Goal: Task Accomplishment & Management: Manage account settings

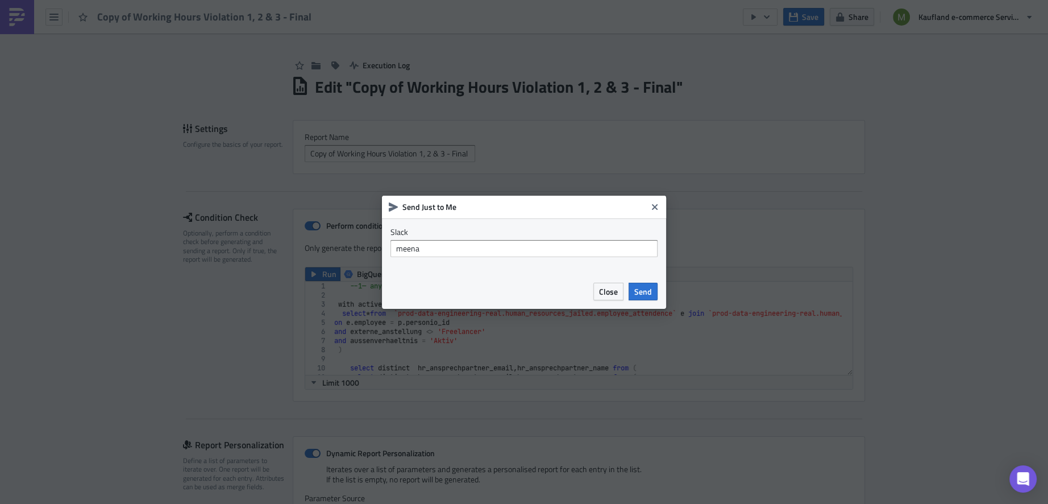
scroll to position [948, 0]
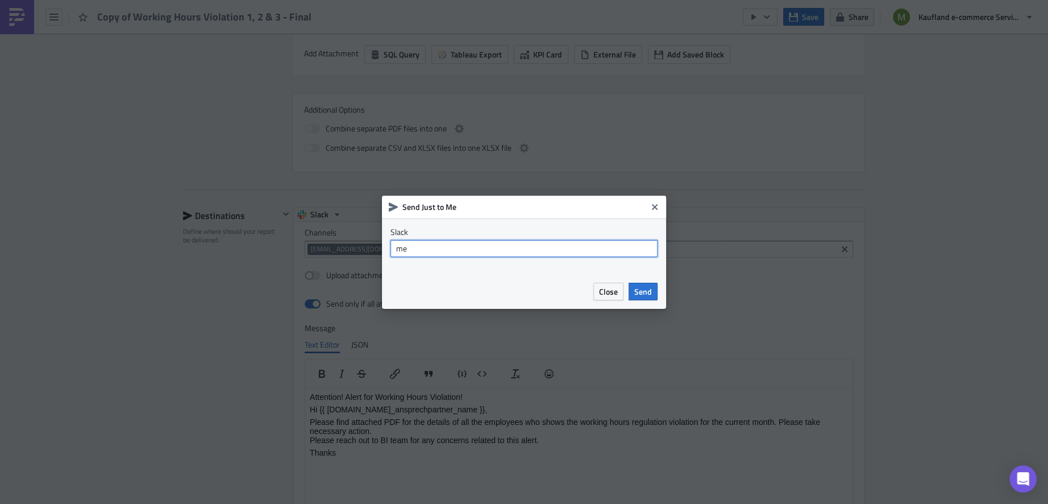
type input "m"
paste input "U09B777JHMY"
type input "U09B777JHMY"
click at [612, 289] on span "Close" at bounding box center [608, 291] width 19 height 12
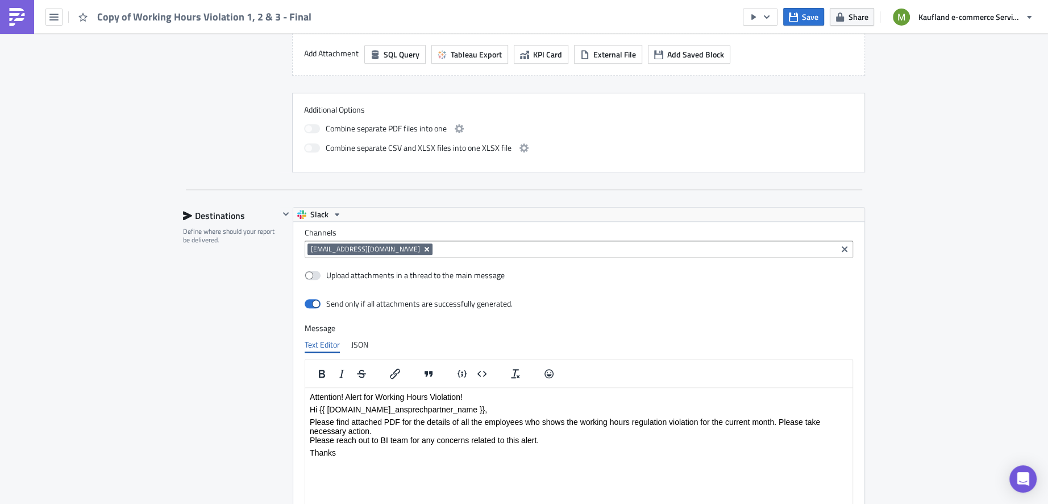
click at [425, 247] on icon "Remove Tag" at bounding box center [427, 249] width 5 height 5
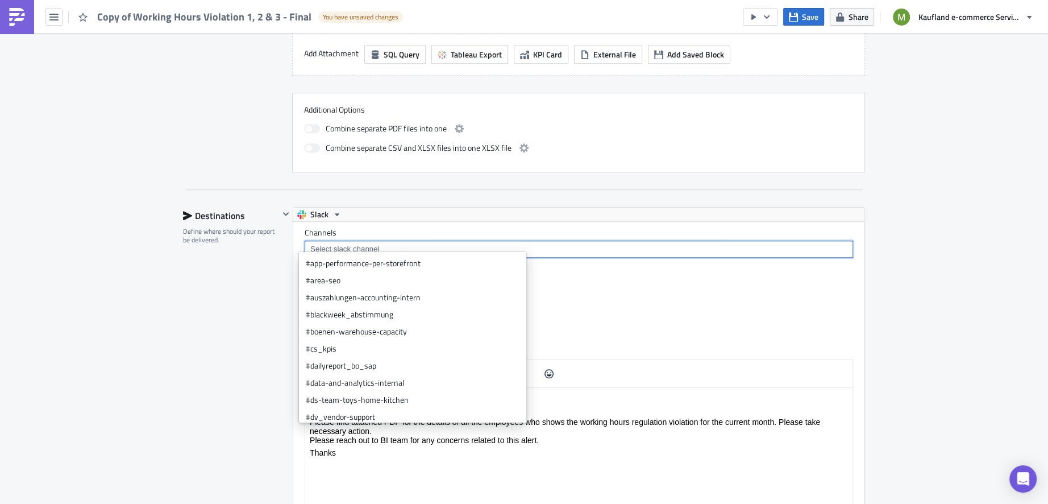
paste input "U09B777JHMY"
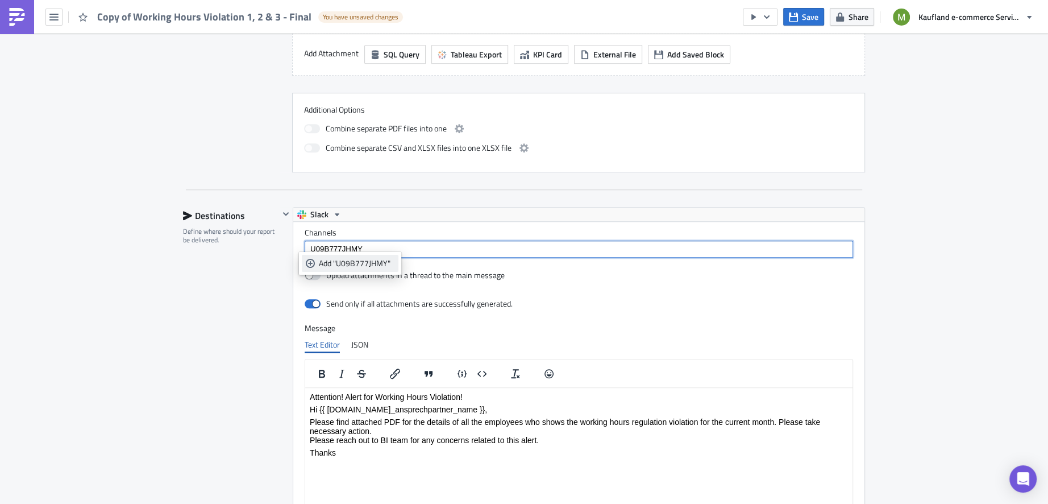
type input "U09B777JHMY"
click at [373, 262] on div "Add "U09B777JHMY"" at bounding box center [357, 263] width 76 height 11
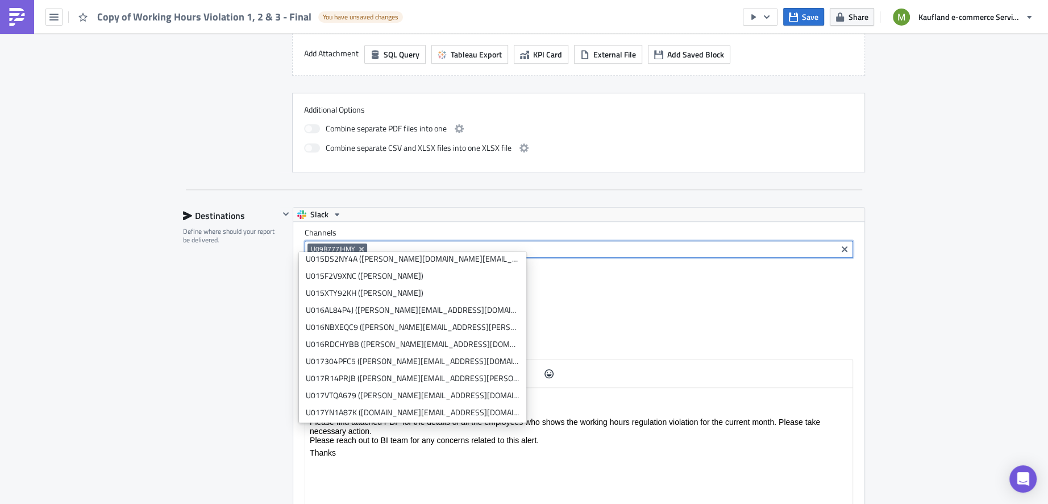
scroll to position [819, 0]
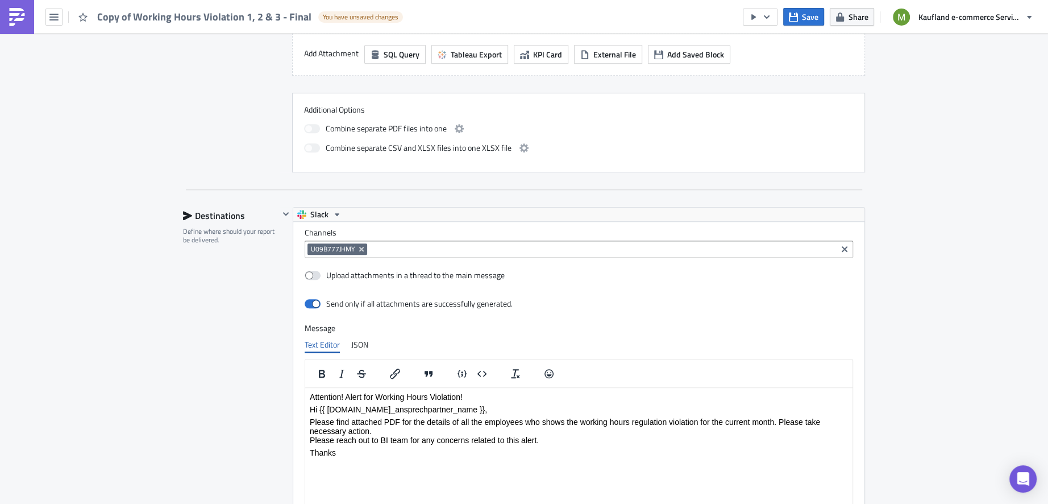
click at [548, 210] on div "Slack" at bounding box center [578, 215] width 571 height 14
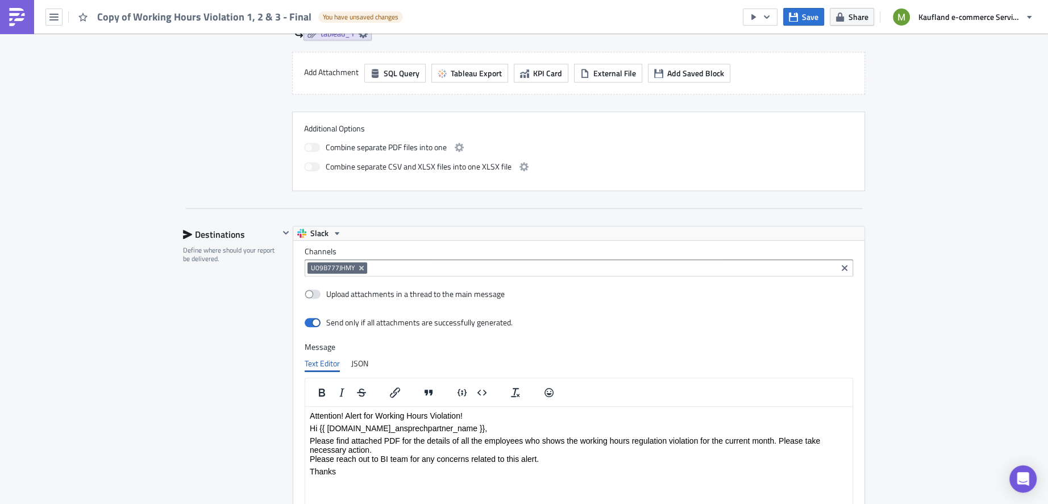
scroll to position [921, 0]
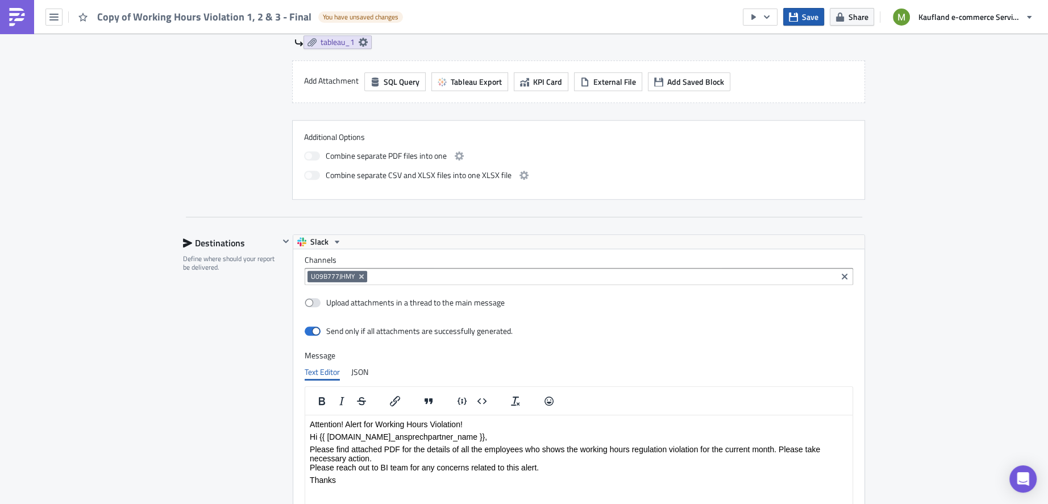
click at [797, 20] on icon "button" at bounding box center [793, 17] width 9 height 9
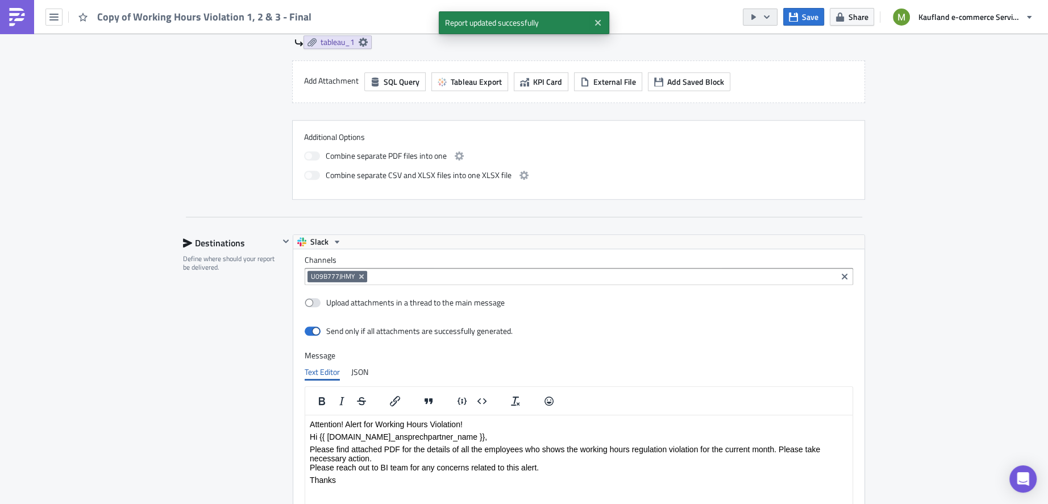
click at [772, 14] on button "button" at bounding box center [760, 17] width 35 height 17
click at [777, 44] on div "Send Just to Me" at bounding box center [795, 44] width 89 height 11
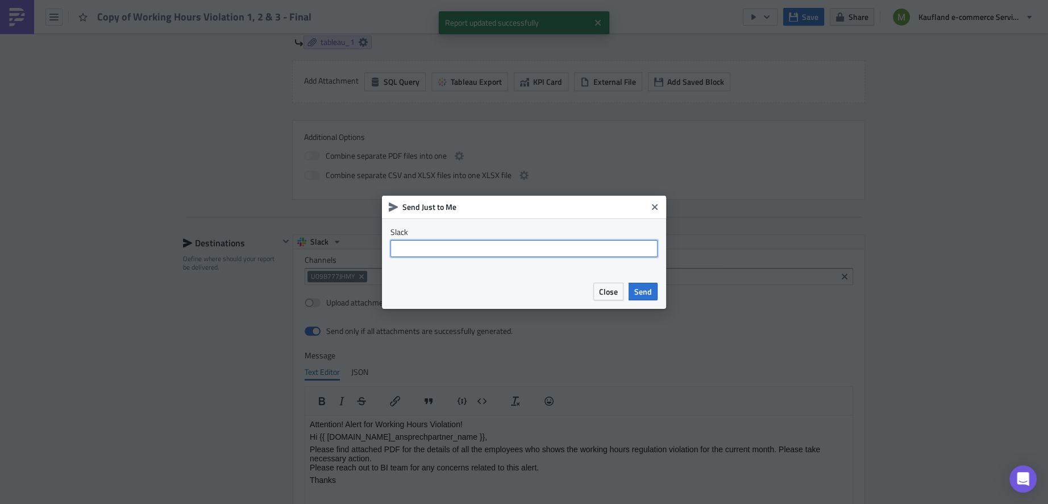
click at [555, 249] on input "text" at bounding box center [524, 248] width 267 height 17
paste input "U09B777JHMY"
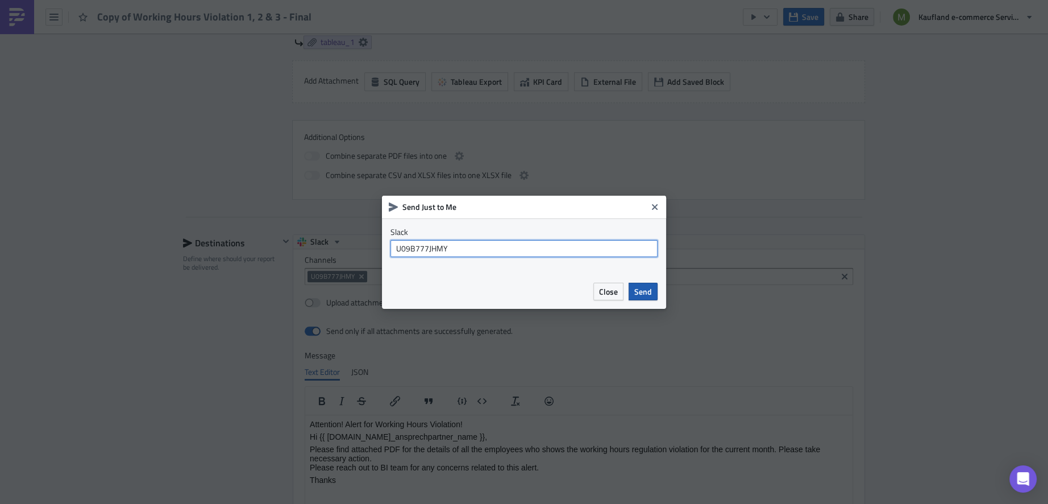
type input "U09B777JHMY"
click at [645, 292] on span "Send" at bounding box center [644, 291] width 18 height 12
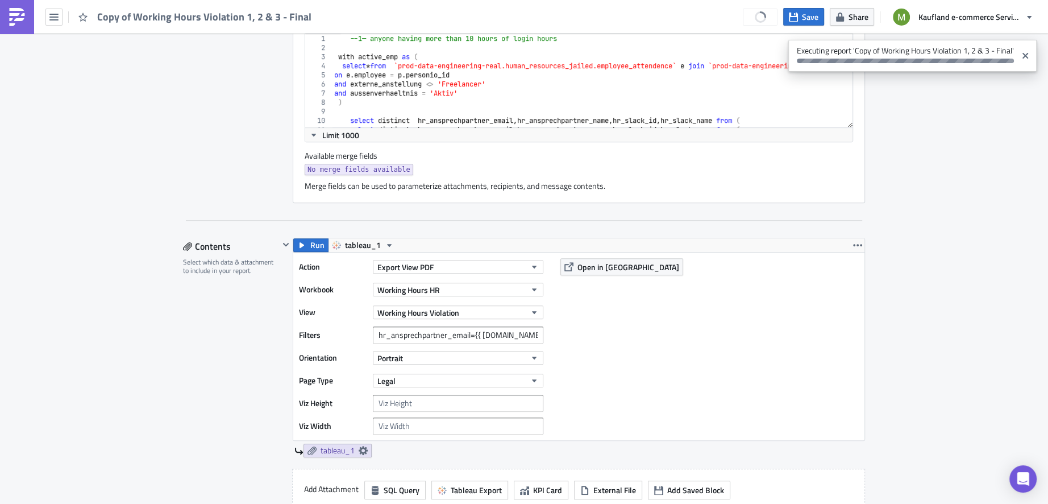
scroll to position [509, 0]
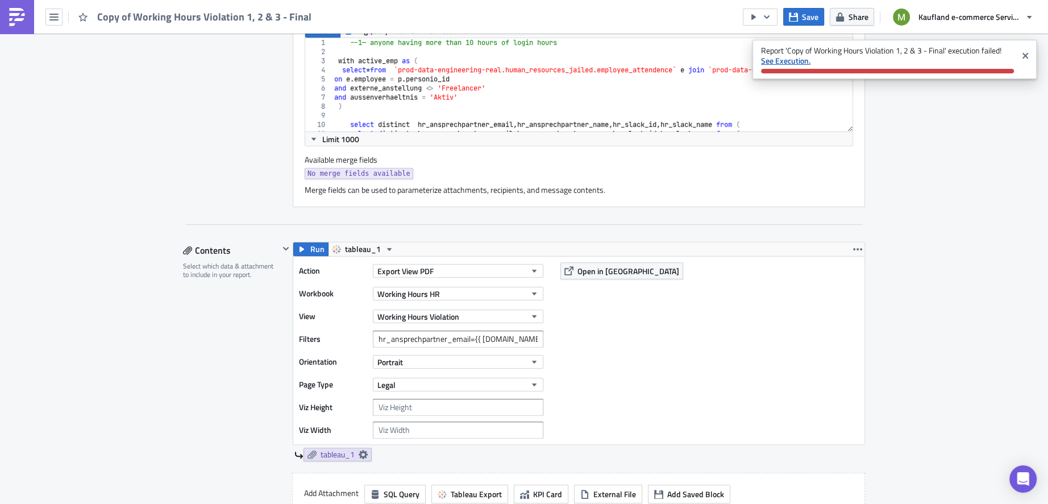
click at [799, 61] on strong "See Execution." at bounding box center [785, 61] width 49 height 12
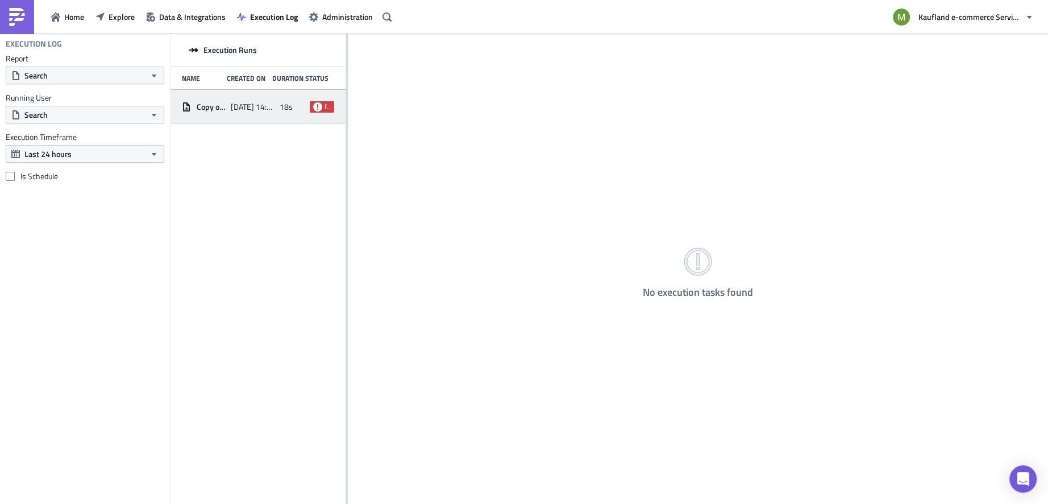
click at [226, 116] on div "Copy of Working Hours Violation 1, 2 & 3 - Final [DATE] 14:24 18s failed" at bounding box center [258, 107] width 175 height 34
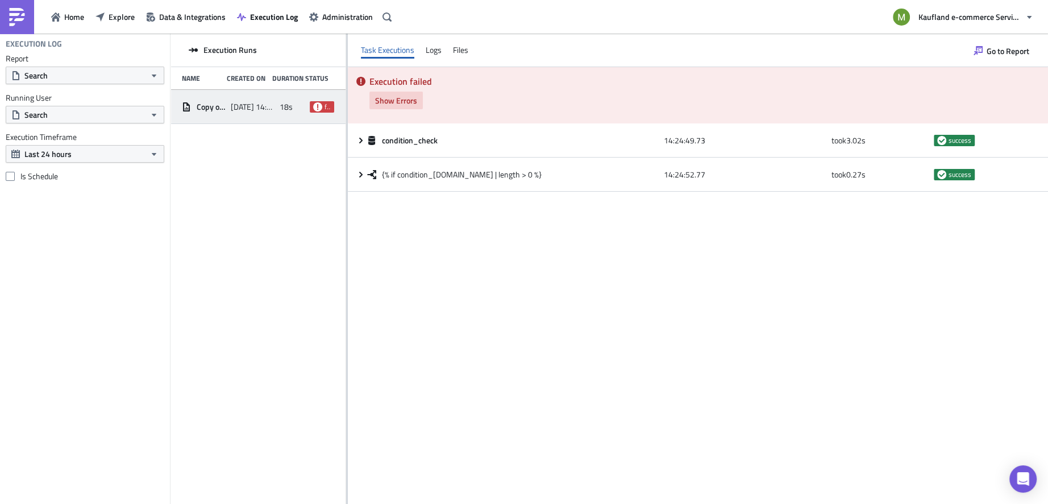
click at [395, 98] on span "Show Errors" at bounding box center [396, 100] width 42 height 12
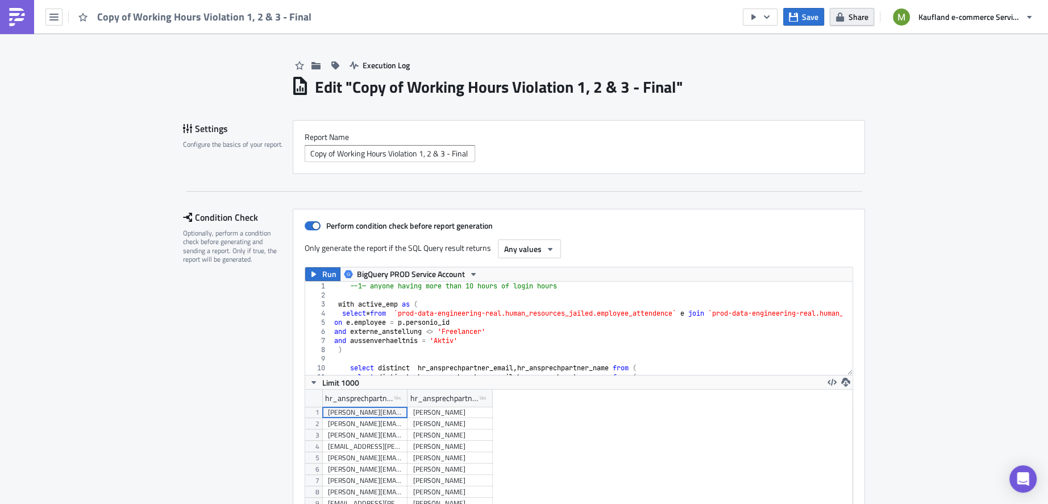
click at [851, 14] on span "Share" at bounding box center [859, 17] width 20 height 12
click at [592, 52] on div "Execution Log" at bounding box center [578, 54] width 574 height 40
click at [59, 22] on button "button" at bounding box center [53, 17] width 17 height 17
click at [73, 58] on div "Home" at bounding box center [103, 61] width 76 height 11
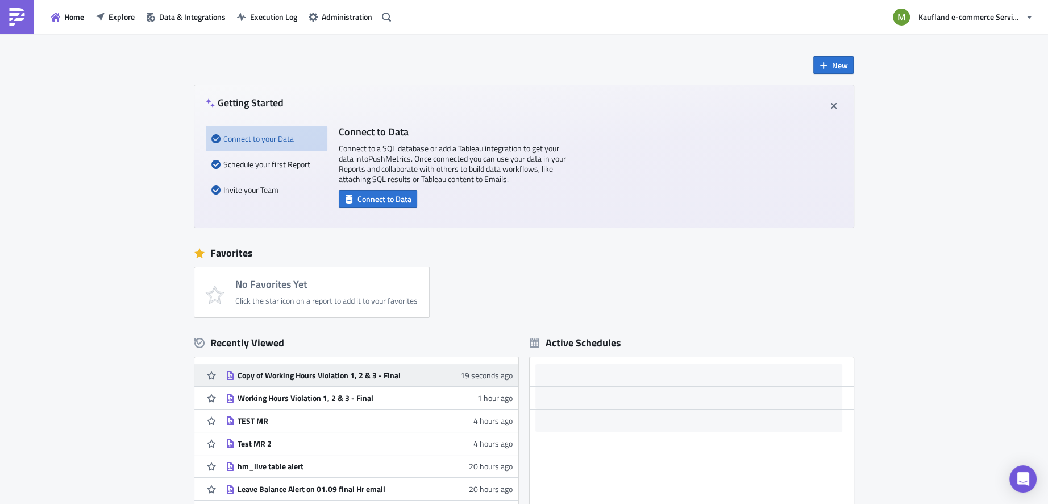
click at [482, 372] on time "19 seconds ago" at bounding box center [487, 375] width 52 height 12
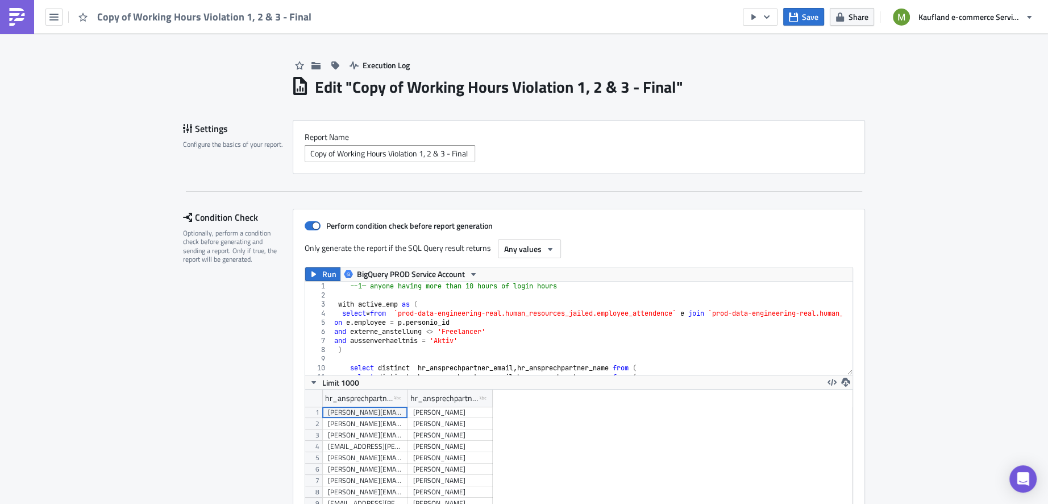
scroll to position [130, 548]
click at [853, 16] on span "Share" at bounding box center [859, 17] width 20 height 12
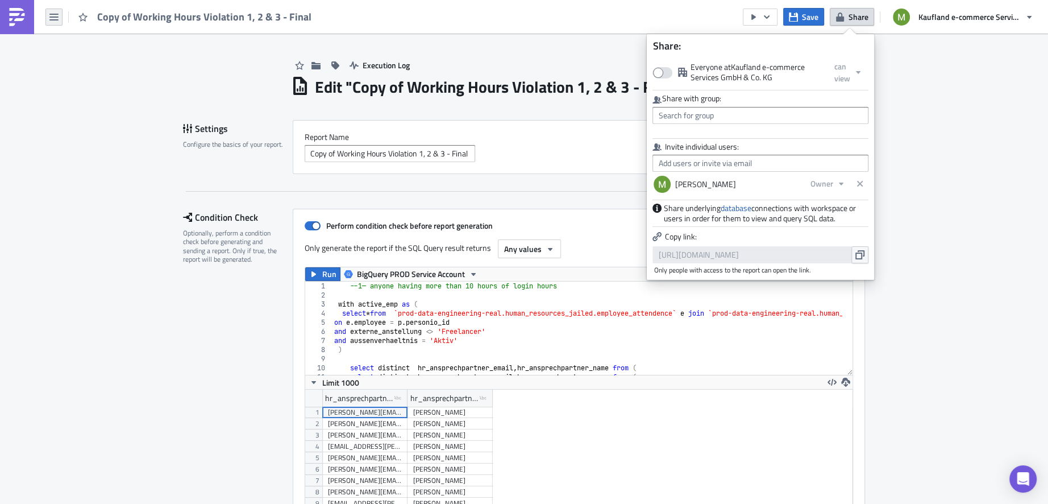
click at [53, 20] on icon "button" at bounding box center [53, 17] width 9 height 7
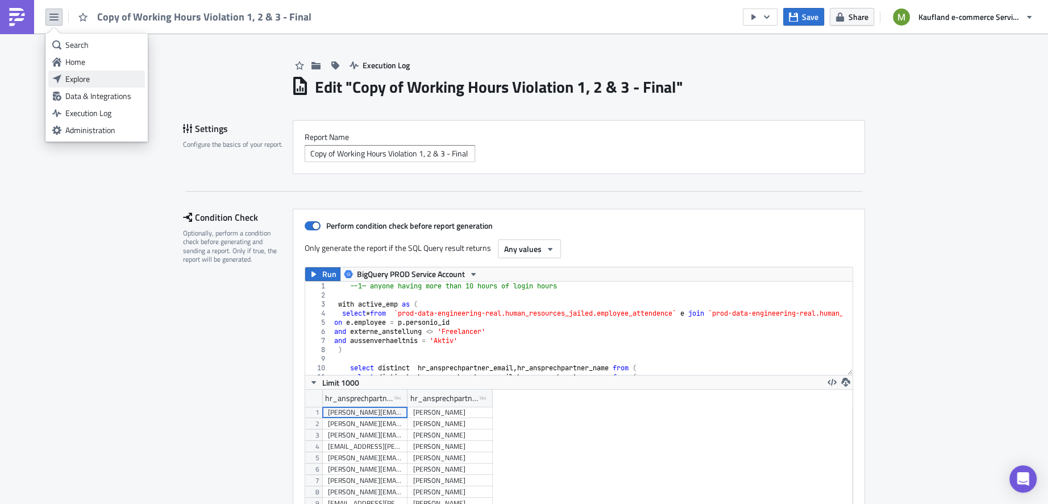
click at [89, 72] on link "Explore" at bounding box center [96, 79] width 97 height 17
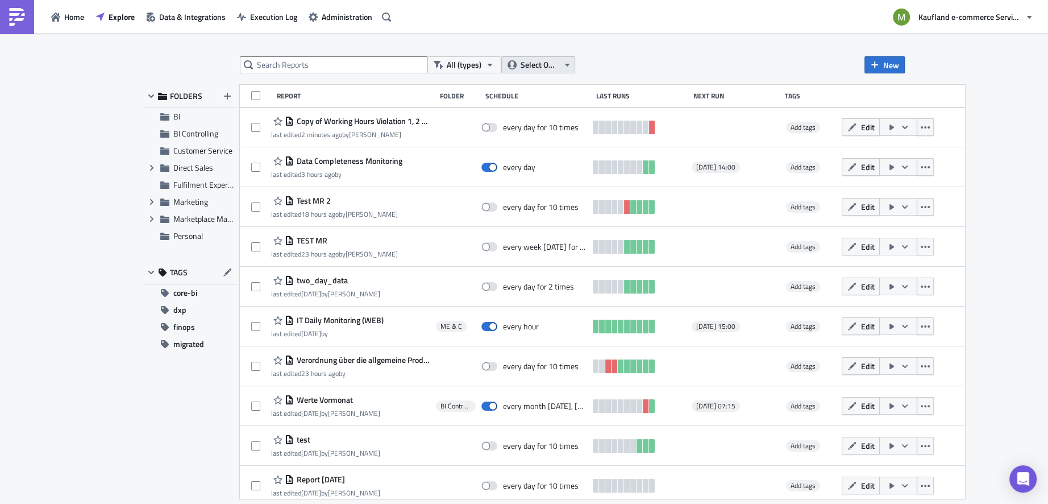
click at [567, 66] on icon "button" at bounding box center [567, 65] width 5 height 3
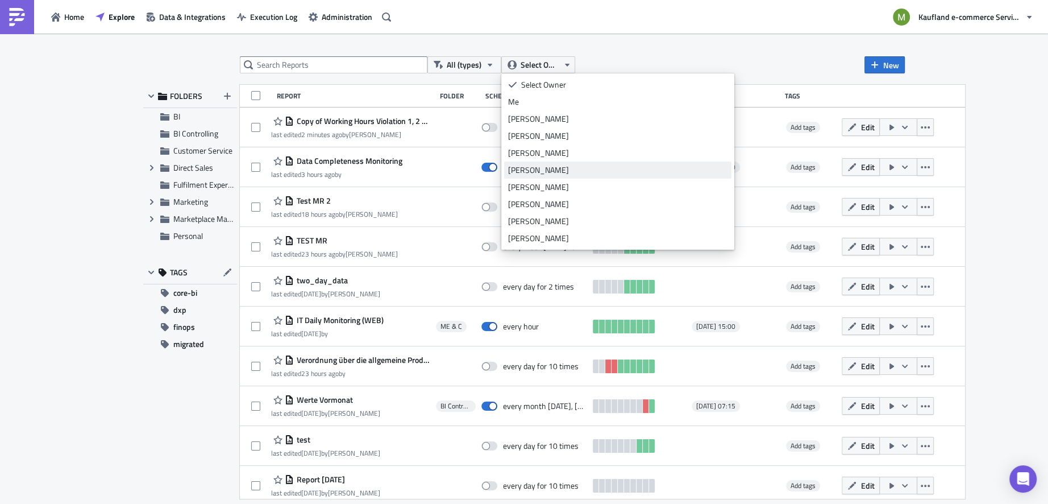
click at [548, 171] on div "[PERSON_NAME]" at bounding box center [617, 169] width 219 height 11
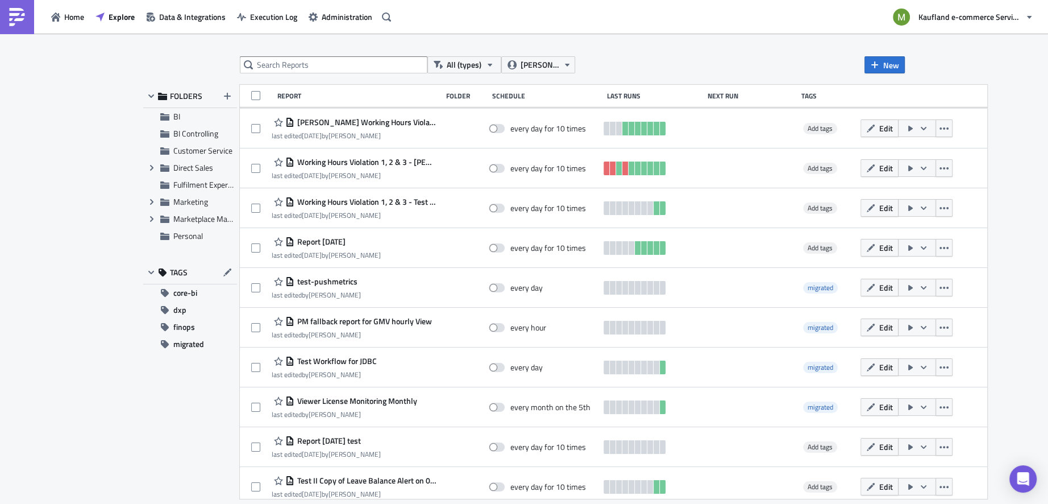
scroll to position [432, 0]
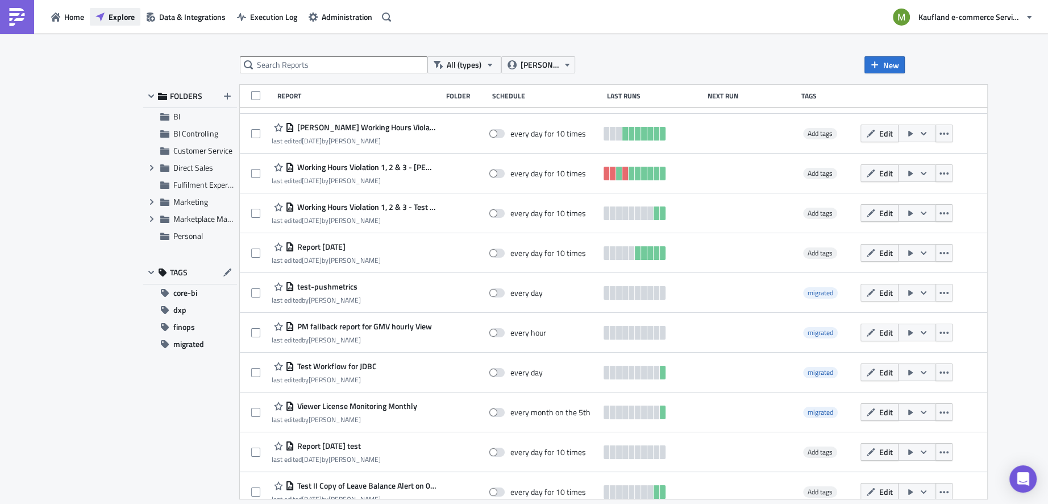
click at [127, 19] on span "Explore" at bounding box center [122, 17] width 26 height 12
click at [117, 17] on span "Explore" at bounding box center [122, 17] width 26 height 12
click at [532, 61] on span "[PERSON_NAME]" at bounding box center [540, 65] width 38 height 13
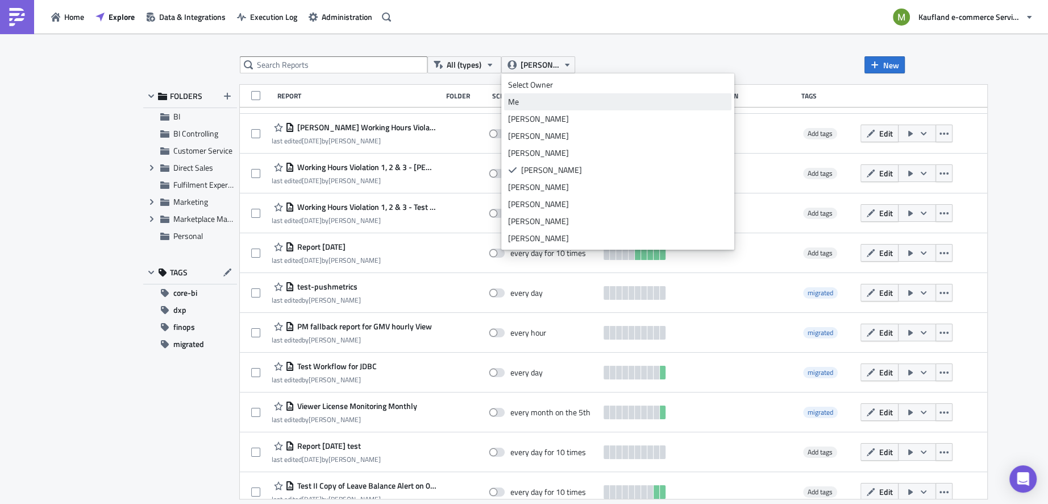
click at [525, 99] on div "Me" at bounding box center [617, 101] width 219 height 11
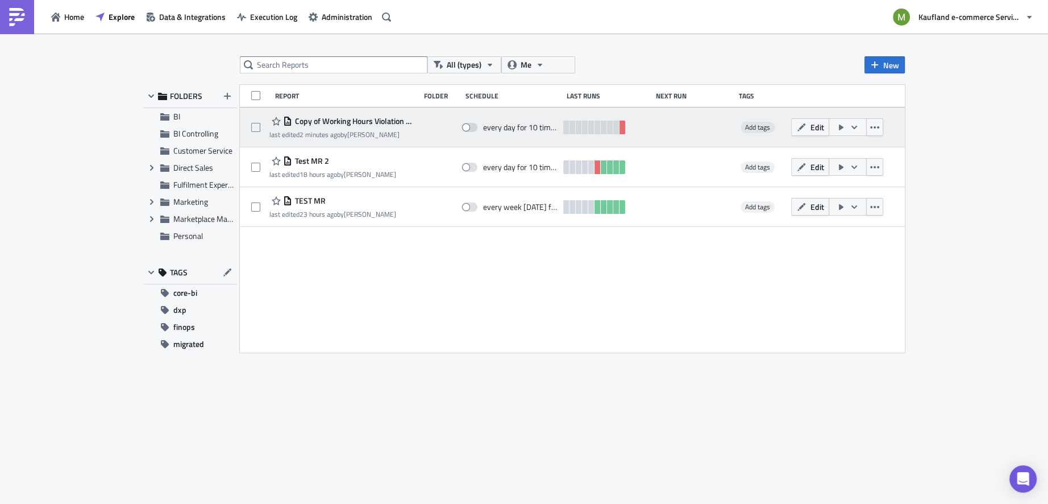
click at [364, 122] on span "Copy of Working Hours Violation 1, 2 & 3 - Final" at bounding box center [353, 121] width 122 height 10
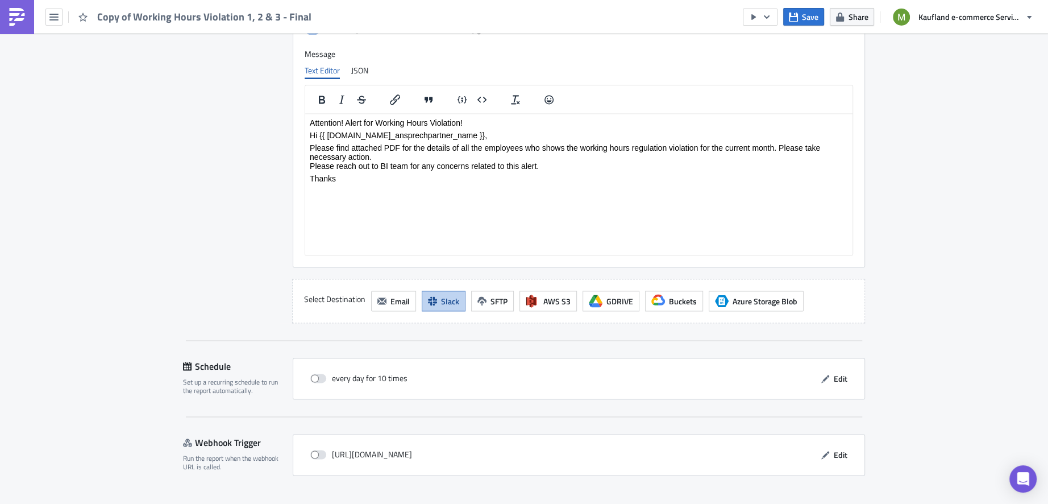
scroll to position [1616, 0]
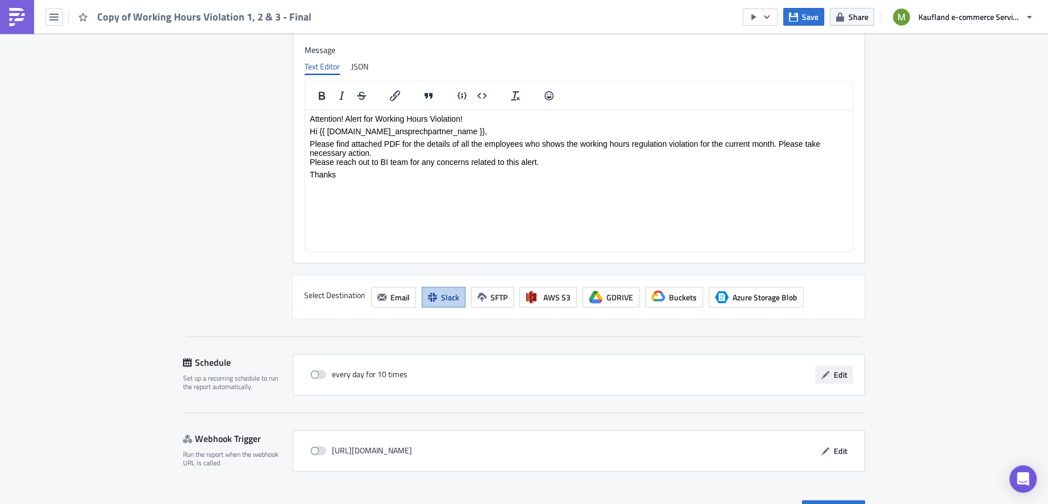
click at [838, 368] on span "Edit" at bounding box center [841, 374] width 14 height 12
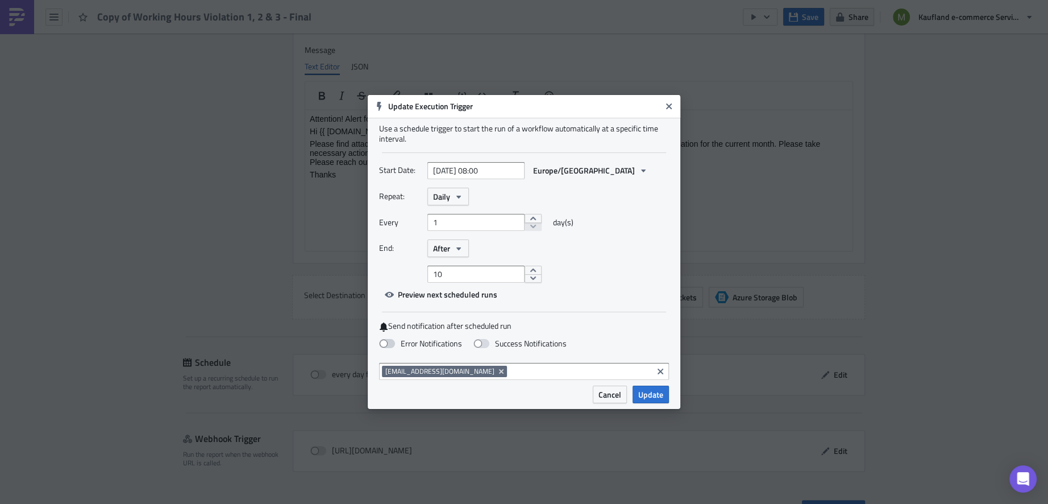
click at [429, 343] on label "Error Notifications" at bounding box center [420, 343] width 83 height 10
click at [10, 9] on input "Error Notifications" at bounding box center [5, 5] width 7 height 7
checkbox input "true"
click at [480, 346] on span at bounding box center [482, 343] width 16 height 9
click at [10, 9] on input "Success Notifications" at bounding box center [5, 5] width 7 height 7
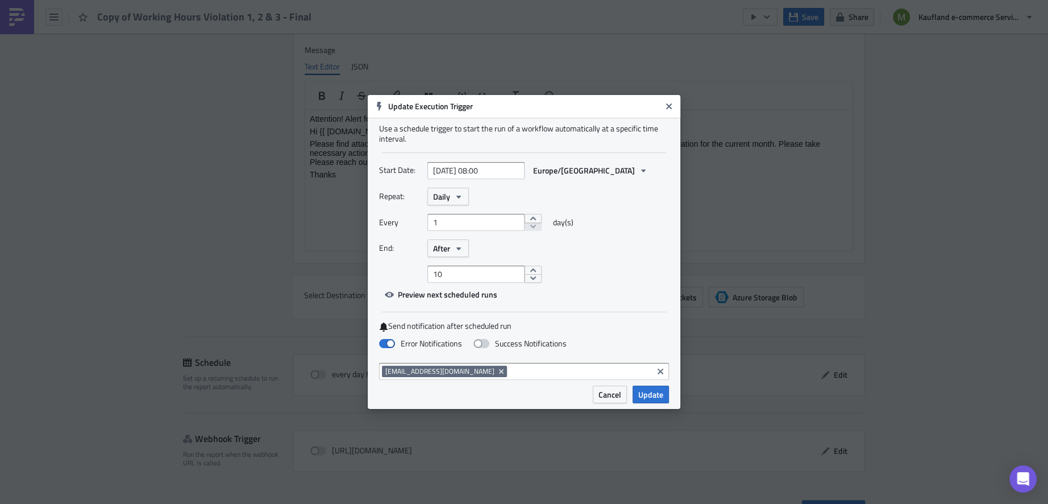
checkbox input "true"
click at [646, 394] on span "Update" at bounding box center [650, 394] width 25 height 12
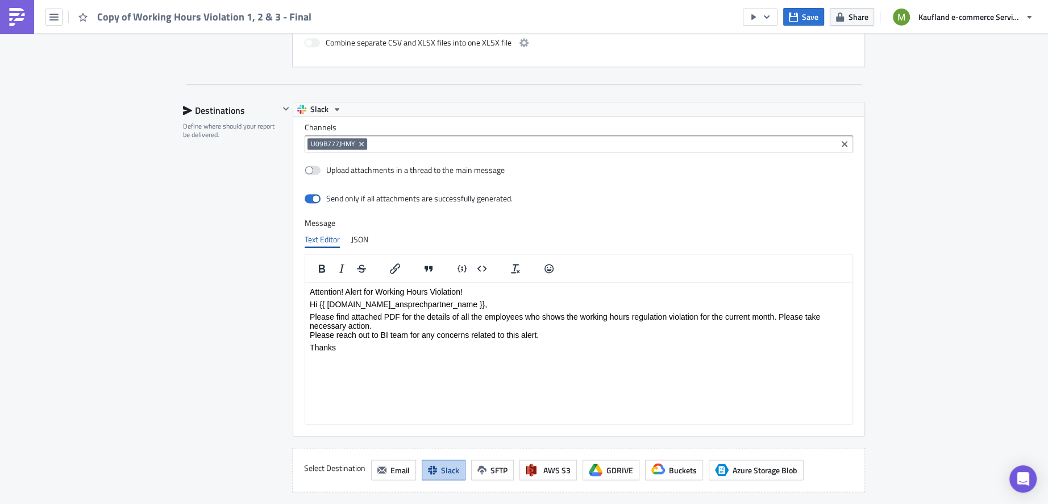
scroll to position [1403, 0]
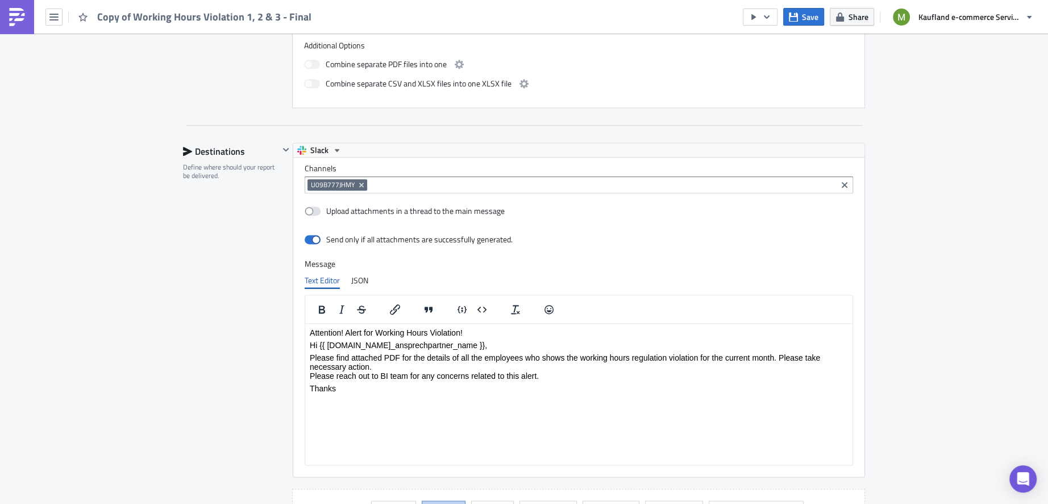
click at [450, 179] on input at bounding box center [602, 184] width 464 height 11
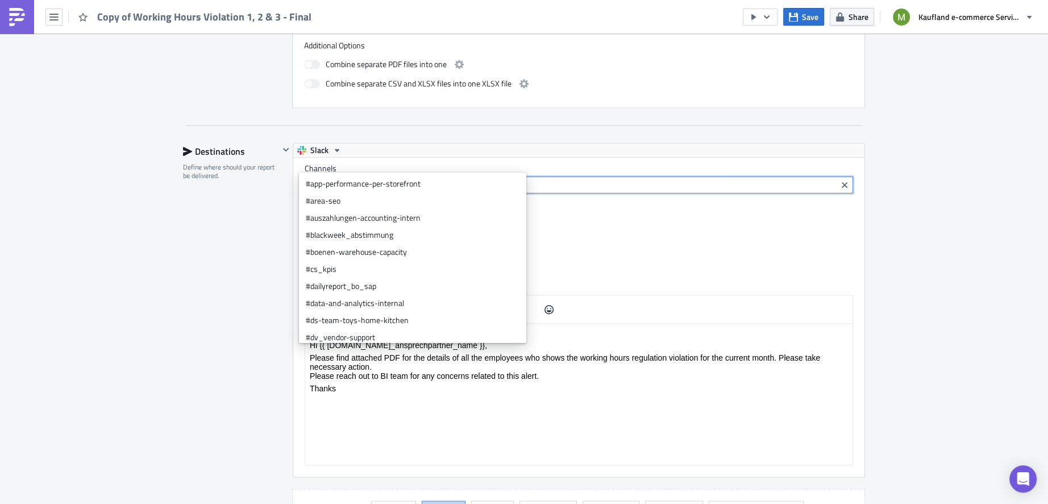
click at [370, 179] on input at bounding box center [602, 184] width 464 height 11
paste input "U09B777JHMY"
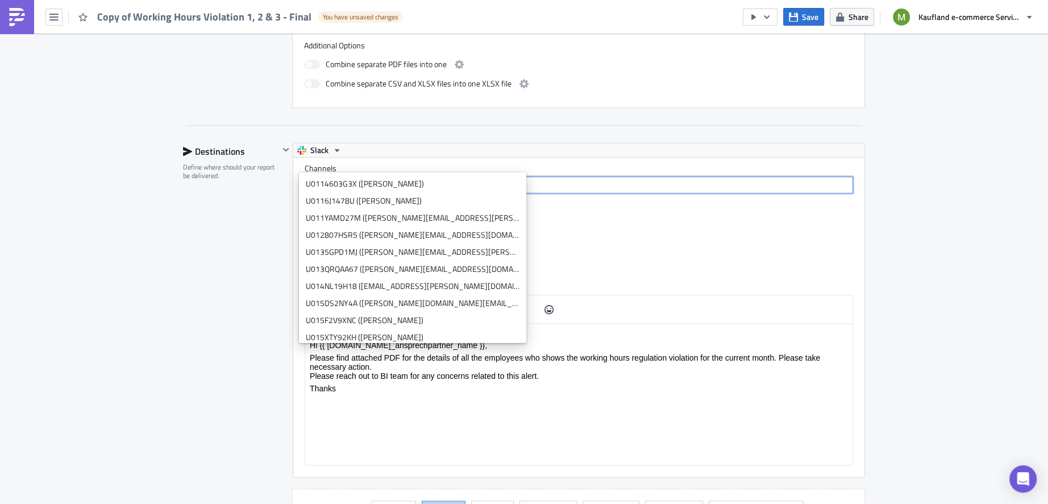
type input "U"
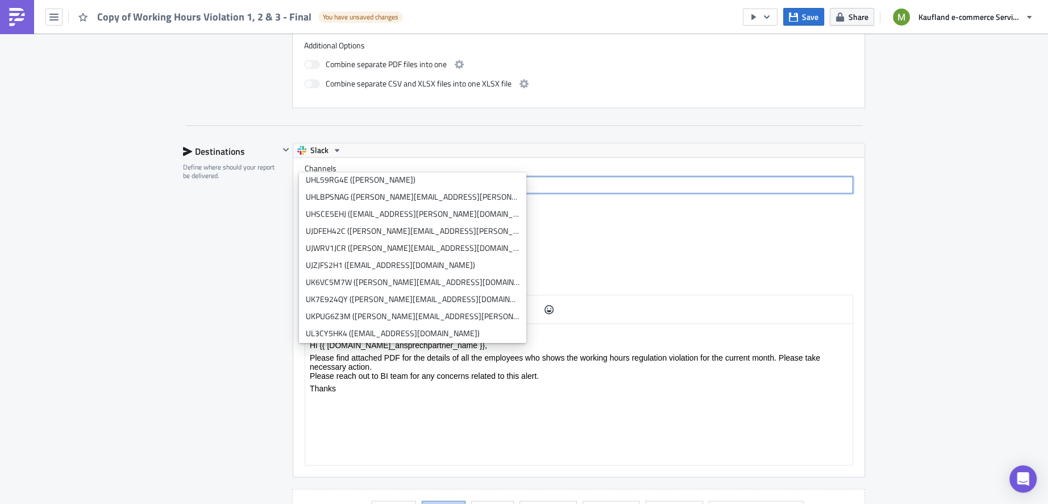
scroll to position [0, 0]
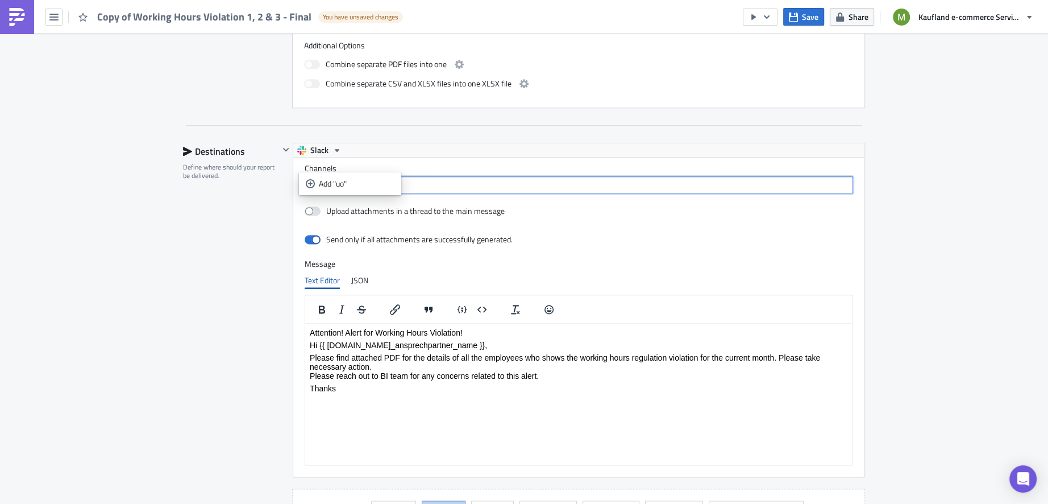
type input "u"
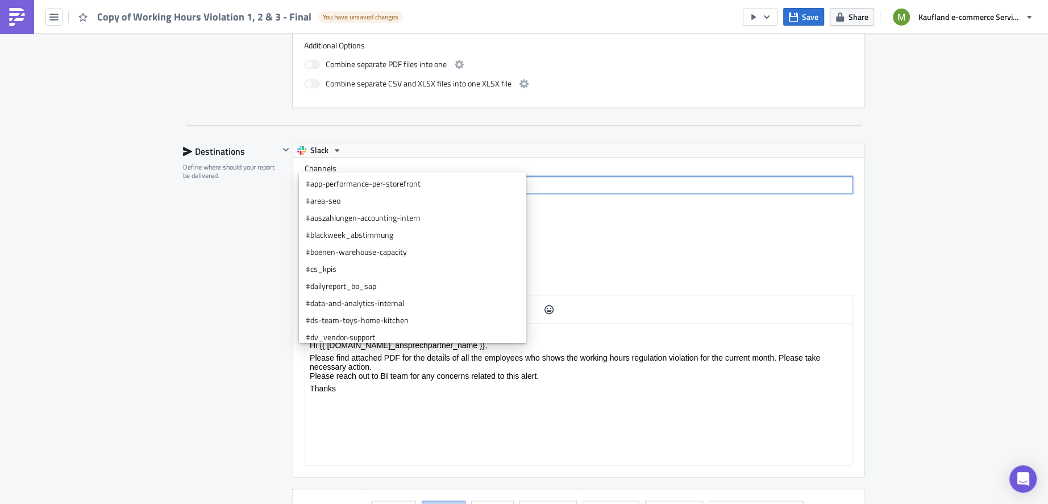
paste input "U09B777JHMY"
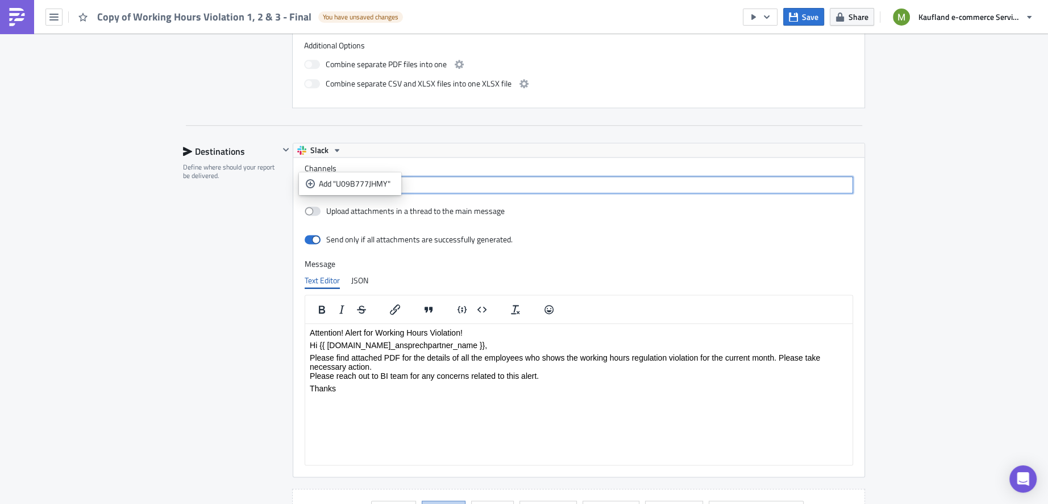
type input "U09B777JHMY"
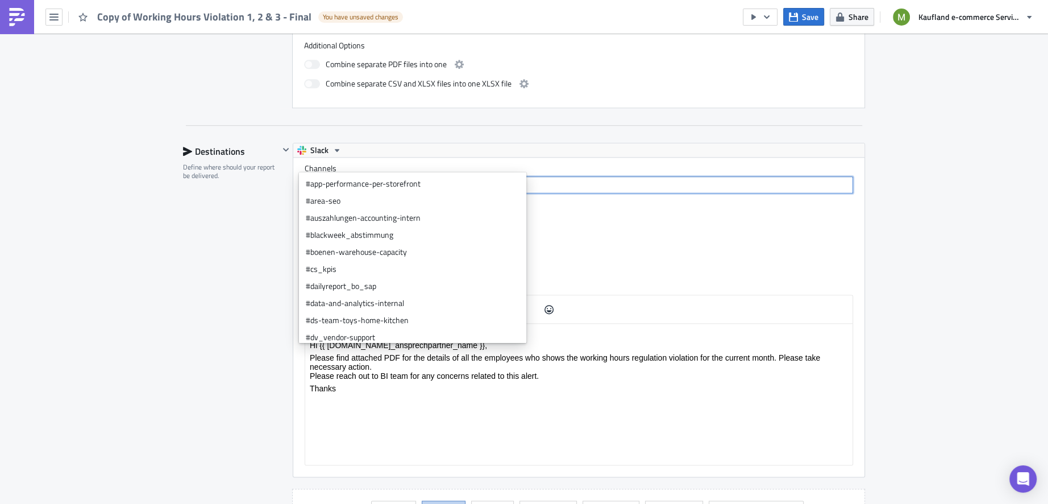
paste input "U05HQNLMPQ9"
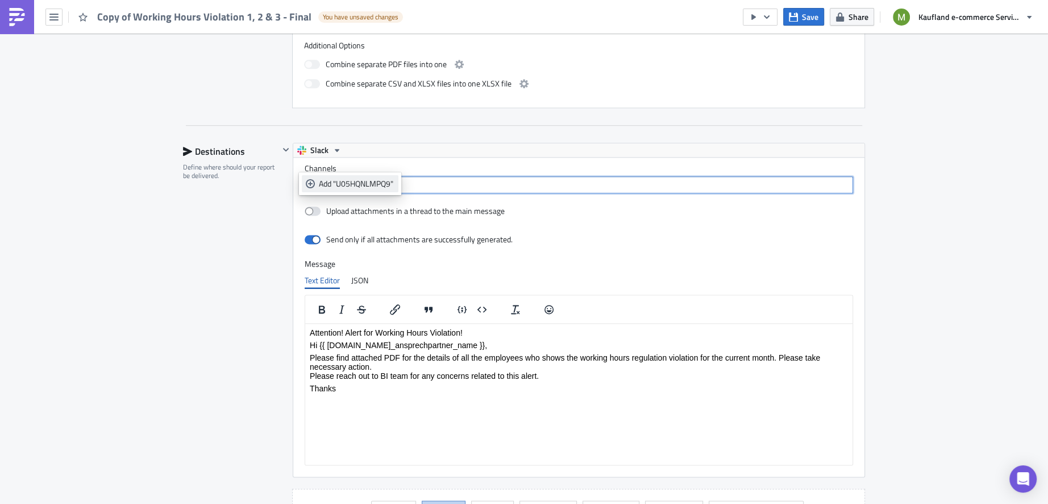
type input "U05HQNLMPQ9"
click at [356, 184] on div "Add "U05HQNLMPQ9"" at bounding box center [357, 183] width 76 height 11
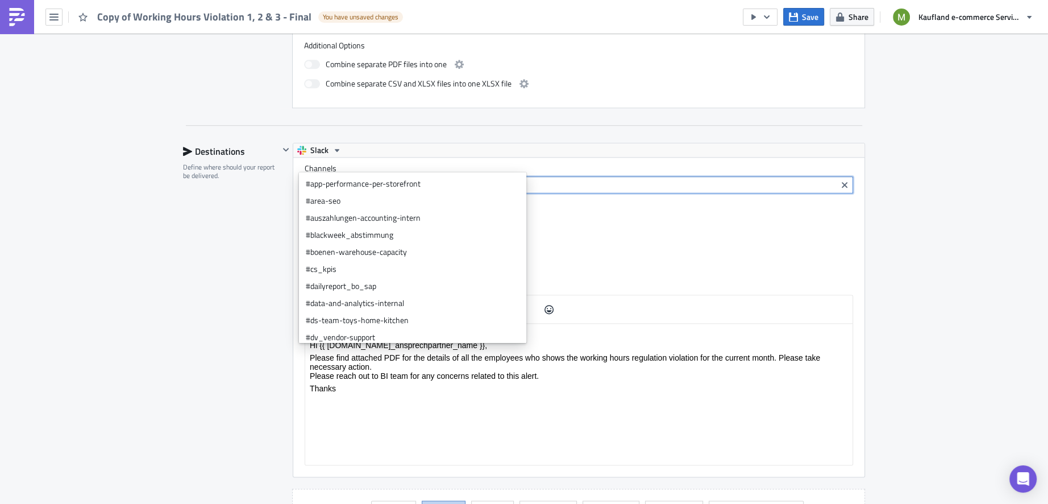
click at [470, 143] on div "Slack" at bounding box center [578, 150] width 571 height 14
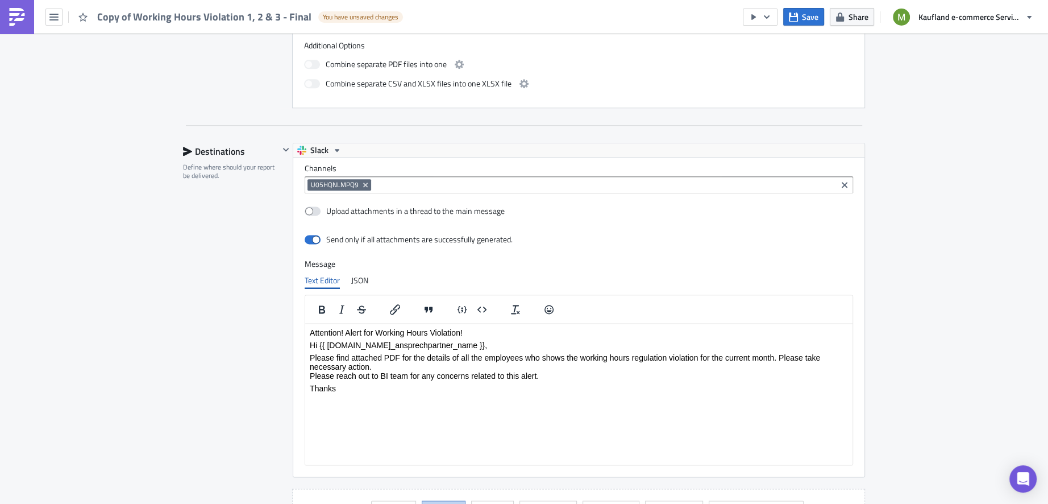
click at [383, 179] on input at bounding box center [604, 184] width 460 height 11
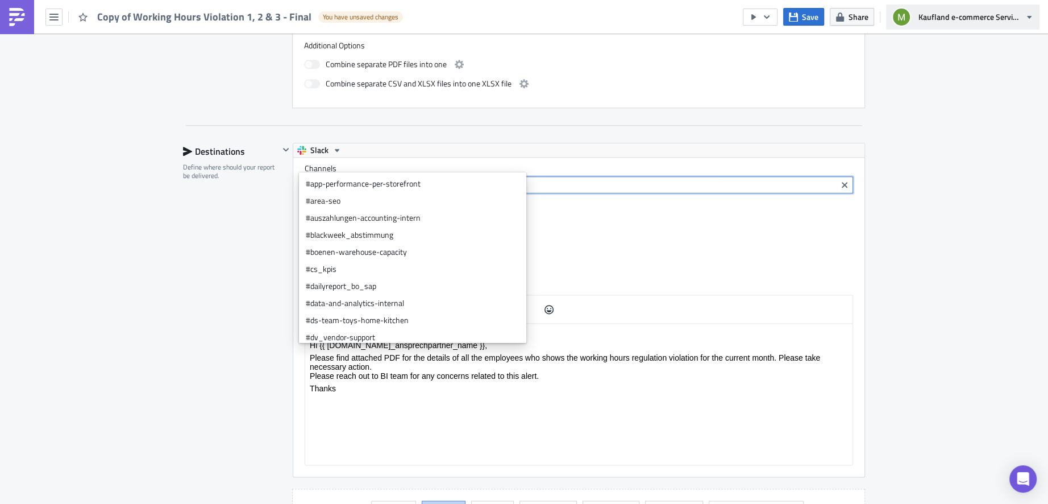
click at [1031, 20] on icon "button" at bounding box center [1029, 17] width 9 height 9
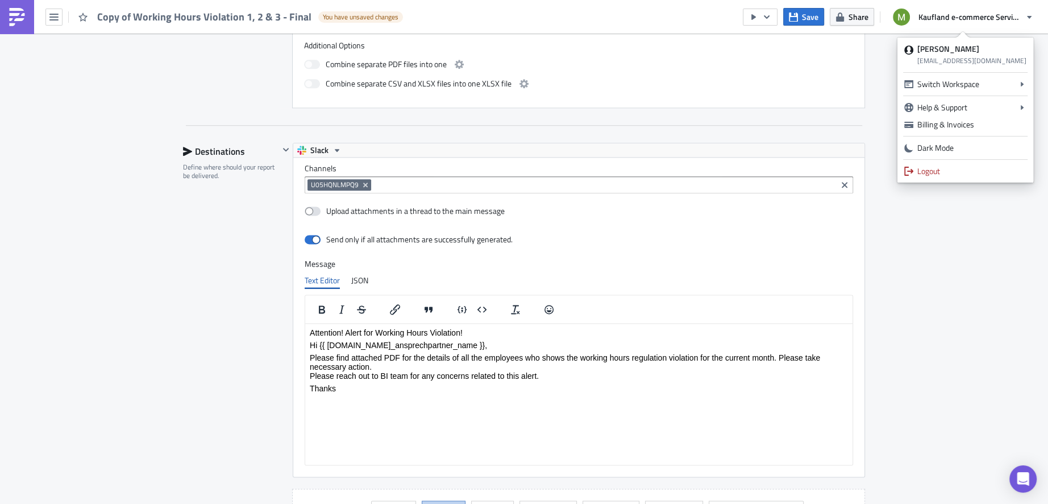
click at [542, 163] on div "Channels U05HQNLMPQ9" at bounding box center [579, 178] width 549 height 30
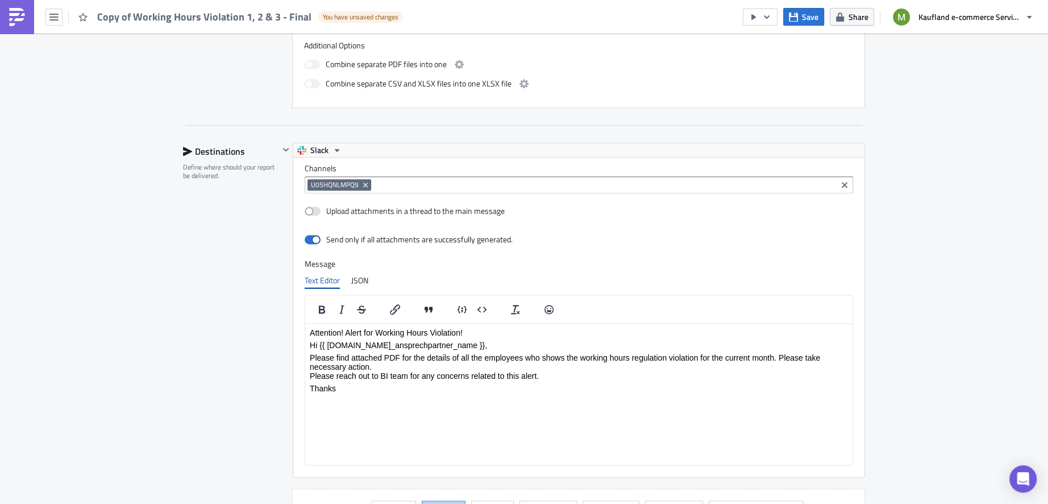
click at [540, 179] on input at bounding box center [604, 184] width 460 height 11
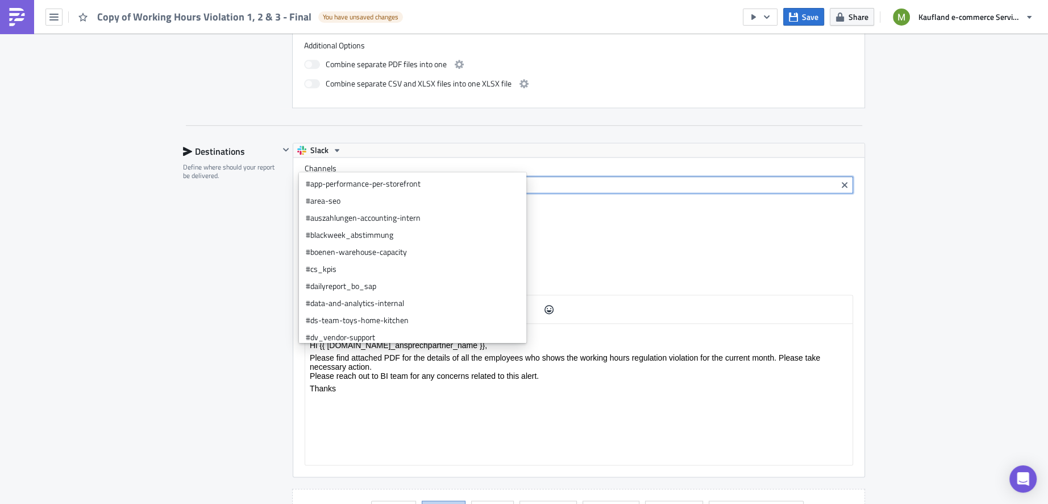
type input "@"
click at [479, 143] on div "Slack" at bounding box center [578, 150] width 571 height 14
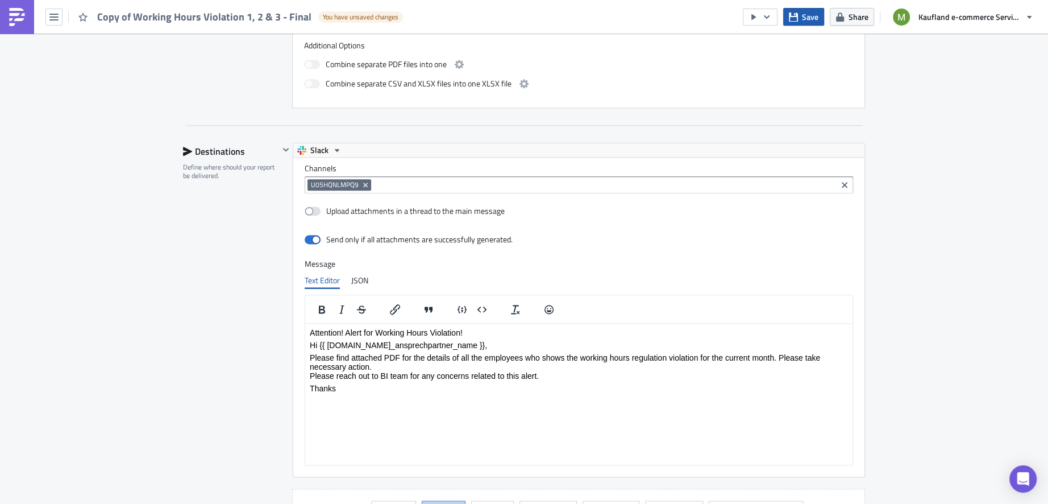
click at [797, 22] on button "Save" at bounding box center [803, 17] width 41 height 18
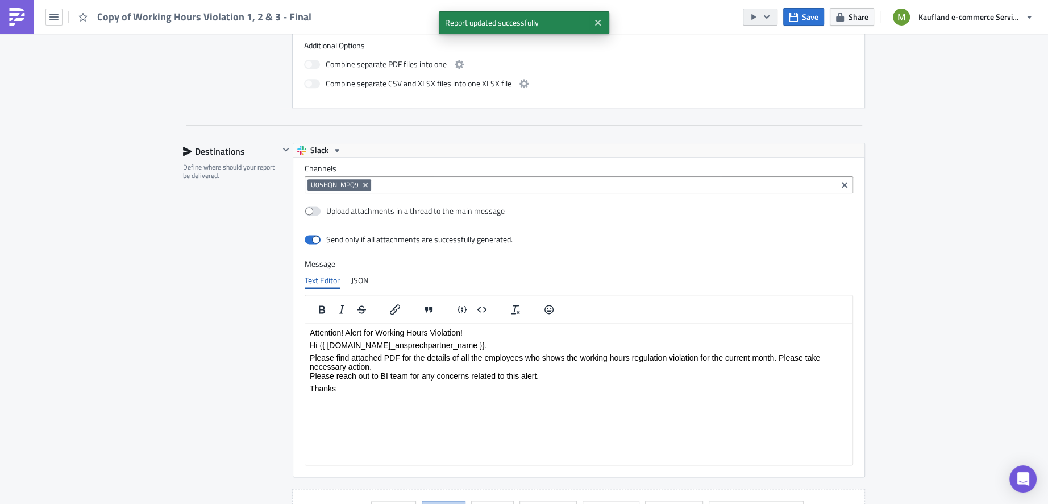
click at [770, 20] on icon "button" at bounding box center [766, 17] width 9 height 9
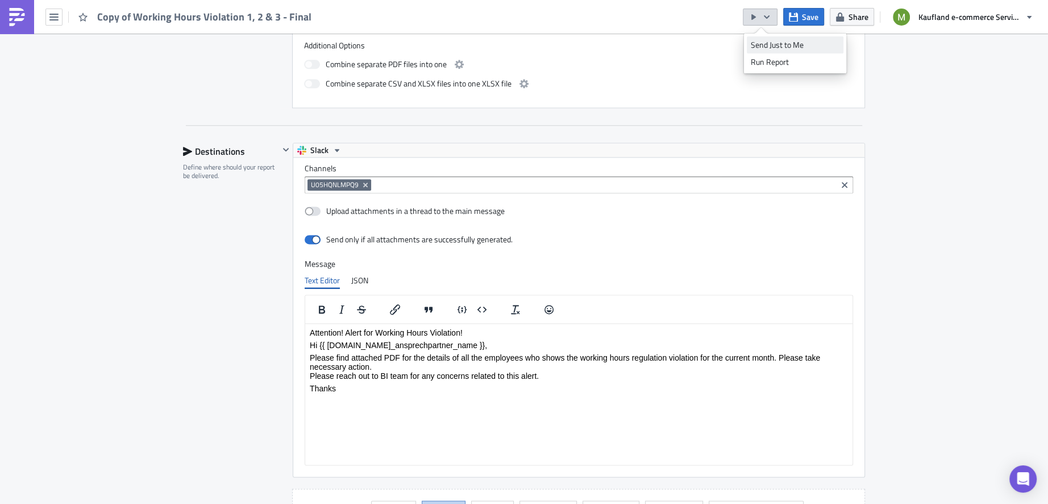
click at [762, 46] on div "Send Just to Me" at bounding box center [795, 44] width 89 height 11
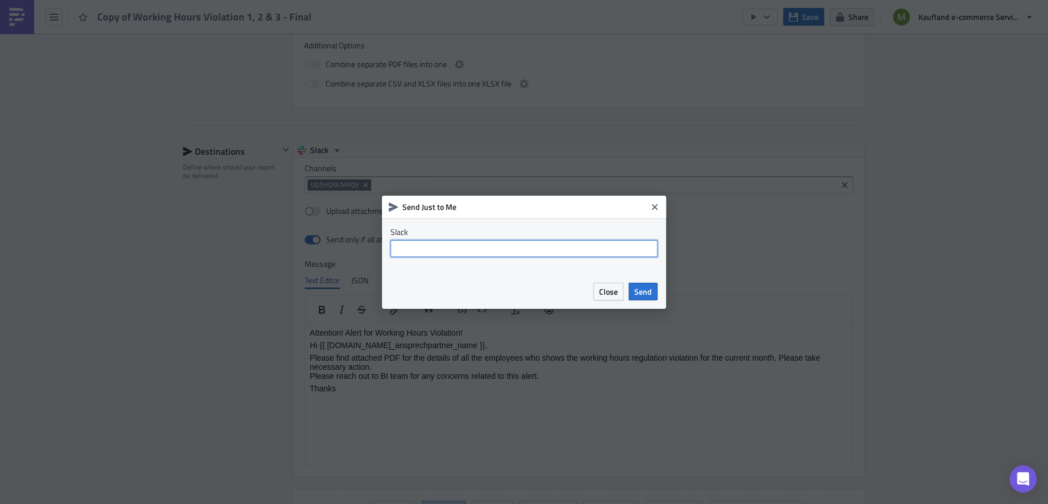
click at [554, 247] on input "text" at bounding box center [524, 248] width 267 height 17
click at [655, 204] on icon "Close" at bounding box center [654, 206] width 9 height 9
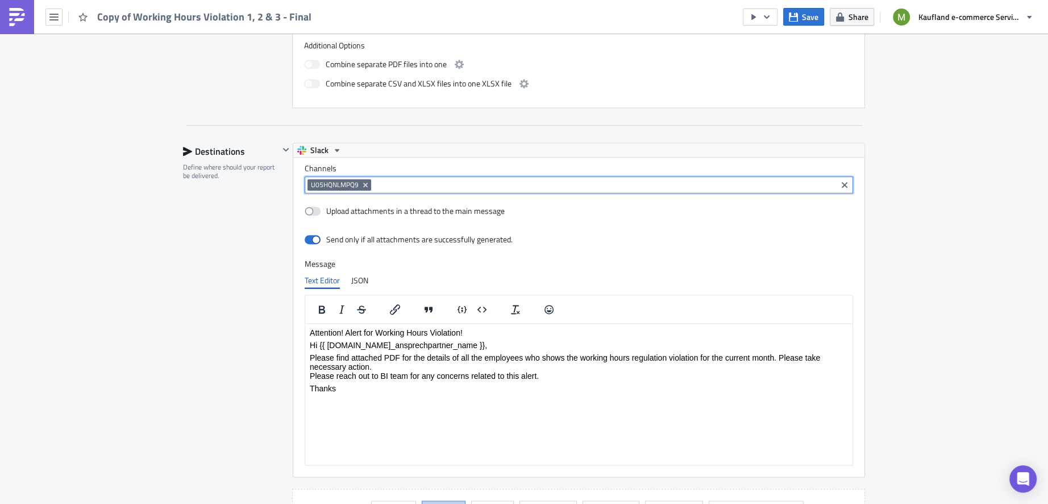
click at [390, 179] on input at bounding box center [604, 184] width 460 height 11
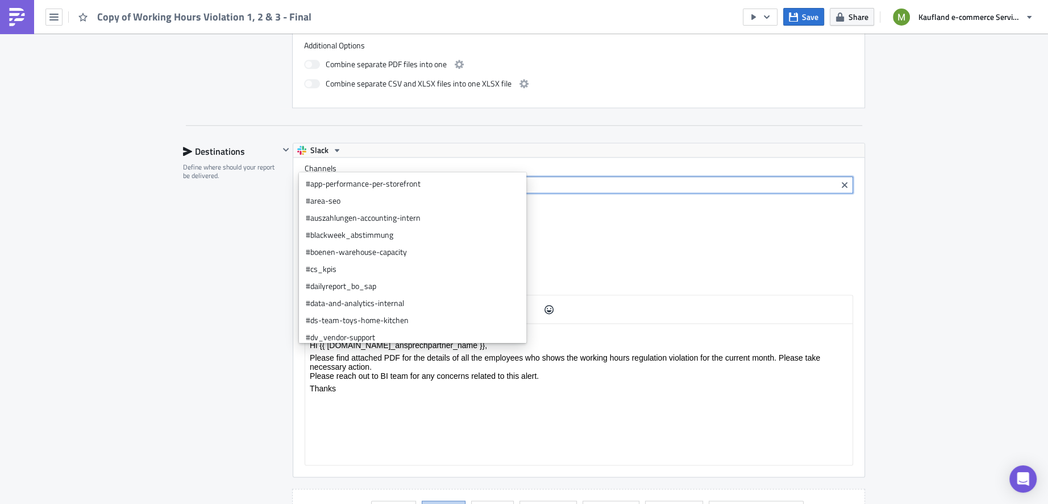
paste input "U09B777JHMY"
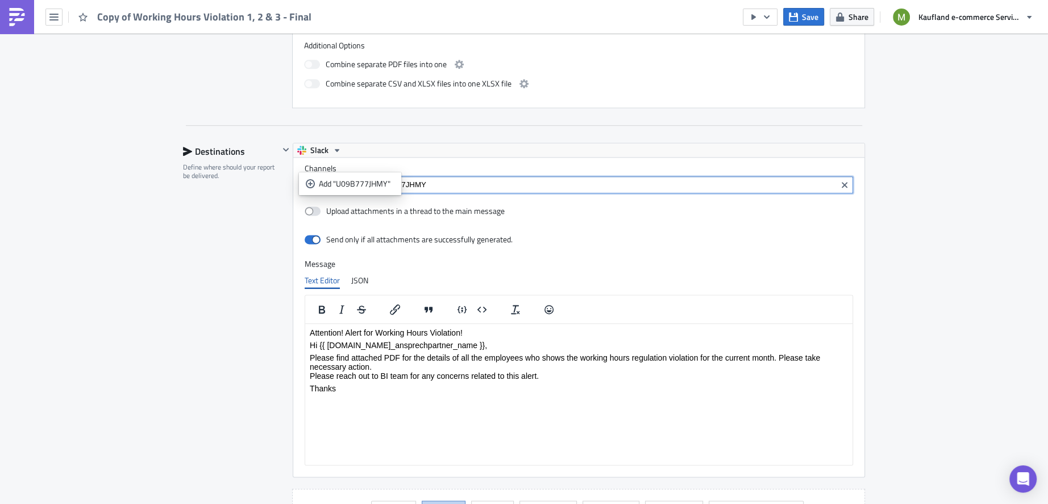
click at [435, 179] on input "U09B777JHMY" at bounding box center [604, 184] width 460 height 11
click at [361, 180] on icon "Remove Tag" at bounding box center [365, 184] width 9 height 9
click at [375, 179] on input "U09B777JHMY" at bounding box center [579, 184] width 542 height 11
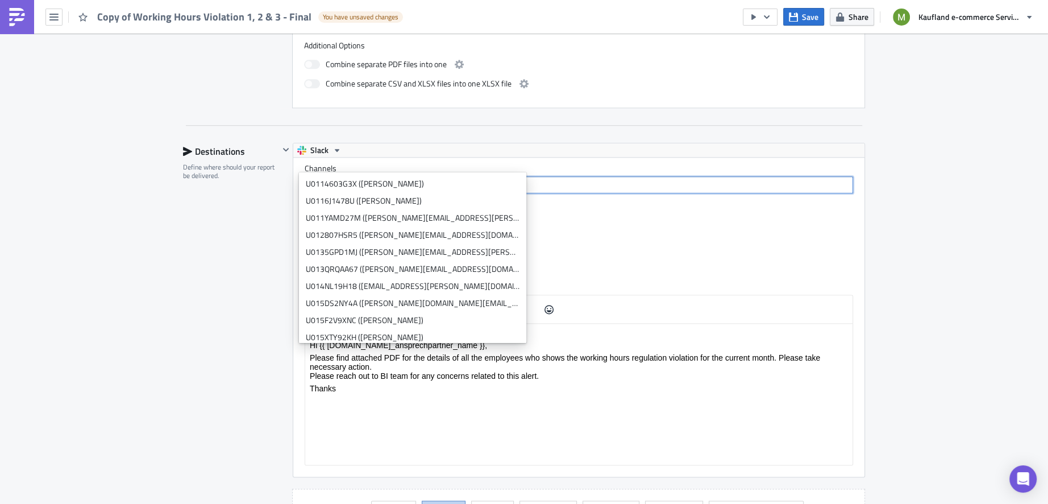
type input "U"
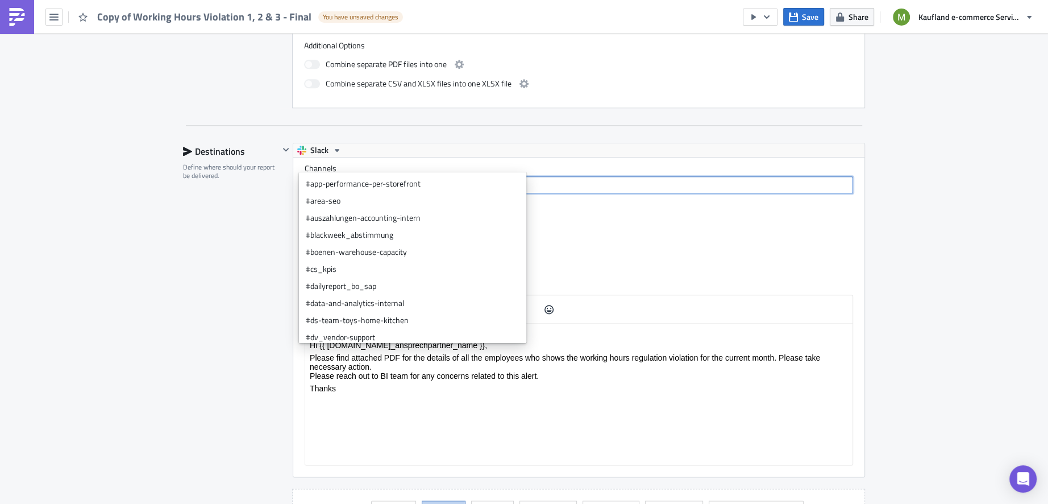
click at [356, 176] on div at bounding box center [579, 184] width 549 height 17
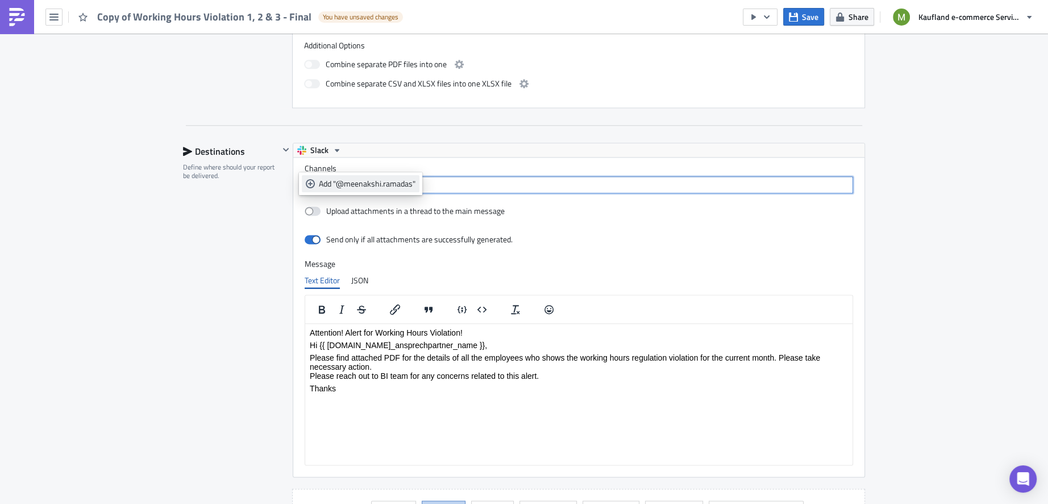
type input "@meenakshi.ramadas"
click at [362, 183] on div "Add "@meenakshi.ramadas"" at bounding box center [367, 183] width 97 height 11
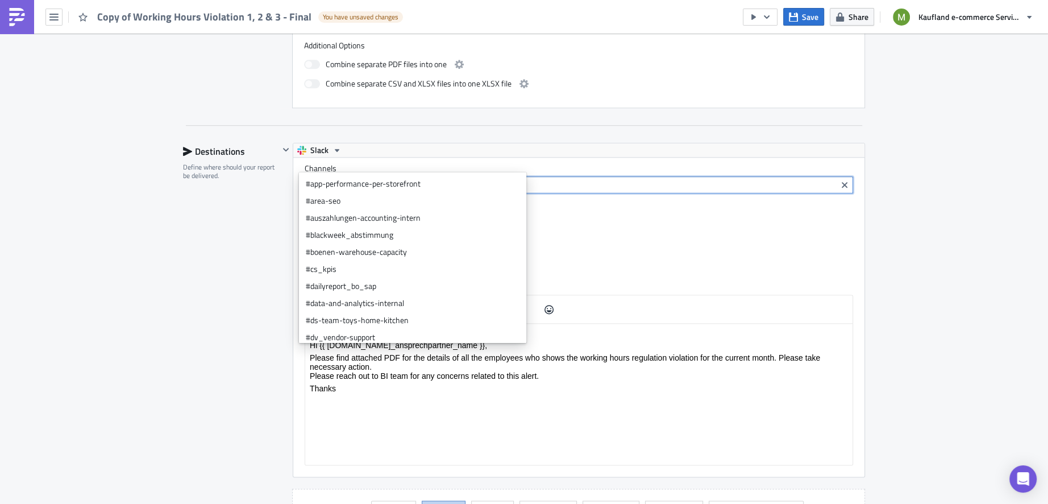
click at [463, 143] on div "Slack" at bounding box center [578, 150] width 571 height 14
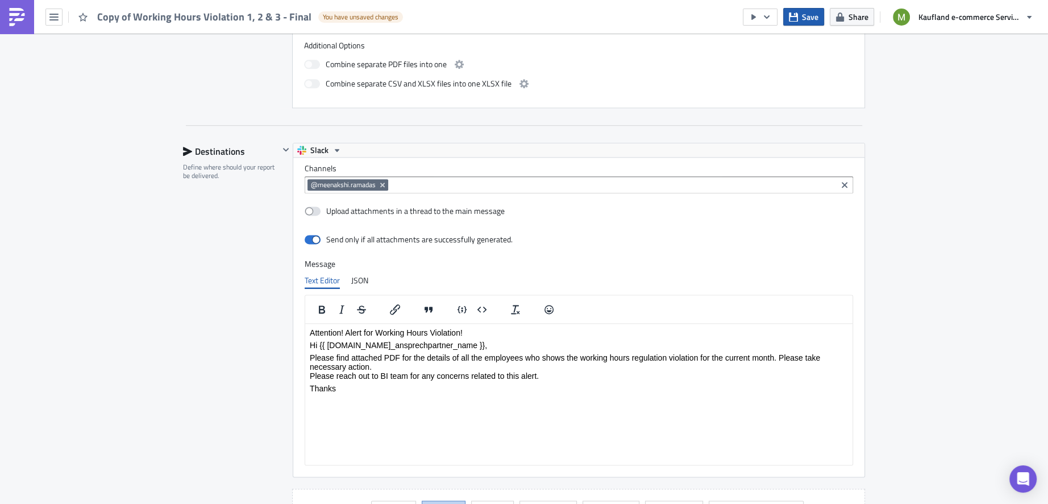
click at [802, 22] on button "Save" at bounding box center [803, 17] width 41 height 18
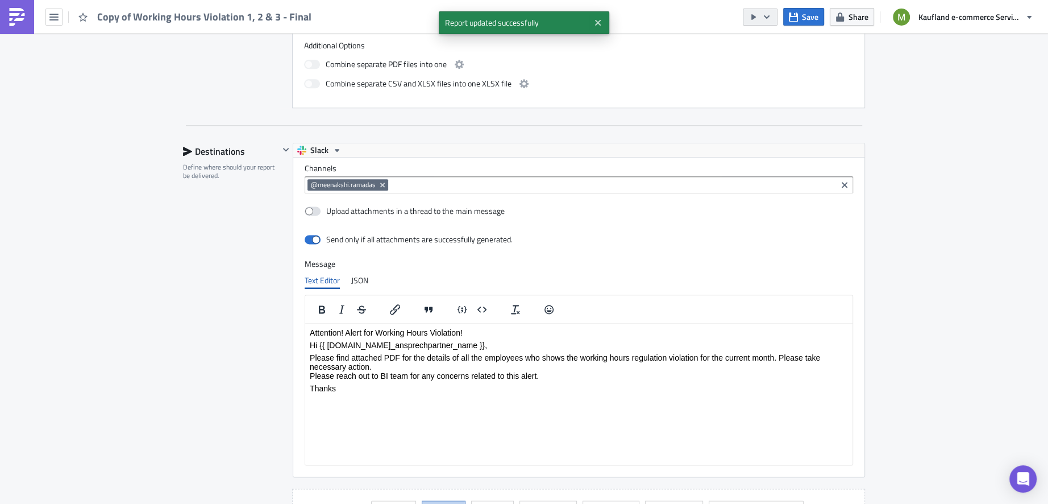
click at [775, 19] on button "button" at bounding box center [760, 17] width 35 height 17
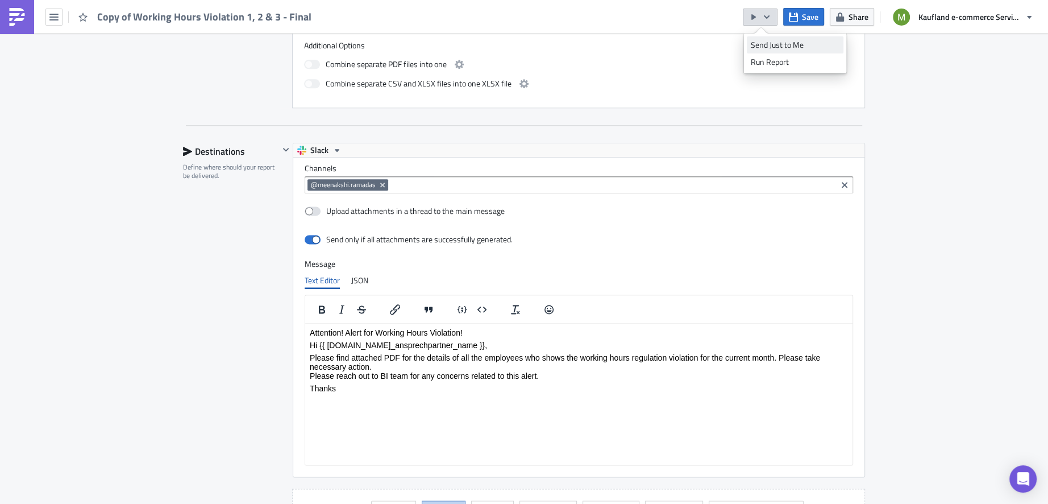
click at [789, 49] on div "Send Just to Me" at bounding box center [795, 44] width 89 height 11
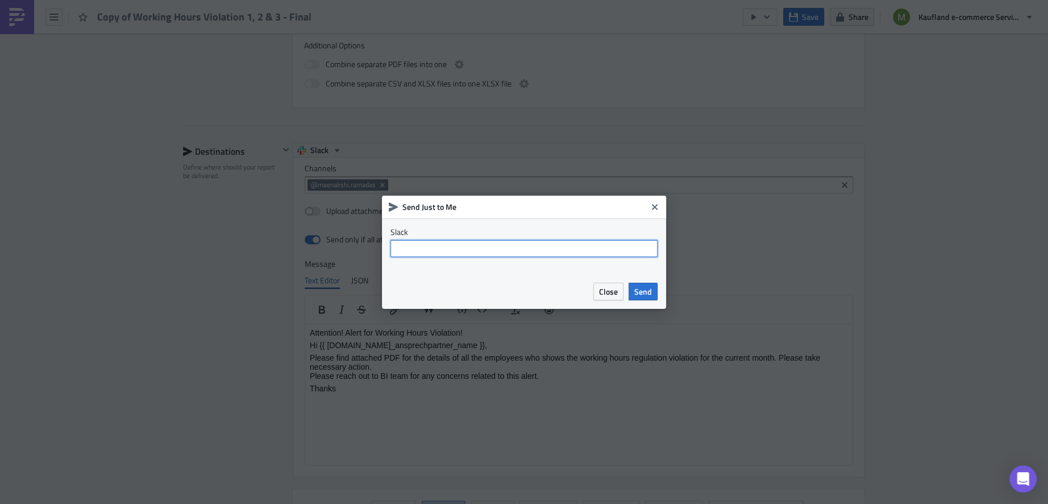
click at [442, 247] on input "text" at bounding box center [524, 248] width 267 height 17
type input "@meenakshi.ramadas"
click at [650, 288] on span "Send" at bounding box center [644, 291] width 18 height 12
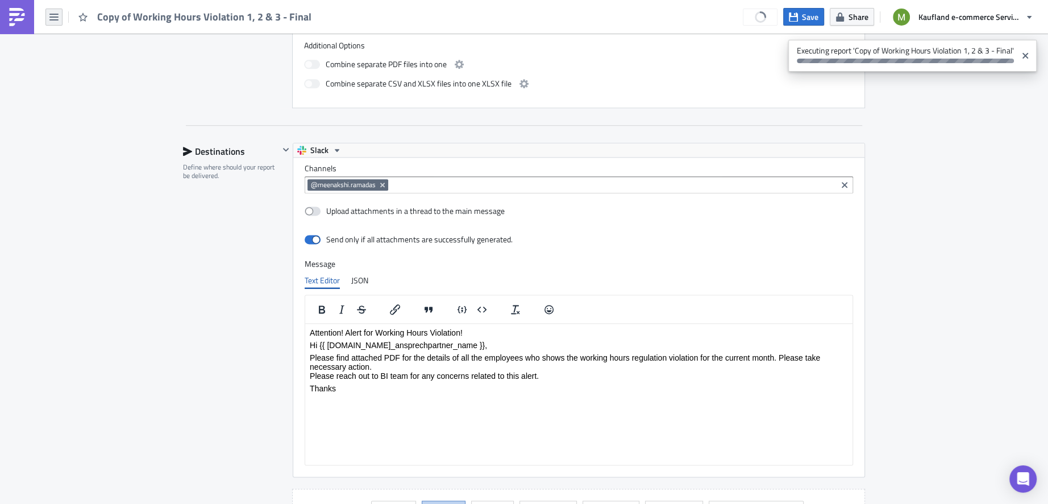
click at [58, 15] on icon "button" at bounding box center [53, 17] width 9 height 9
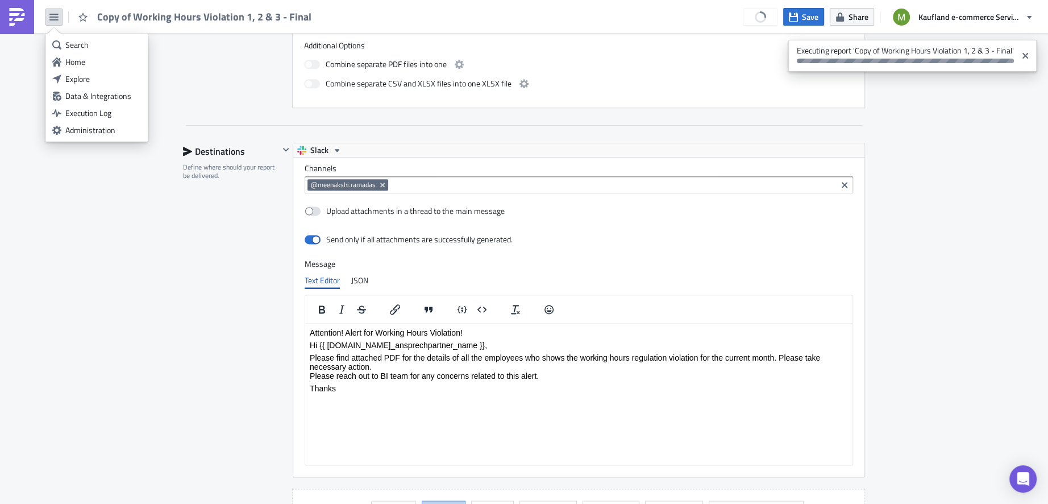
click at [19, 24] on img at bounding box center [17, 17] width 18 height 18
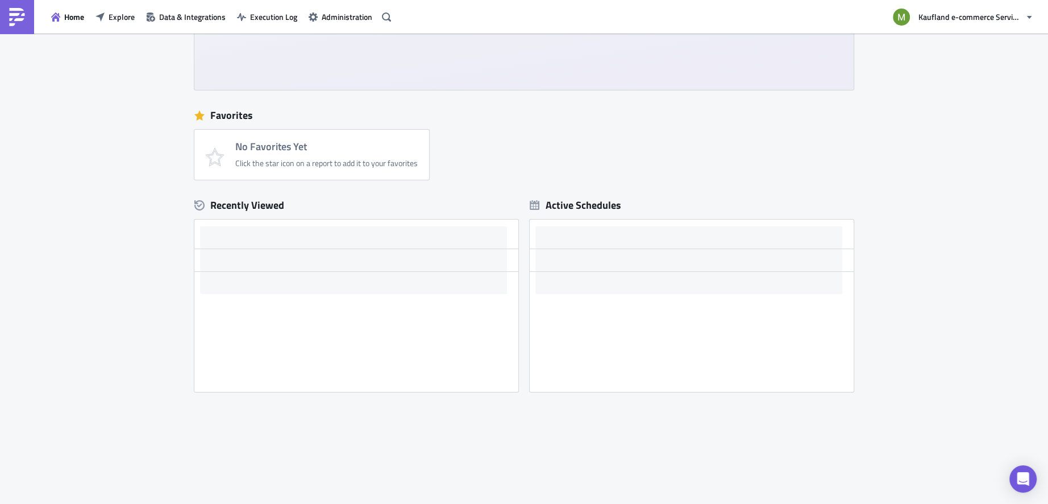
scroll to position [138, 0]
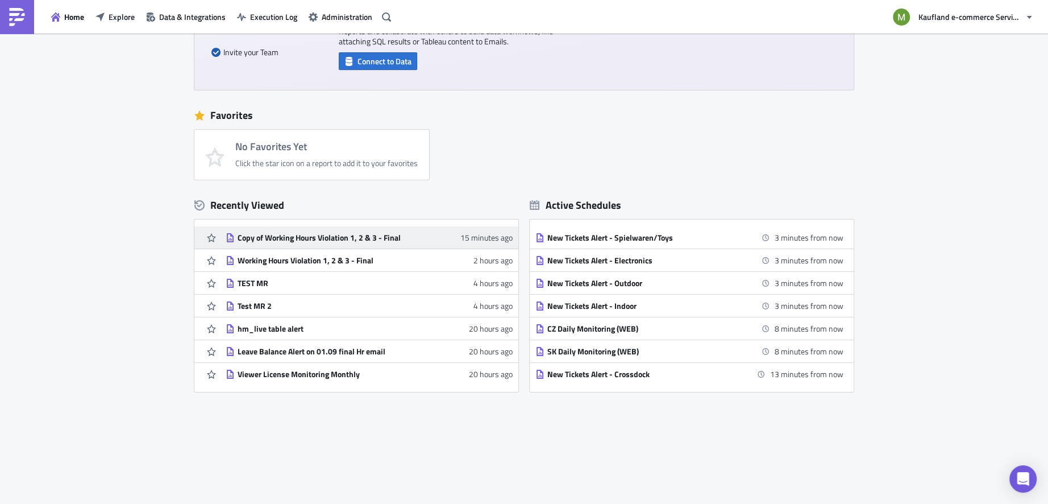
click at [277, 239] on div "Copy of Working Hours Violation 1, 2 & 3 - Final" at bounding box center [337, 238] width 199 height 10
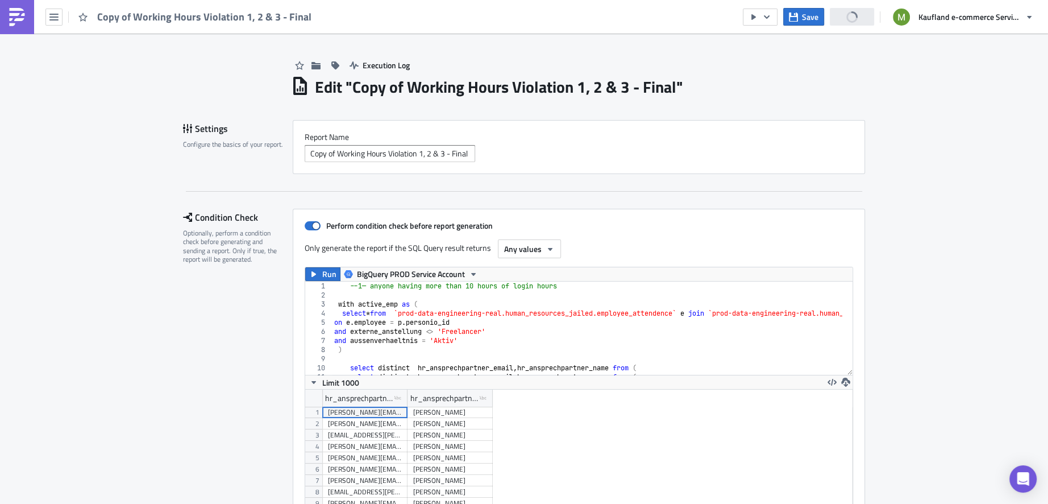
scroll to position [130, 548]
click at [354, 65] on button "Execution Log" at bounding box center [380, 65] width 72 height 18
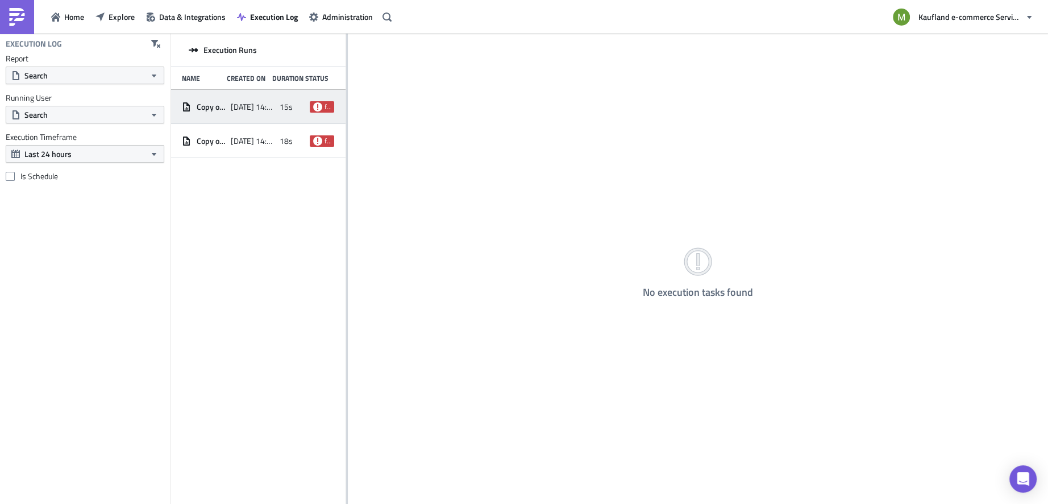
click at [241, 110] on span "[DATE] 14:41" at bounding box center [252, 107] width 43 height 10
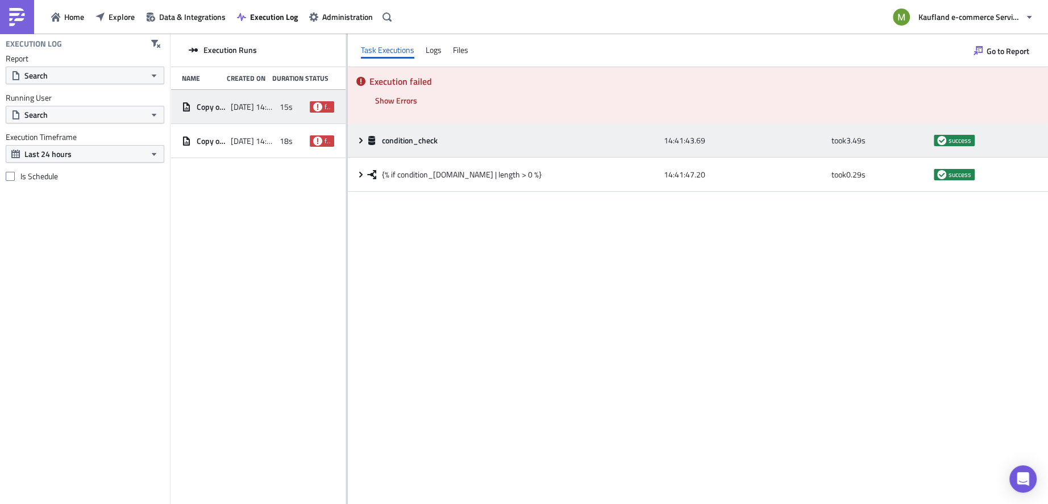
click at [366, 142] on span at bounding box center [361, 140] width 11 height 9
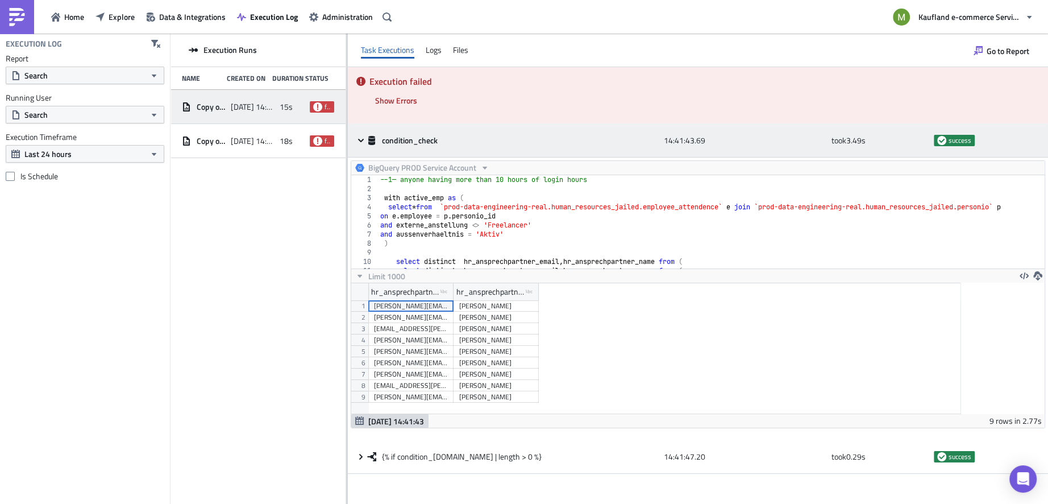
scroll to position [130, 609]
click at [366, 142] on span at bounding box center [361, 140] width 11 height 9
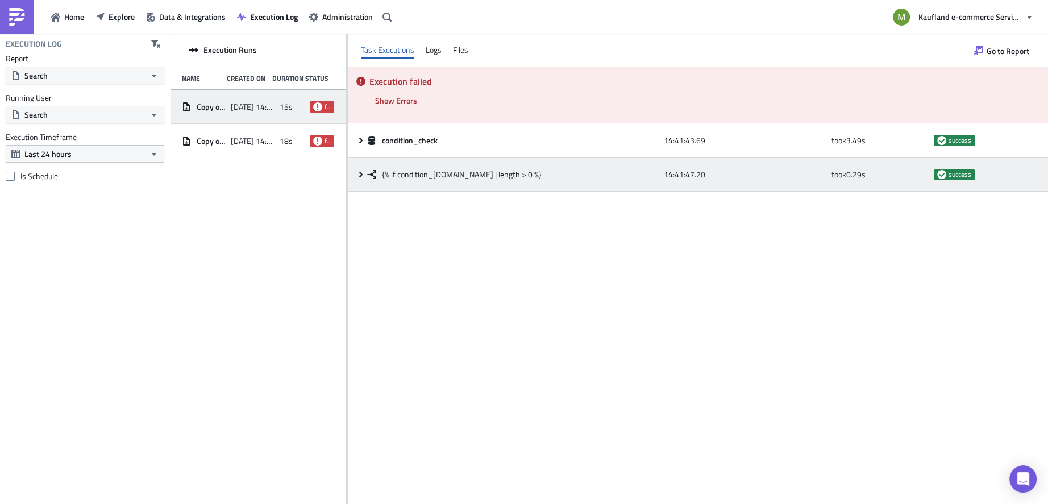
click at [361, 178] on icon at bounding box center [360, 174] width 9 height 9
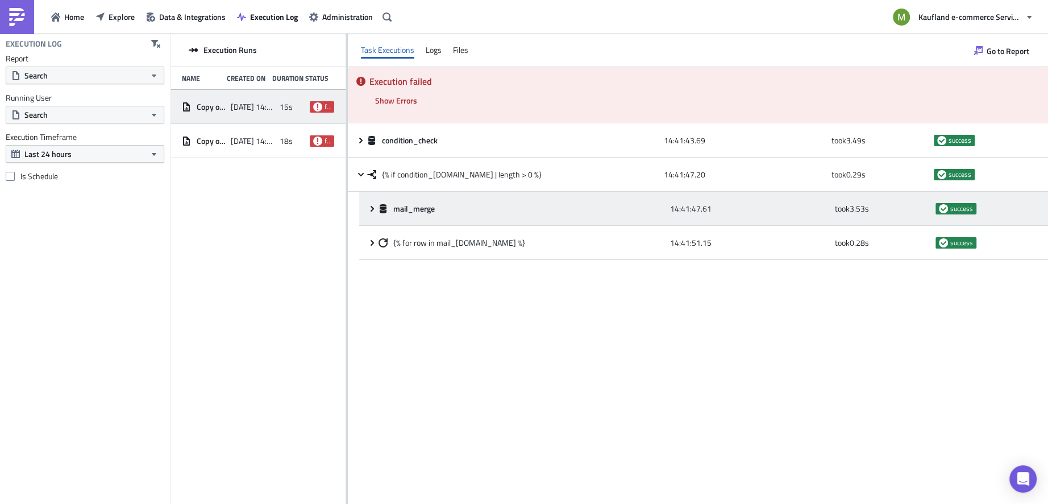
click at [364, 207] on div "mail_merge 14:41:47.61 took 3.53 s success" at bounding box center [703, 209] width 689 height 34
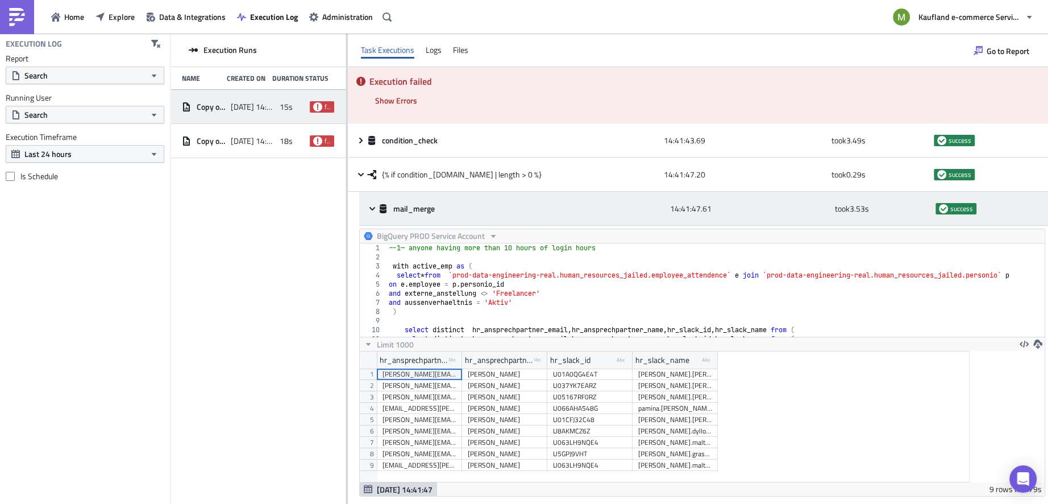
click at [364, 207] on div "mail_merge 14:41:47.61 took 3.53 s success" at bounding box center [703, 209] width 689 height 34
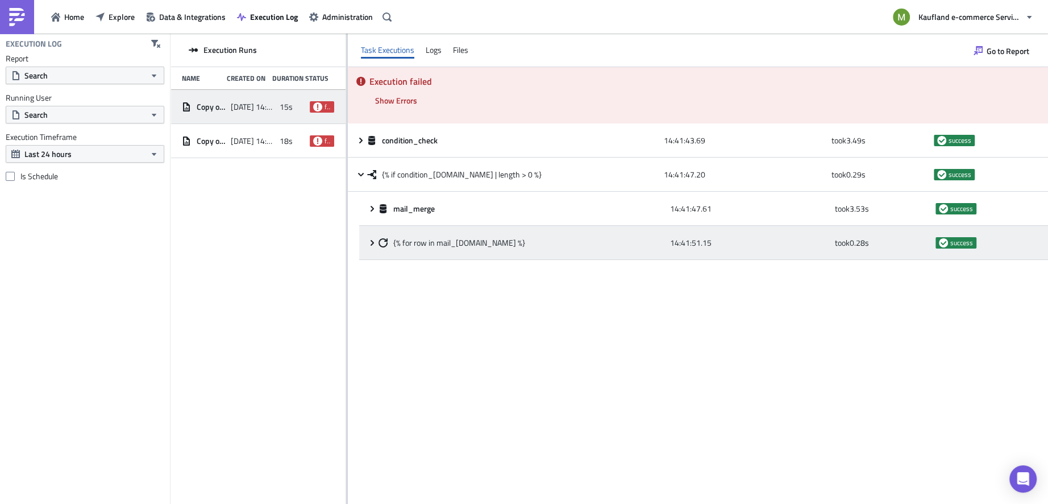
click at [368, 247] on icon at bounding box center [372, 242] width 9 height 9
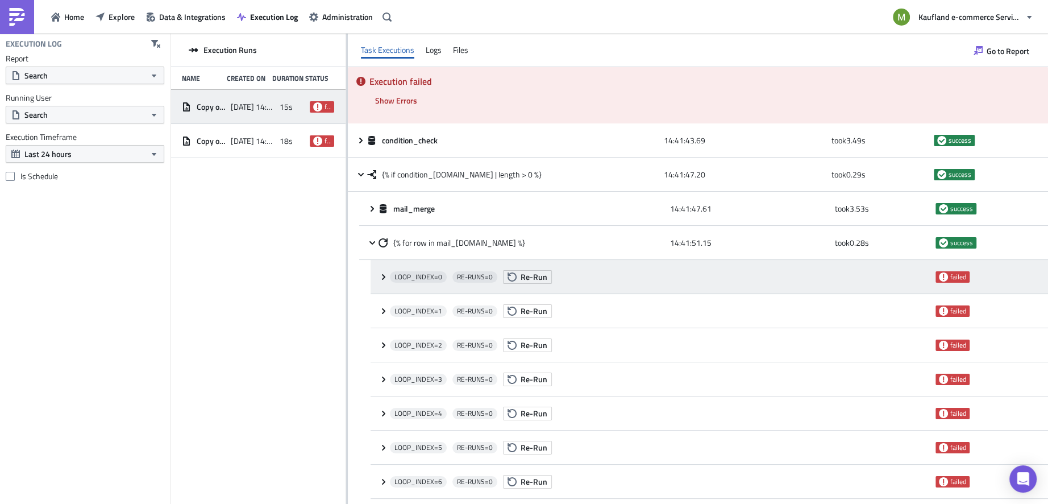
click at [386, 278] on icon at bounding box center [383, 276] width 9 height 9
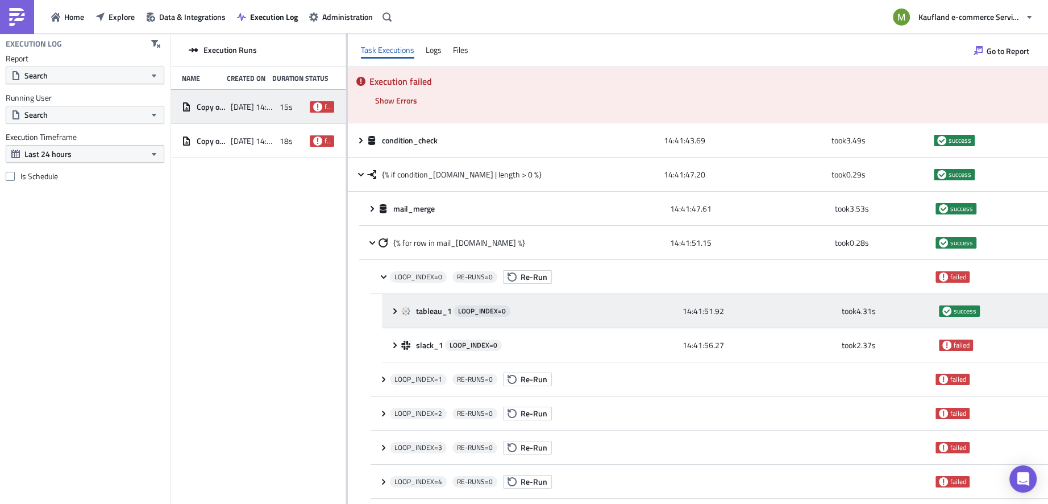
click at [396, 310] on icon at bounding box center [394, 311] width 3 height 6
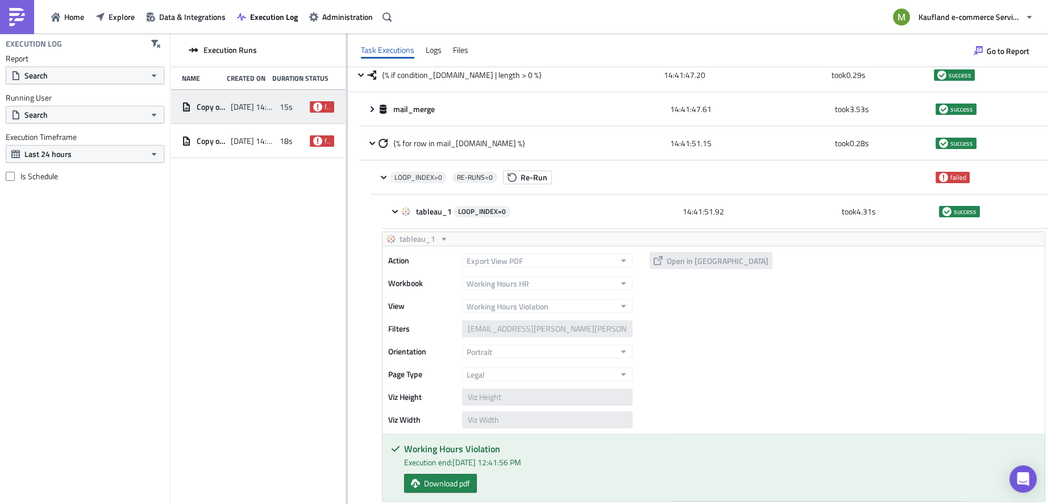
scroll to position [89, 0]
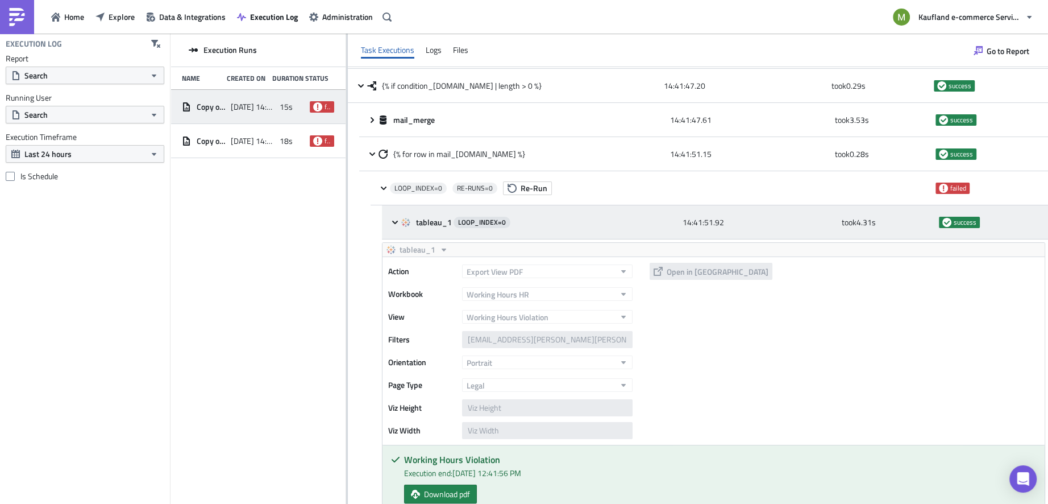
click at [397, 225] on icon at bounding box center [395, 222] width 9 height 9
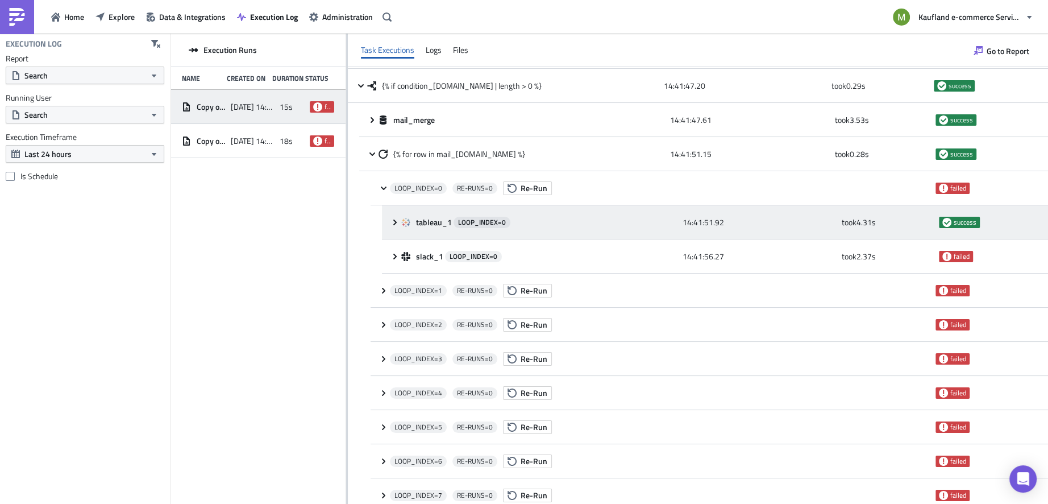
click at [397, 225] on icon at bounding box center [395, 222] width 9 height 9
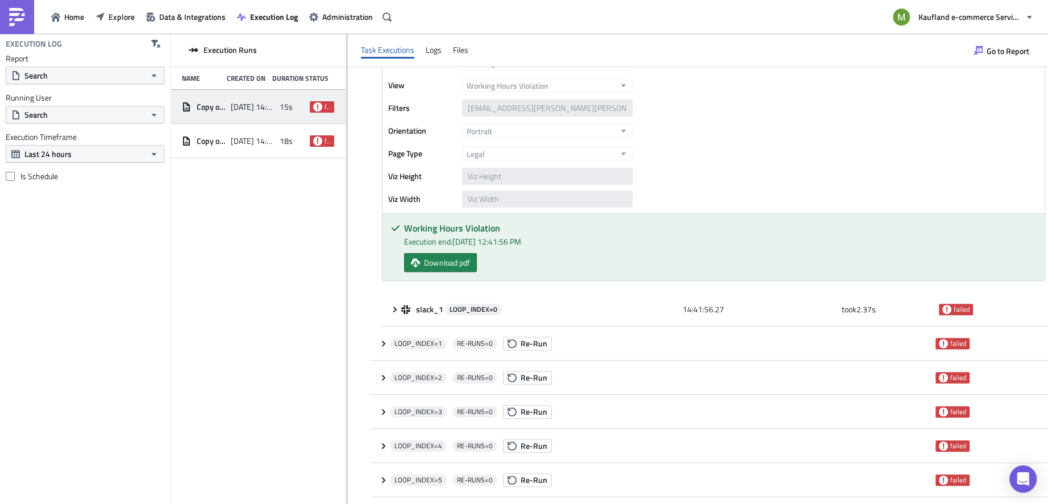
scroll to position [374, 0]
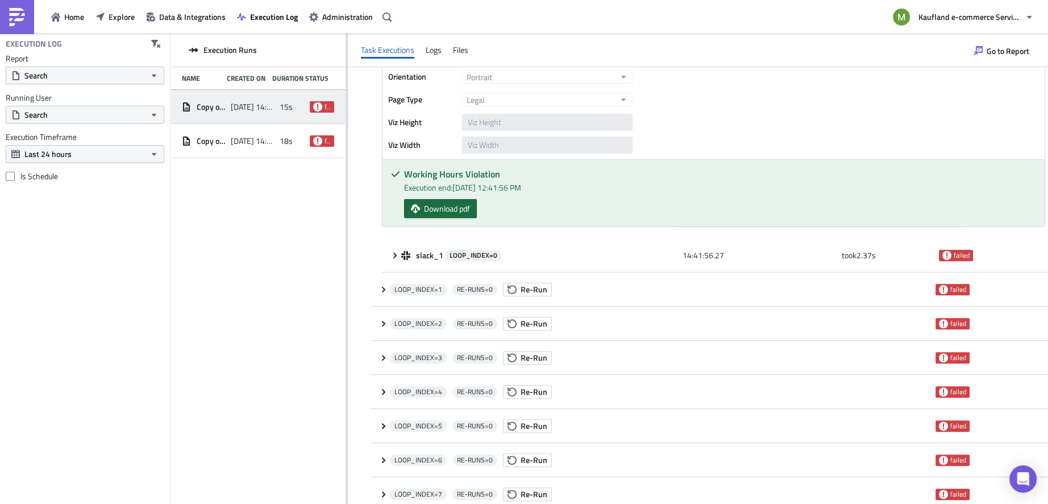
click at [452, 212] on span "Download pdf" at bounding box center [447, 208] width 46 height 12
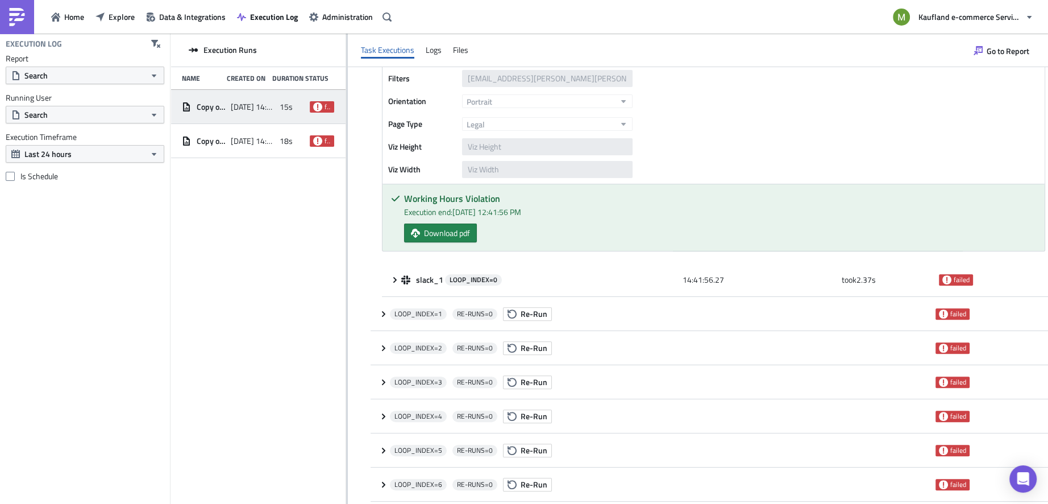
scroll to position [370, 0]
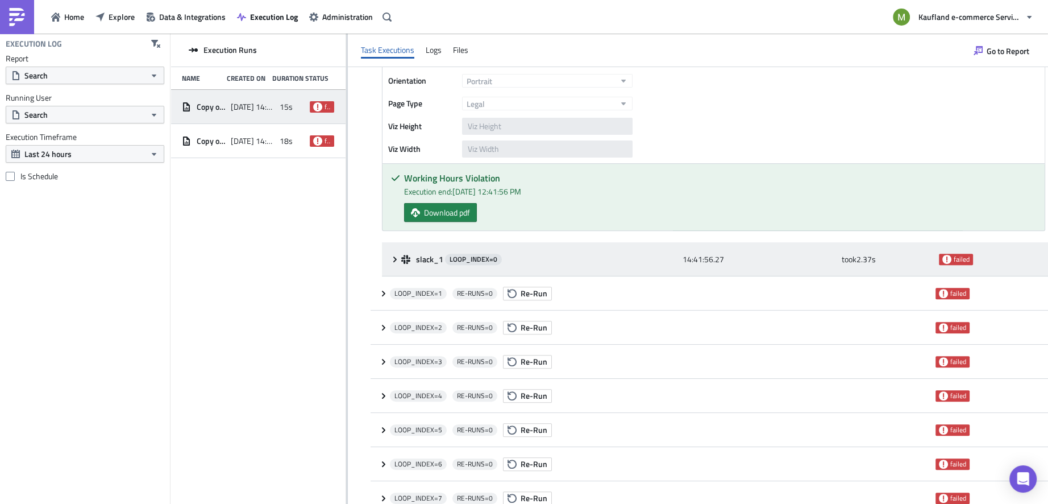
click at [394, 262] on icon at bounding box center [395, 259] width 9 height 9
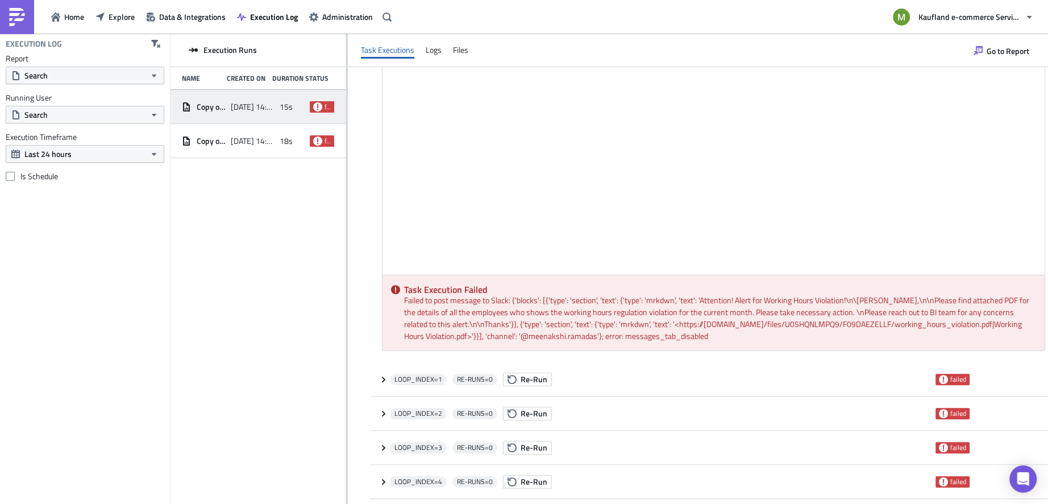
scroll to position [1166, 0]
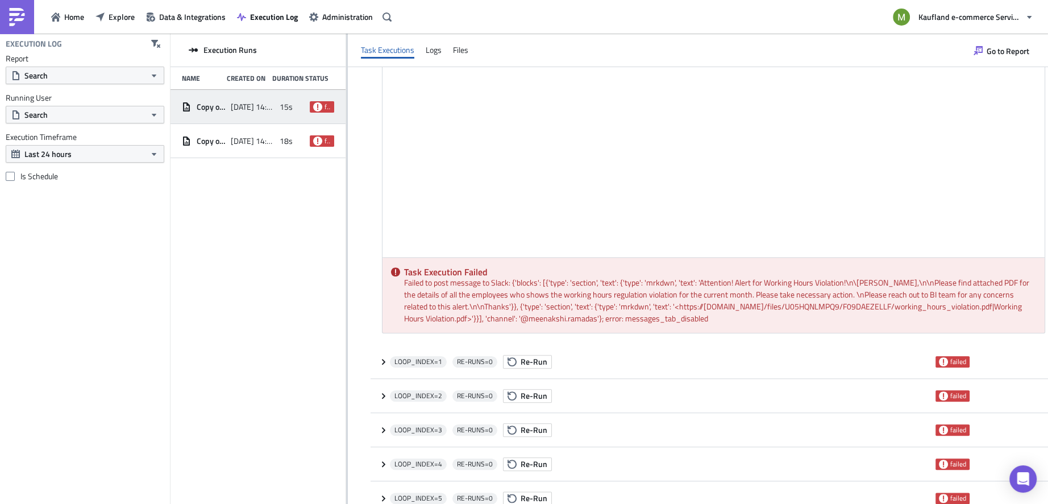
drag, startPoint x: 490, startPoint y: 330, endPoint x: 961, endPoint y: 319, distance: 471.5
click at [961, 319] on div "Task Execution Failed Failed to post message to Slack: {'blocks': [{'type': 'se…" at bounding box center [714, 295] width 662 height 75
copy div "error: messages_tab_disabled"
click at [113, 18] on span "Explore" at bounding box center [122, 17] width 26 height 12
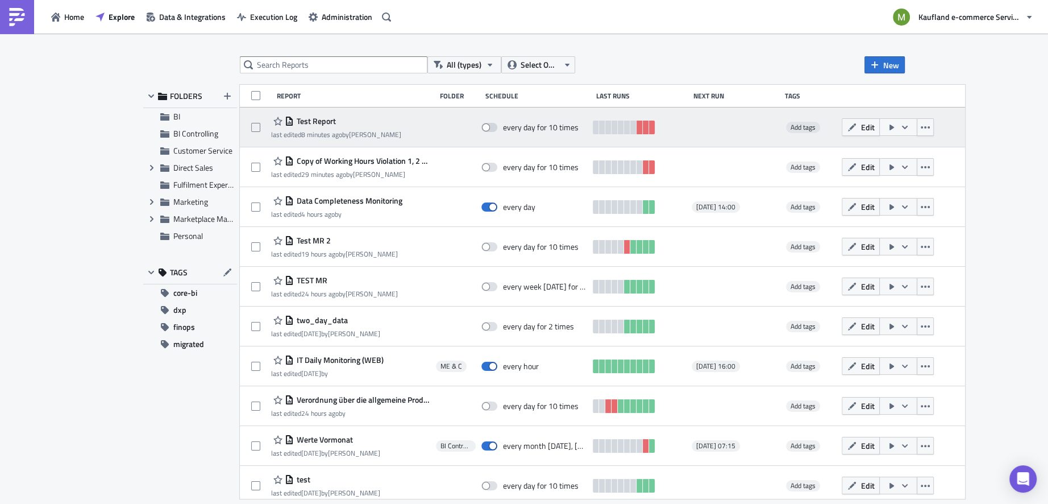
click at [328, 122] on span "Test Report" at bounding box center [315, 121] width 42 height 10
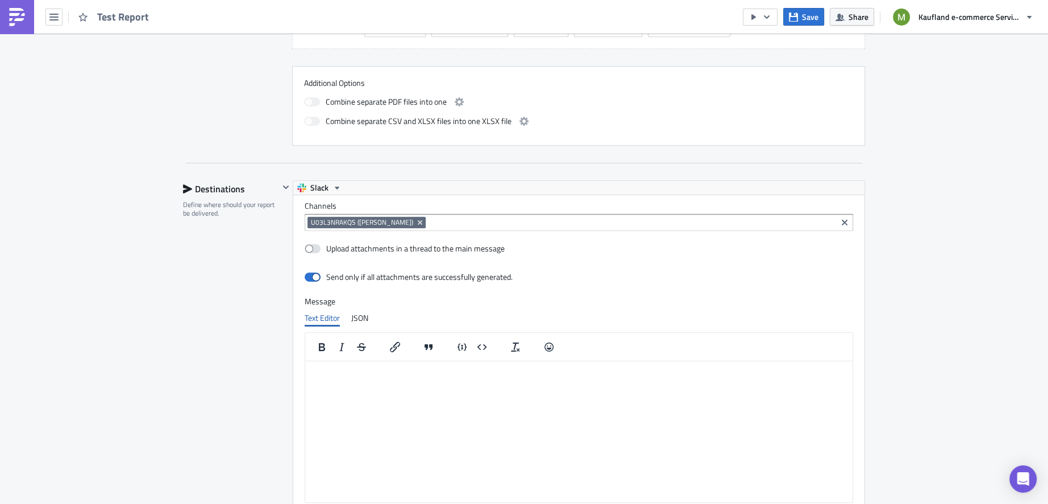
scroll to position [556, 0]
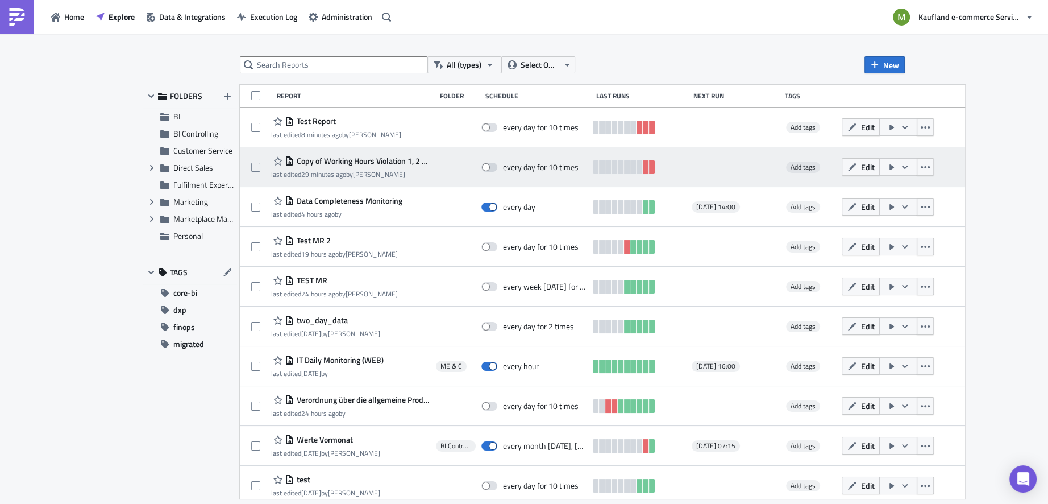
click at [392, 161] on span "Copy of Working Hours Violation 1, 2 & 3 - Final" at bounding box center [362, 161] width 136 height 10
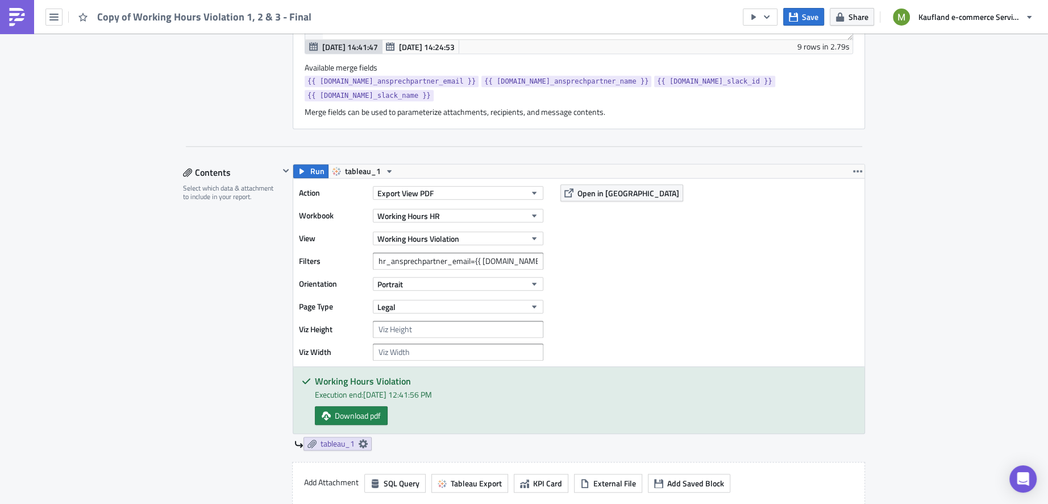
scroll to position [905, 0]
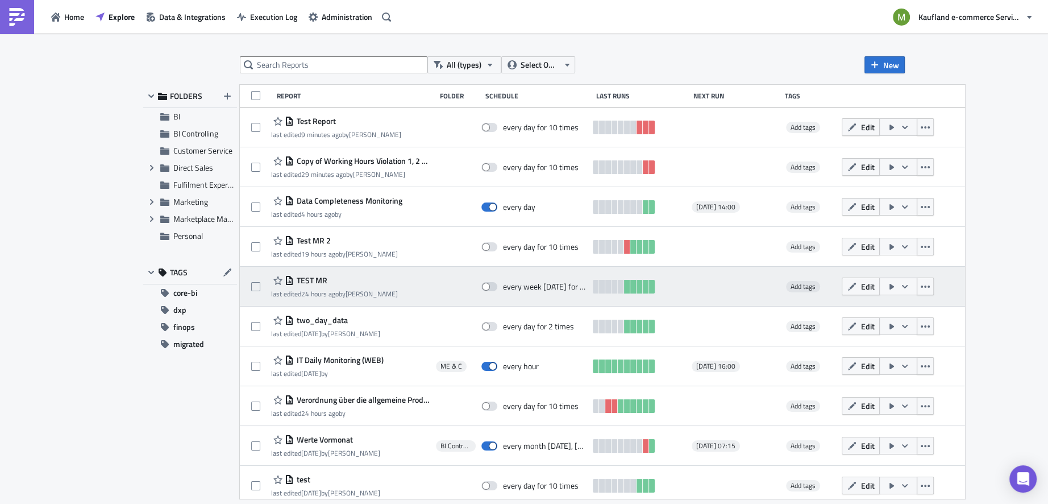
click at [321, 277] on span "TEST MR" at bounding box center [311, 280] width 34 height 10
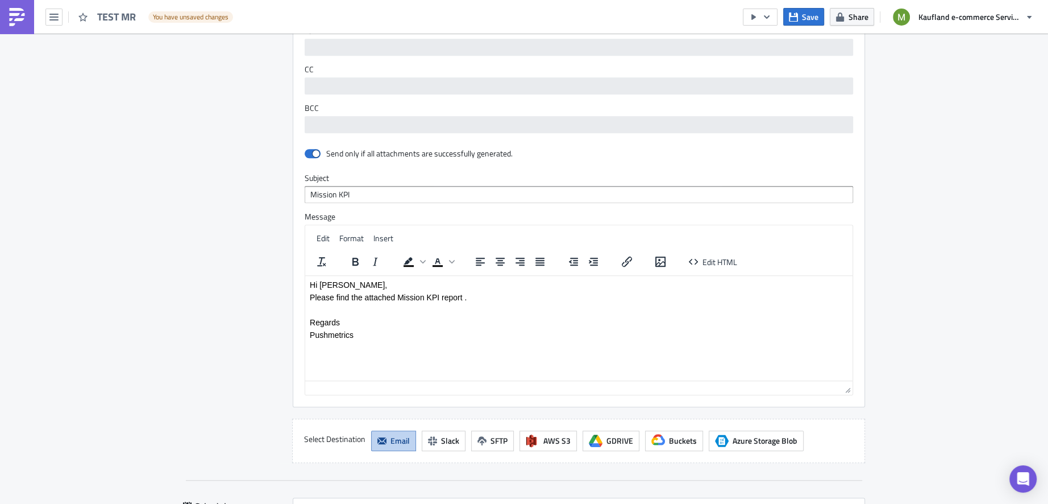
scroll to position [903, 0]
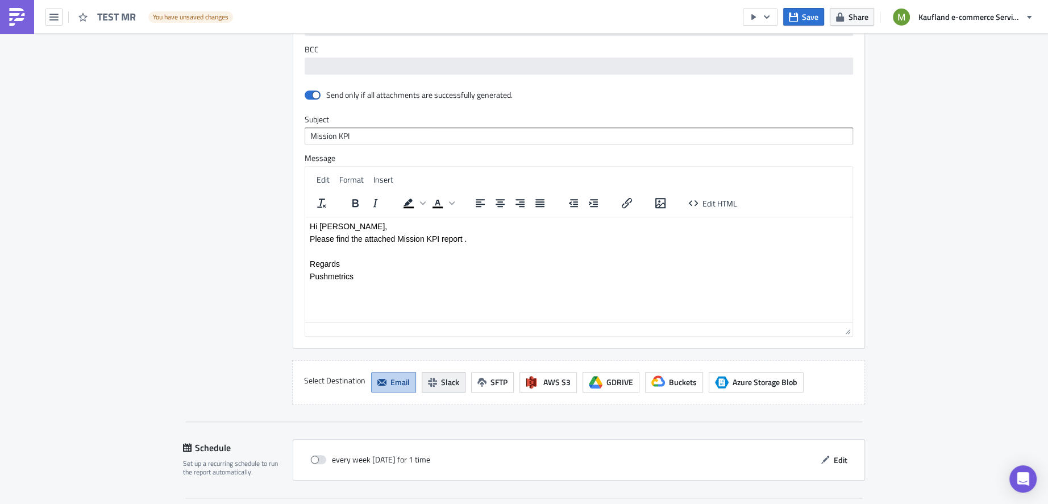
click at [428, 380] on icon "button" at bounding box center [432, 382] width 9 height 9
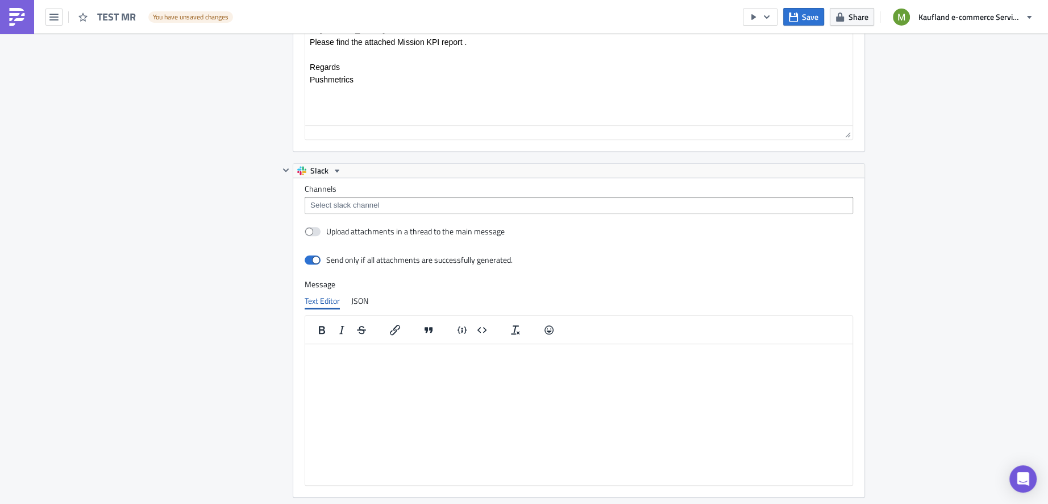
scroll to position [1083, 0]
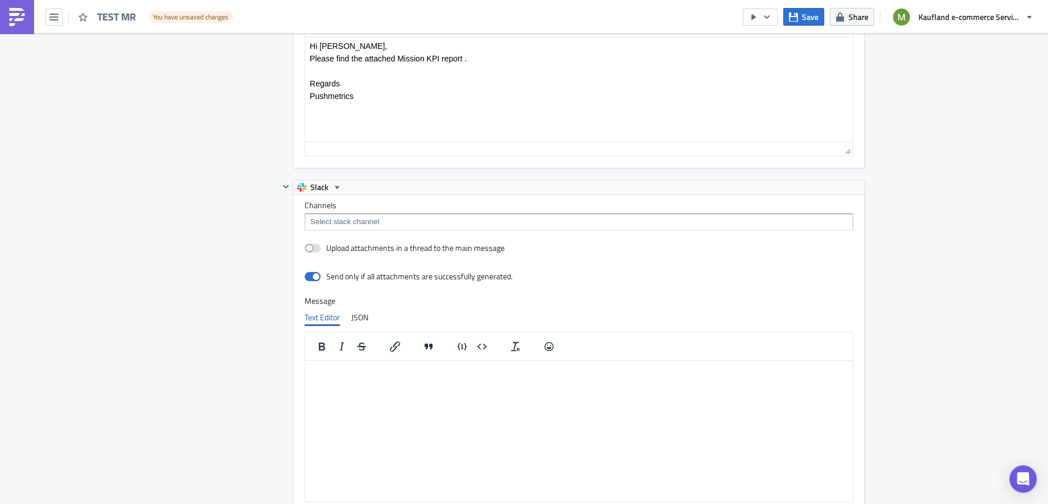
click at [429, 218] on input at bounding box center [579, 221] width 542 height 11
type input "@meenakshi.ramadas"
click at [483, 200] on label "Channels" at bounding box center [579, 205] width 549 height 10
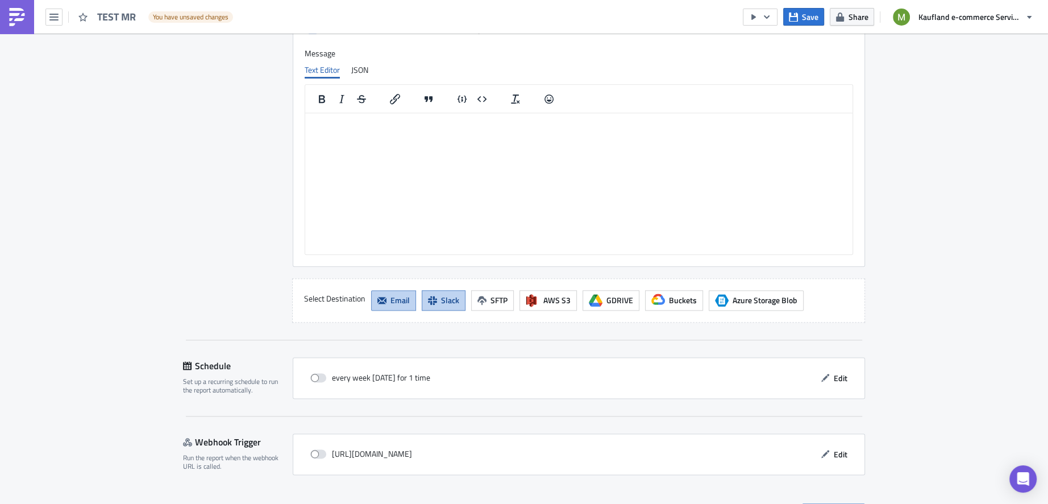
scroll to position [1350, 0]
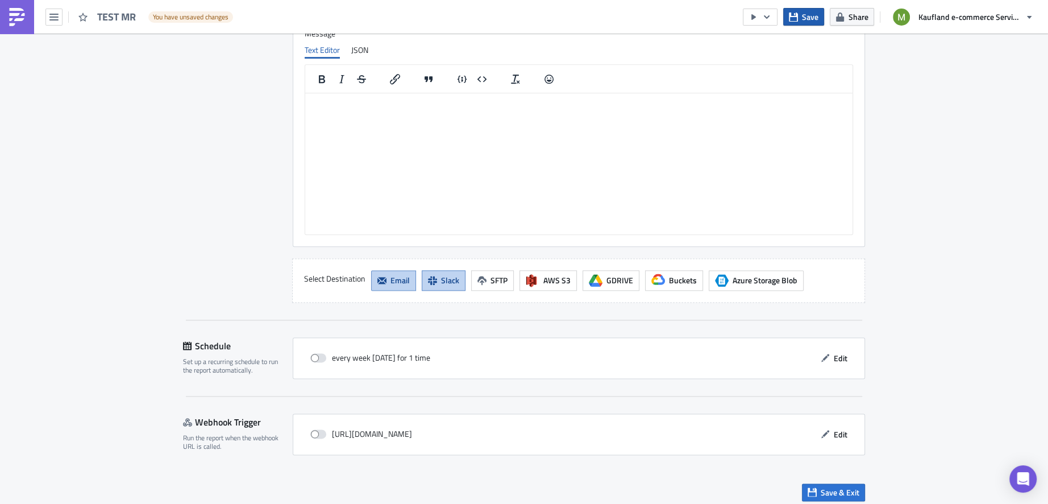
click at [809, 19] on span "Save" at bounding box center [810, 17] width 16 height 12
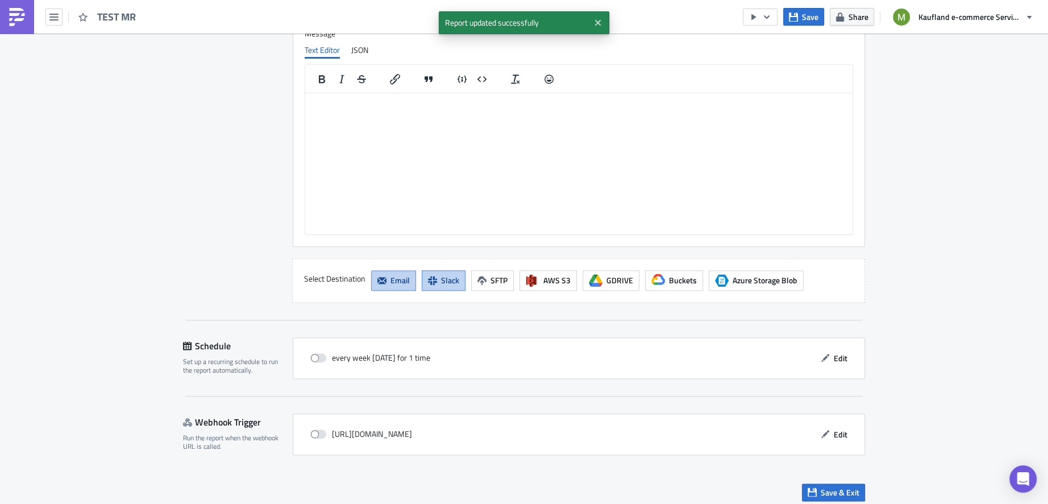
click at [608, 111] on html at bounding box center [579, 102] width 548 height 18
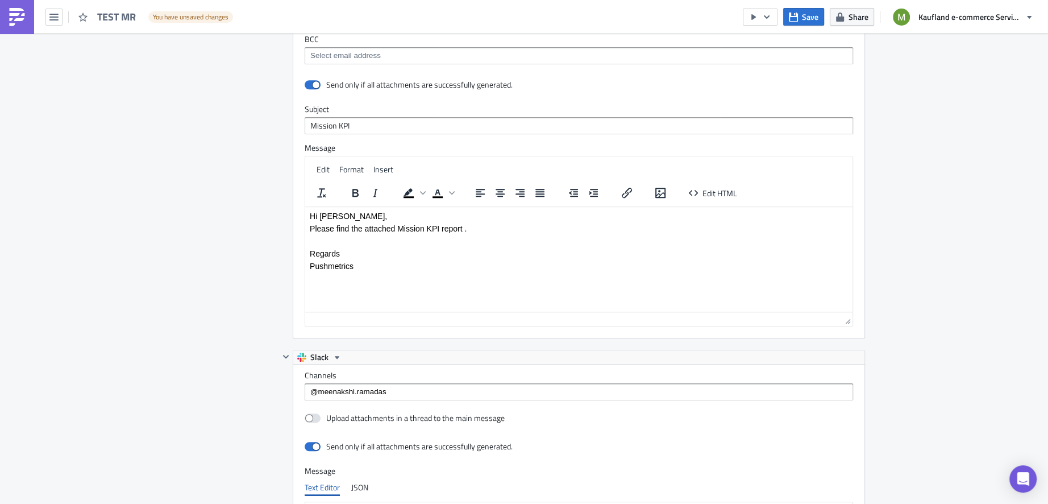
scroll to position [909, 0]
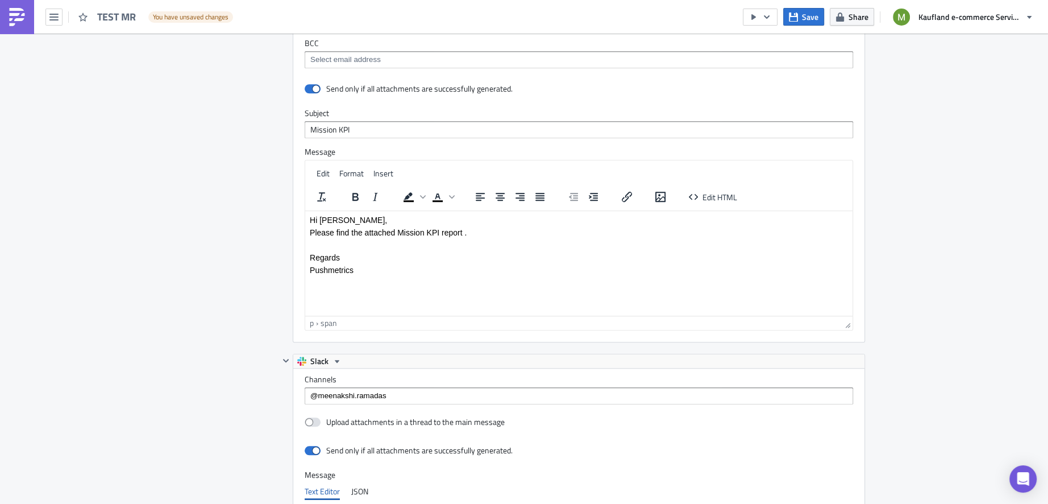
drag, startPoint x: 395, startPoint y: 280, endPoint x: 306, endPoint y: 227, distance: 103.8
click at [305, 210] on html "Hi Meenkashi, Please find the attached Mission KPI report . Regards Pushmetrics" at bounding box center [579, 244] width 548 height 68
click at [321, 230] on p "Please find the attached Mission KPI report ." at bounding box center [579, 231] width 538 height 9
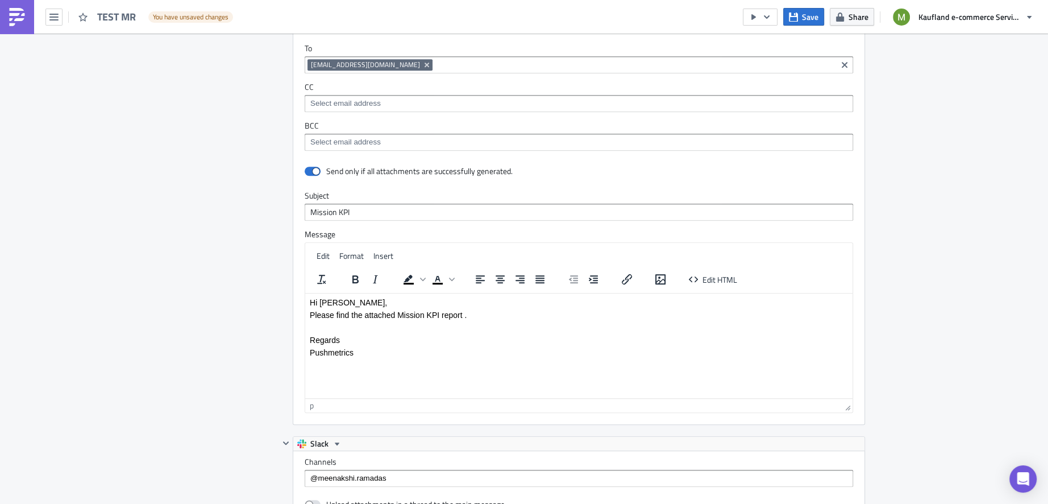
scroll to position [817, 0]
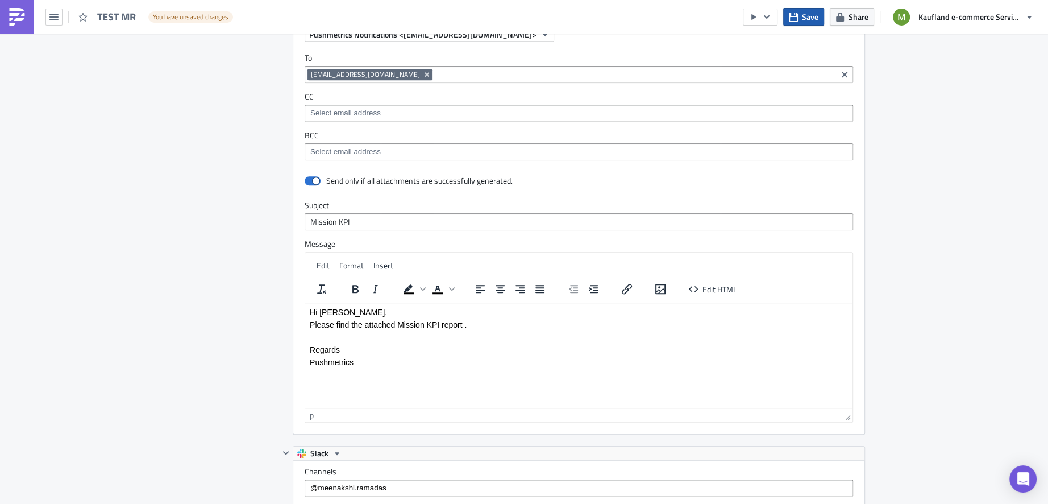
click at [812, 16] on span "Save" at bounding box center [810, 17] width 16 height 12
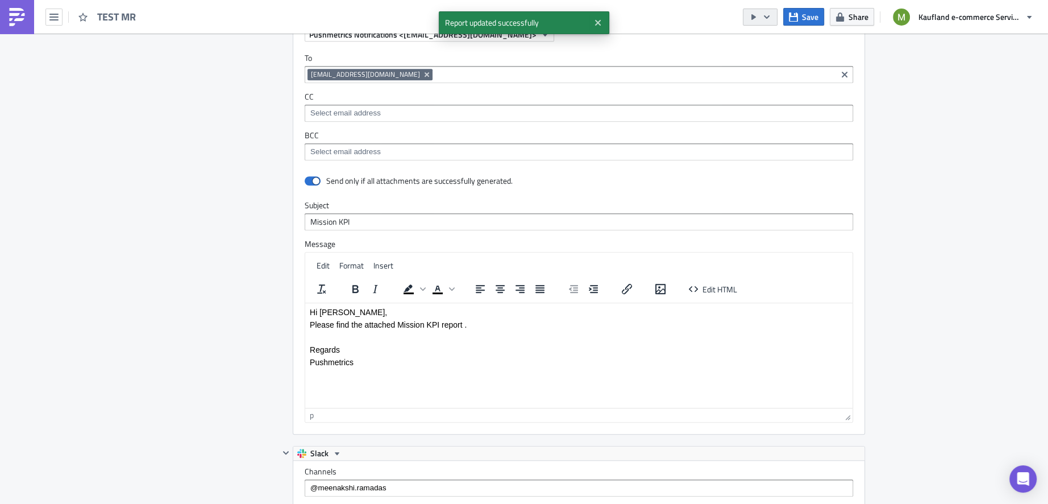
click at [773, 15] on button "button" at bounding box center [760, 17] width 35 height 17
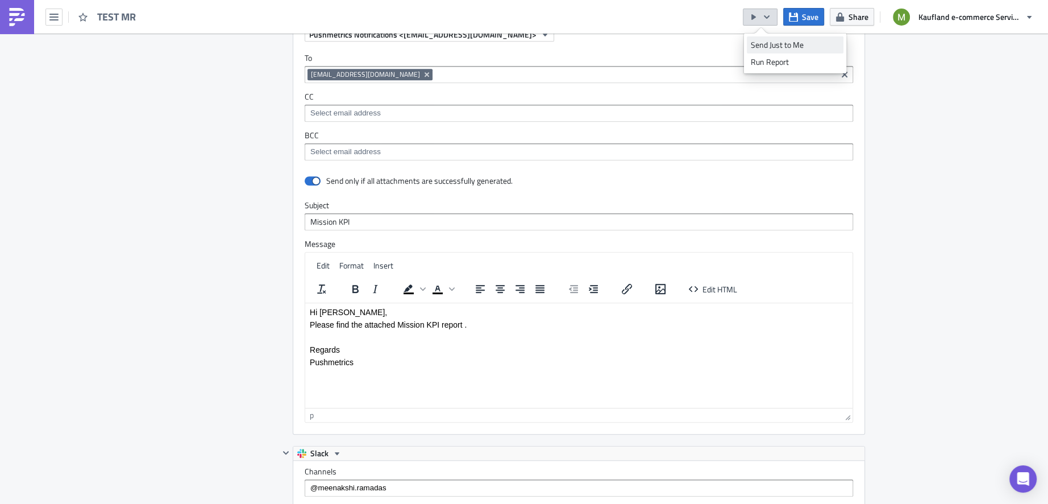
click at [772, 43] on div "Send Just to Me" at bounding box center [795, 44] width 89 height 11
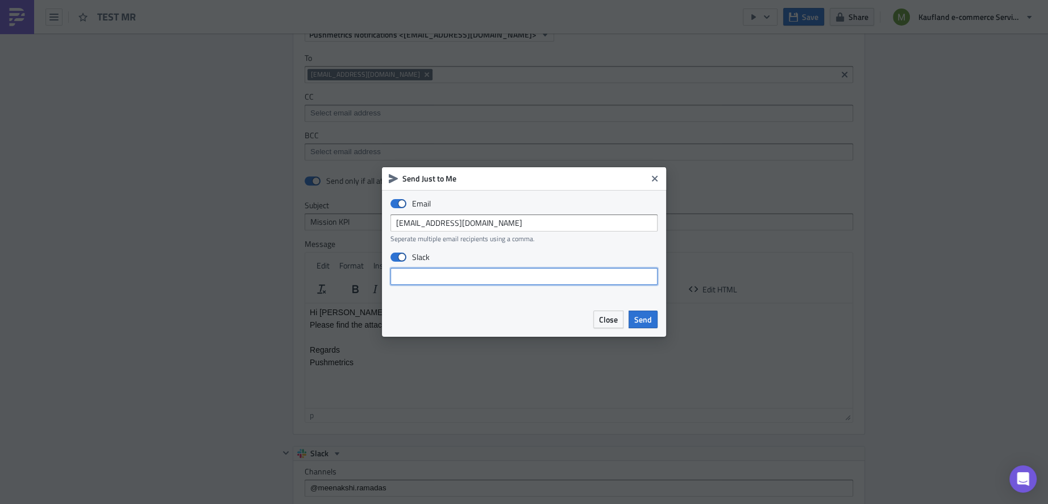
click at [497, 281] on input "text" at bounding box center [524, 276] width 267 height 17
type input "@meenakshi.ramadas"
click at [654, 324] on button "Send" at bounding box center [643, 319] width 29 height 18
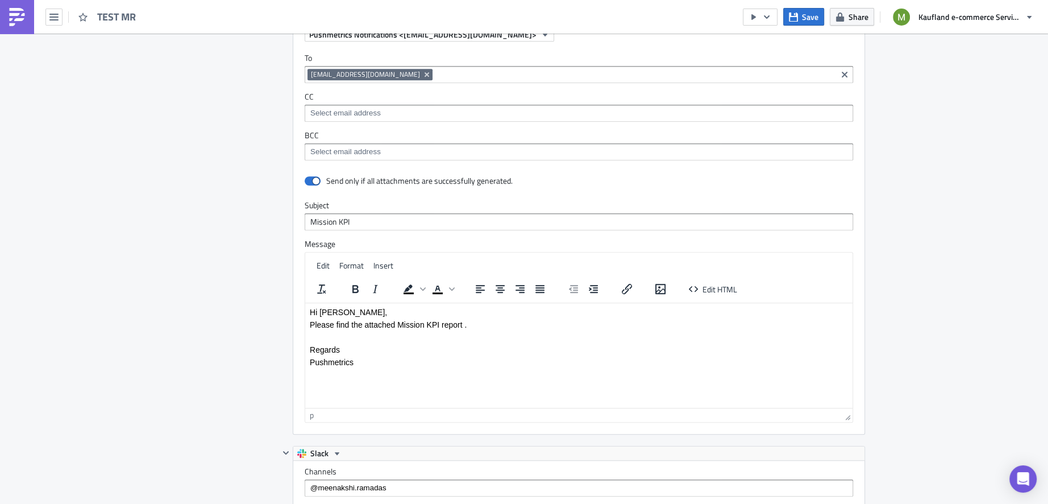
click at [64, 20] on div "TEST MR" at bounding box center [74, 17] width 148 height 34
click at [53, 20] on icon "button" at bounding box center [53, 17] width 9 height 9
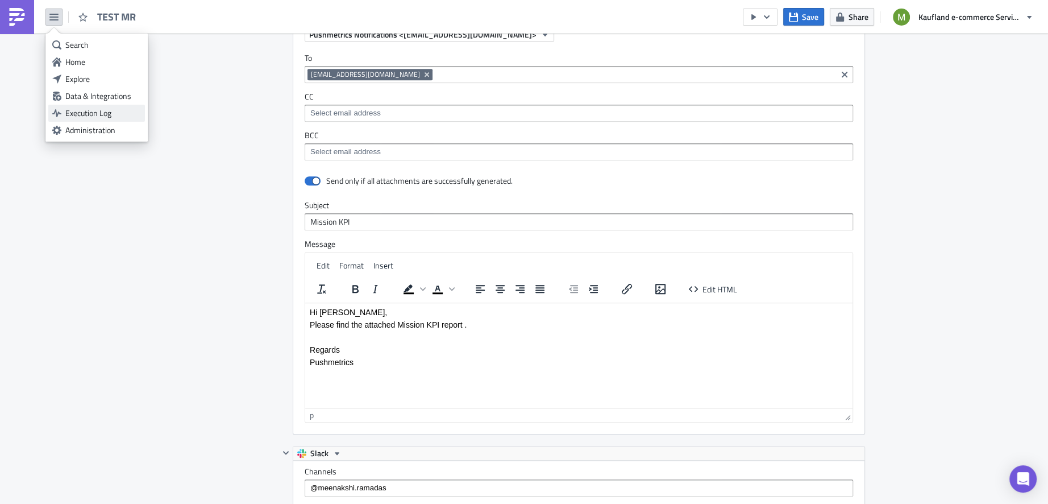
click at [106, 111] on div "Execution Log" at bounding box center [103, 112] width 76 height 11
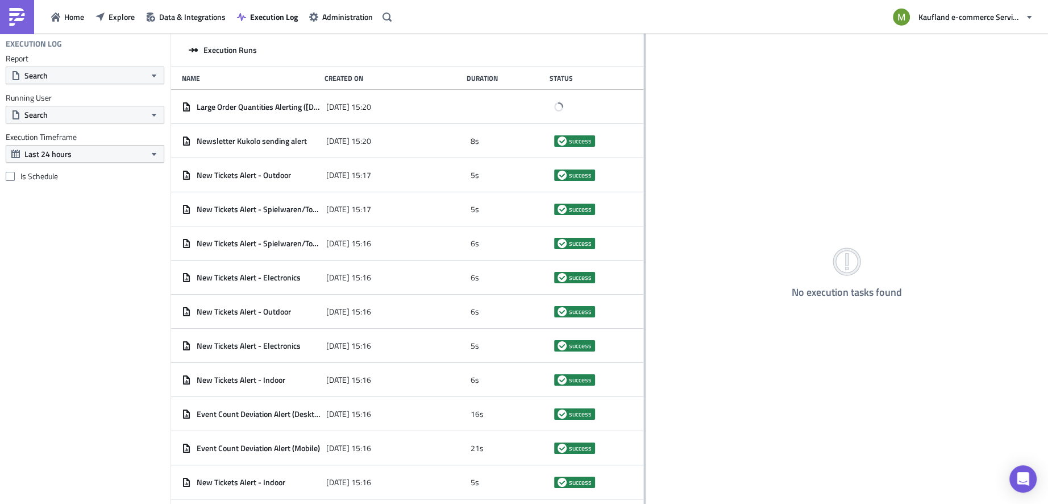
drag, startPoint x: 346, startPoint y: 132, endPoint x: 644, endPoint y: 148, distance: 298.4
click at [644, 148] on div at bounding box center [645, 270] width 2 height 472
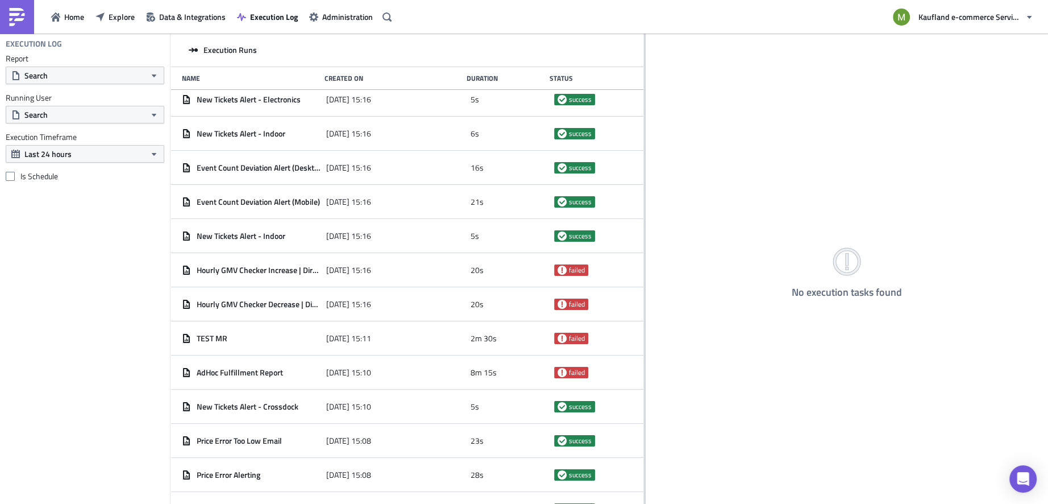
scroll to position [248, 0]
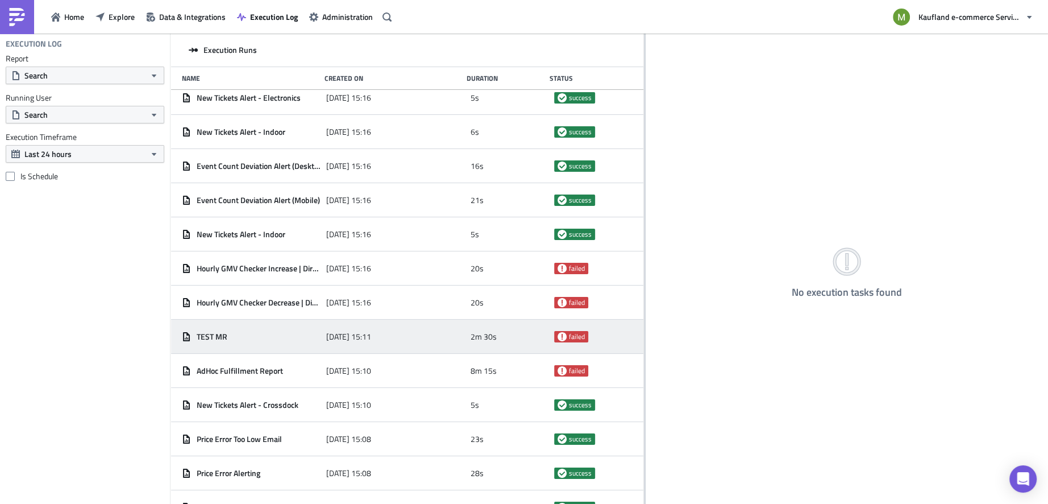
click at [224, 334] on span "TEST MR" at bounding box center [212, 336] width 31 height 10
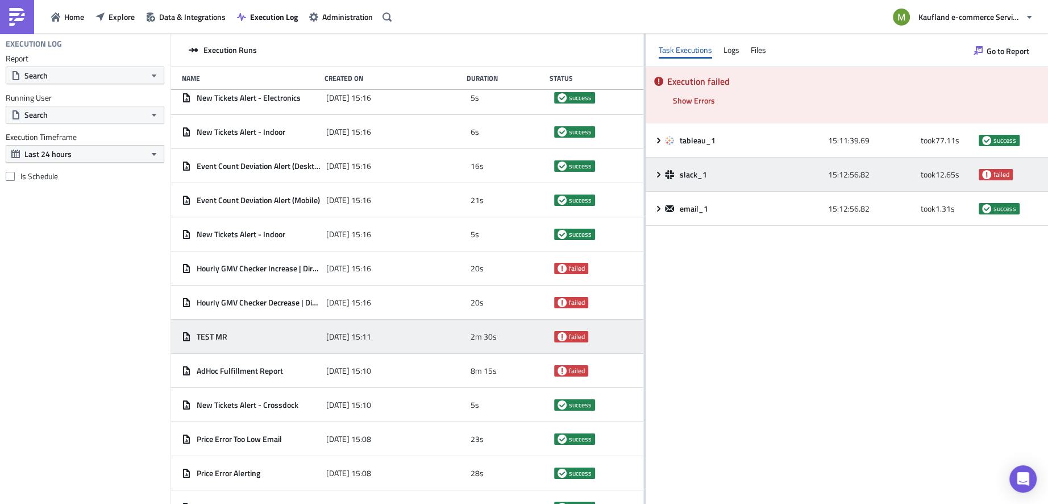
click at [663, 179] on icon at bounding box center [658, 174] width 9 height 9
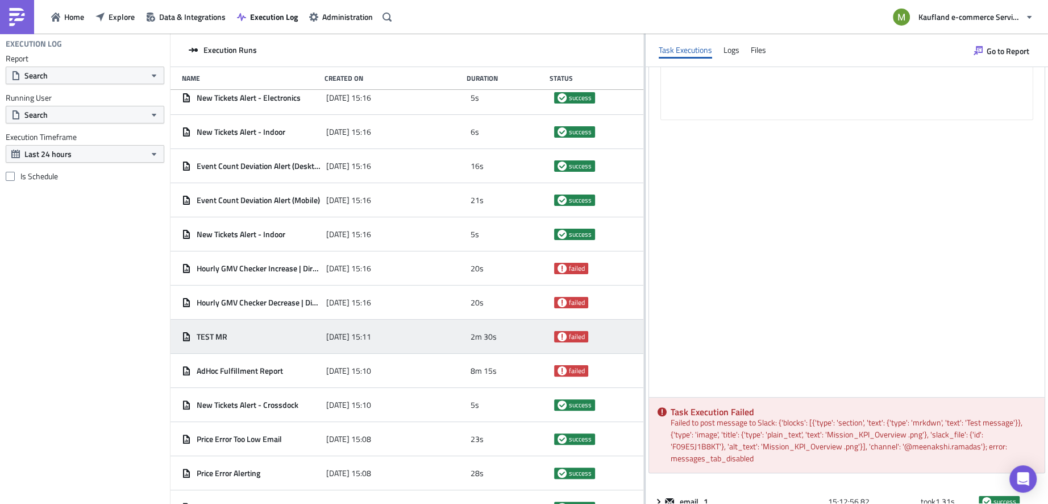
scroll to position [586, 0]
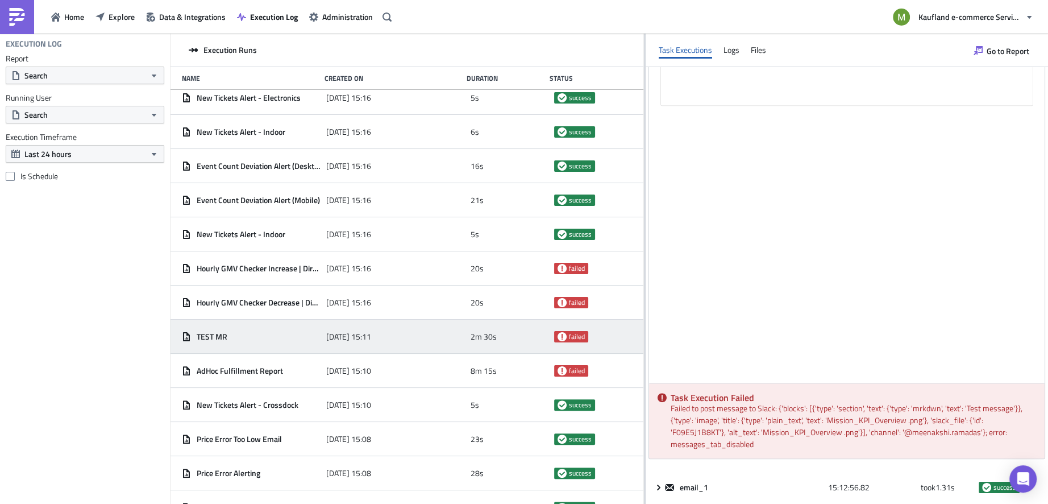
click at [935, 417] on div "Task Execution Failed Failed to post message to Slack: {'blocks': [{'type': 'se…" at bounding box center [847, 420] width 396 height 75
drag, startPoint x: 931, startPoint y: 428, endPoint x: 938, endPoint y: 450, distance: 22.5
click at [935, 451] on div "Task Execution Failed Failed to post message to Slack: {'blocks': [{'type': 'se…" at bounding box center [847, 420] width 396 height 75
click at [782, 399] on h5 "Task Execution Failed" at bounding box center [854, 397] width 366 height 9
drag, startPoint x: 985, startPoint y: 431, endPoint x: 1001, endPoint y: 453, distance: 27.2
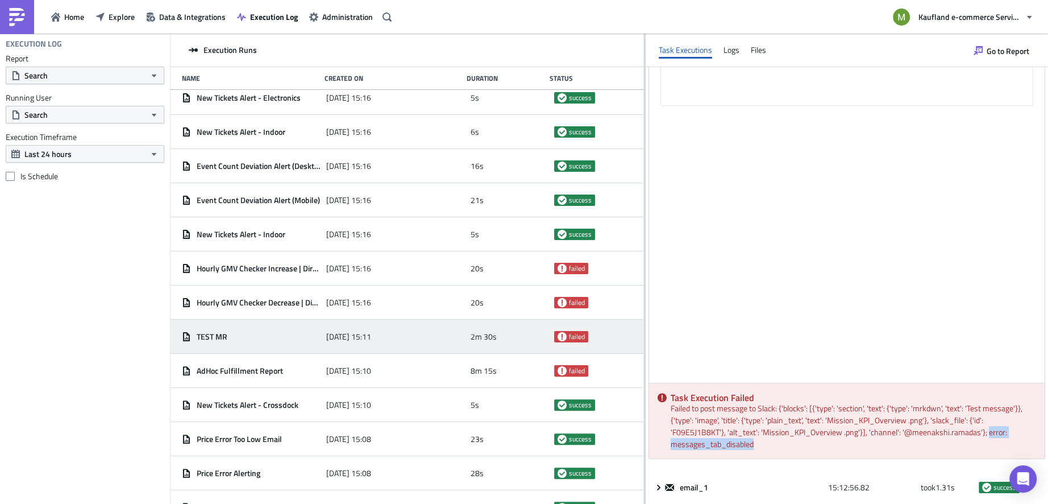
click at [1001, 453] on div "Task Execution Failed Failed to post message to Slack: {'blocks': [{'type': 'se…" at bounding box center [847, 420] width 396 height 75
click at [980, 442] on div "Task Execution Failed Failed to post message to Slack: {'blocks': [{'type': 'se…" at bounding box center [847, 420] width 396 height 75
drag, startPoint x: 869, startPoint y: 432, endPoint x: 917, endPoint y: 446, distance: 50.2
click at [917, 446] on div "Task Execution Failed Failed to post message to Slack: {'blocks': [{'type': 'se…" at bounding box center [847, 420] width 396 height 75
copy div "channel': '@meenakshi.ramadas'}; error: messages_tab_disabled"
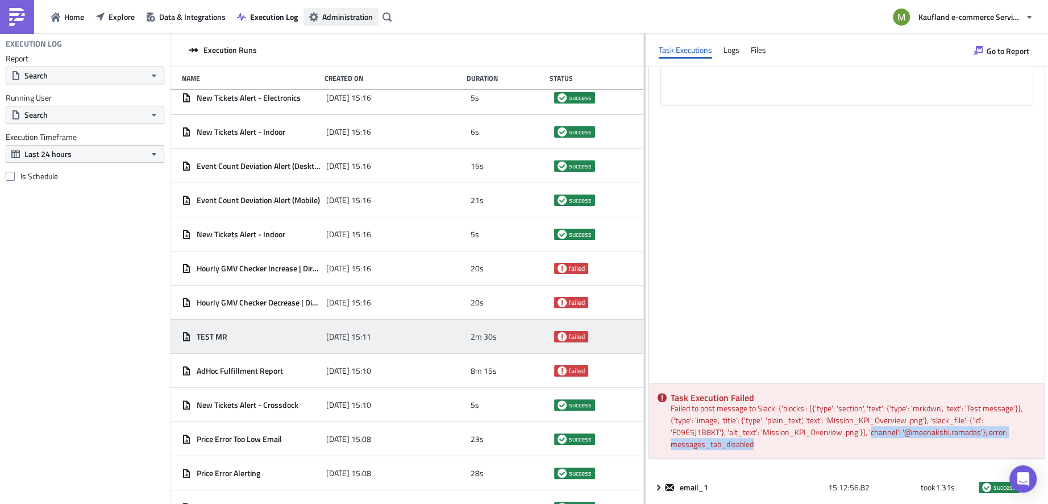
click at [327, 14] on span "Administration" at bounding box center [347, 17] width 51 height 12
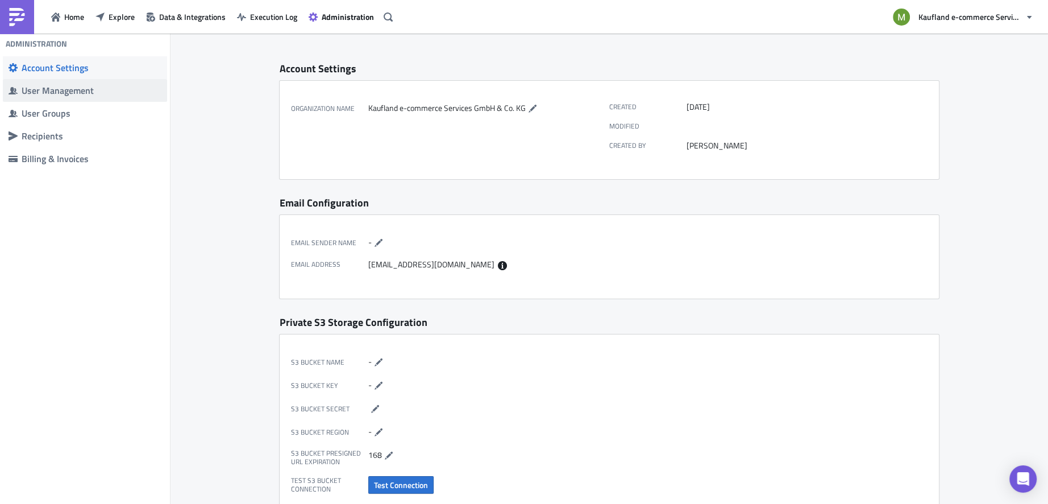
click at [89, 90] on div "User Management" at bounding box center [92, 90] width 140 height 11
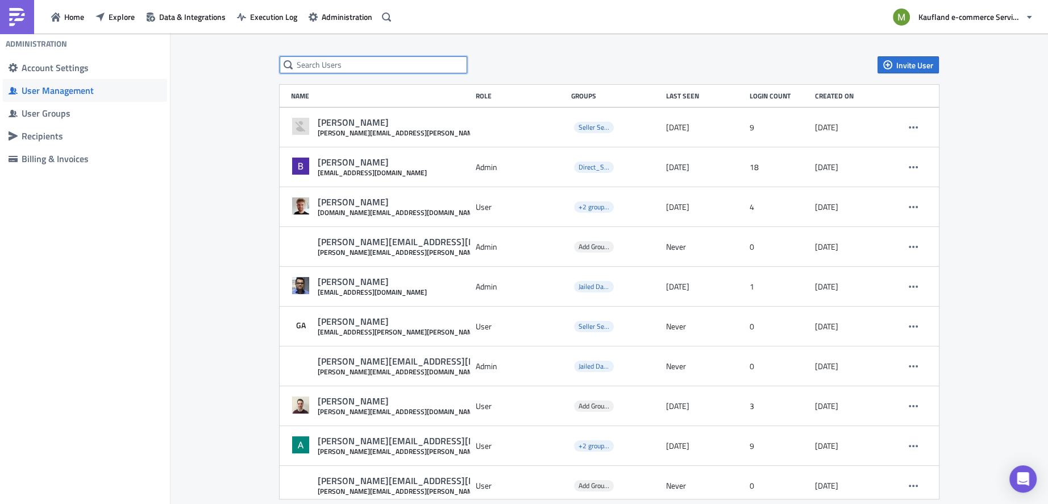
click at [322, 72] on input "text" at bounding box center [374, 64] width 188 height 17
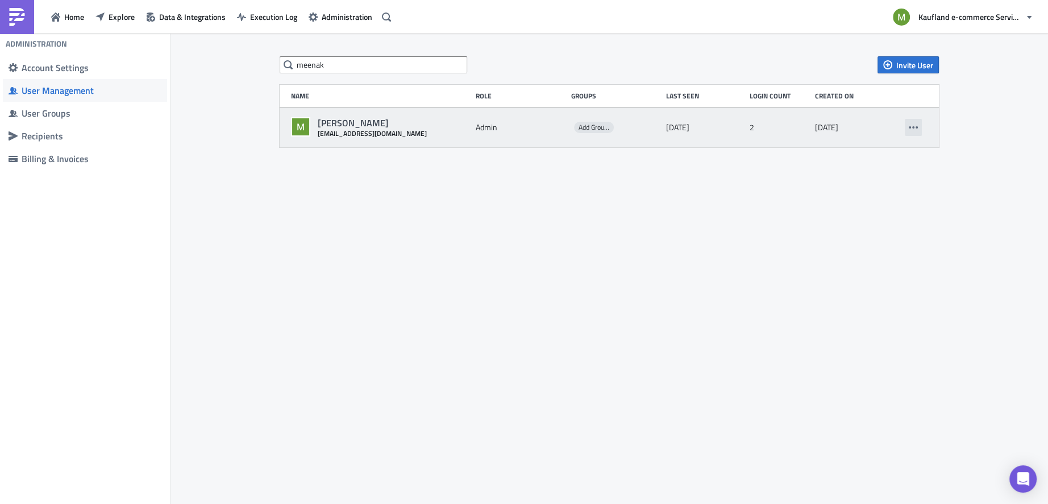
click at [921, 133] on button "button" at bounding box center [913, 127] width 17 height 17
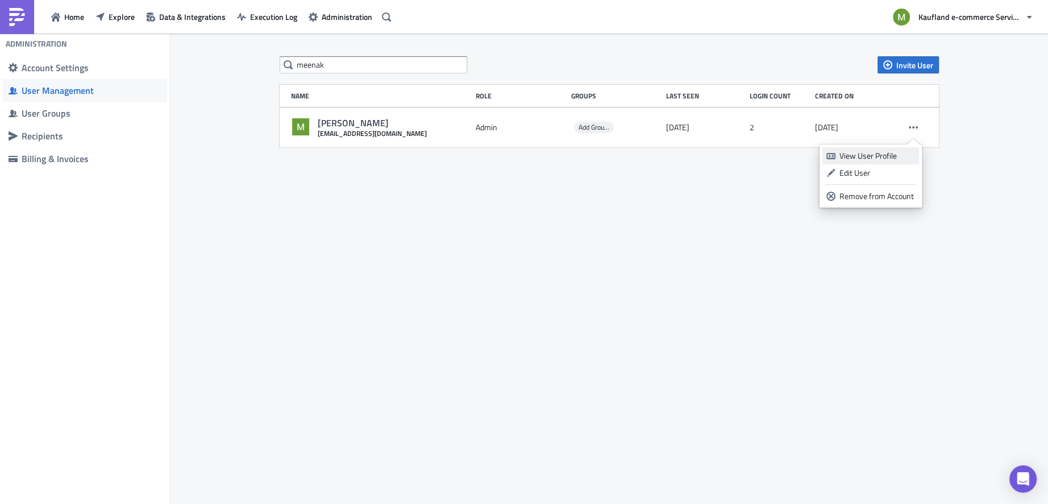
click at [883, 157] on div "View User Profile" at bounding box center [878, 155] width 76 height 11
click at [467, 281] on body "Home Explore Data & Integrations Execution Log Administration Kaufland e-commer…" at bounding box center [524, 252] width 1048 height 505
drag, startPoint x: 353, startPoint y: 66, endPoint x: 203, endPoint y: 67, distance: 149.5
click at [203, 67] on div "meenak Invite User Name Role Groups Last Seen Login Count Created on Meenakshi …" at bounding box center [610, 270] width 878 height 472
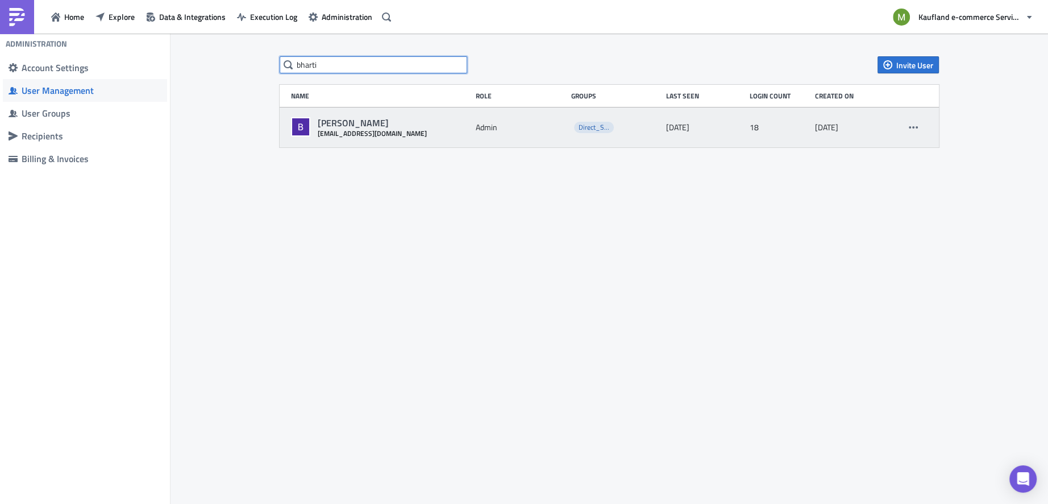
type input "bharti"
click at [924, 128] on div "Bharti Saxena bharti.saxena@real-digital.de Admin Direct_Sales 1 week ago 18 2 …" at bounding box center [610, 127] width 660 height 40
click at [915, 128] on icon "button" at bounding box center [913, 127] width 9 height 9
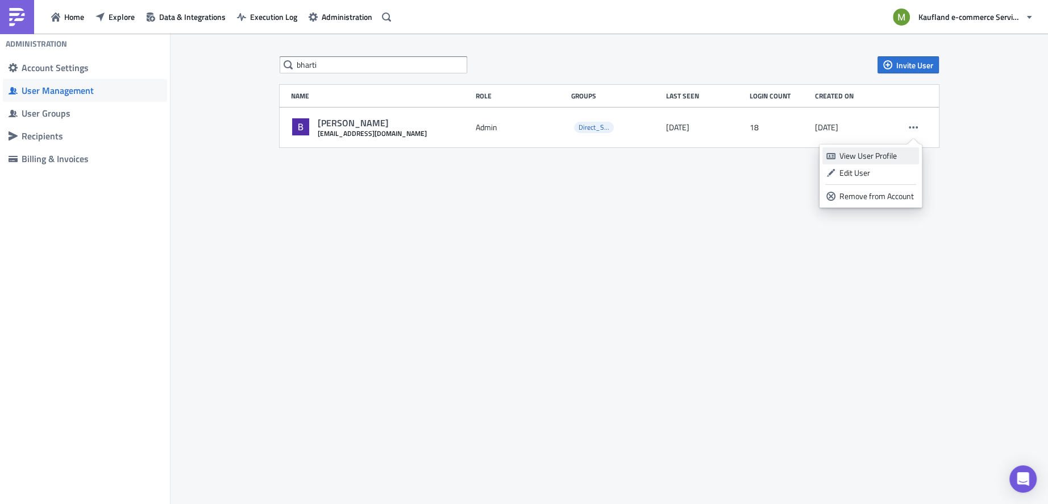
click at [885, 155] on div "View User Profile" at bounding box center [878, 155] width 76 height 11
click at [449, 244] on body "Home Explore Data & Integrations Execution Log Administration Kaufland e-commer…" at bounding box center [524, 252] width 1048 height 505
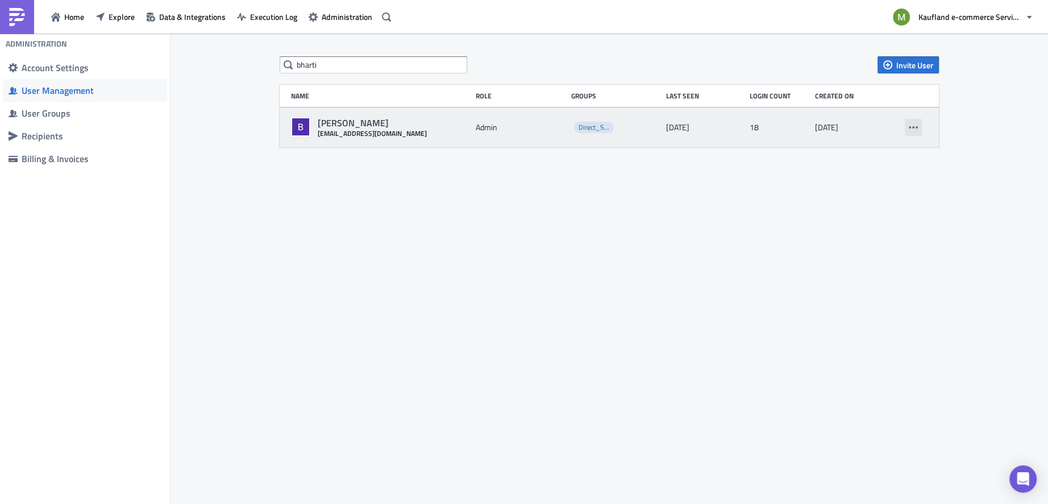
click at [910, 128] on icon "button" at bounding box center [913, 127] width 9 height 2
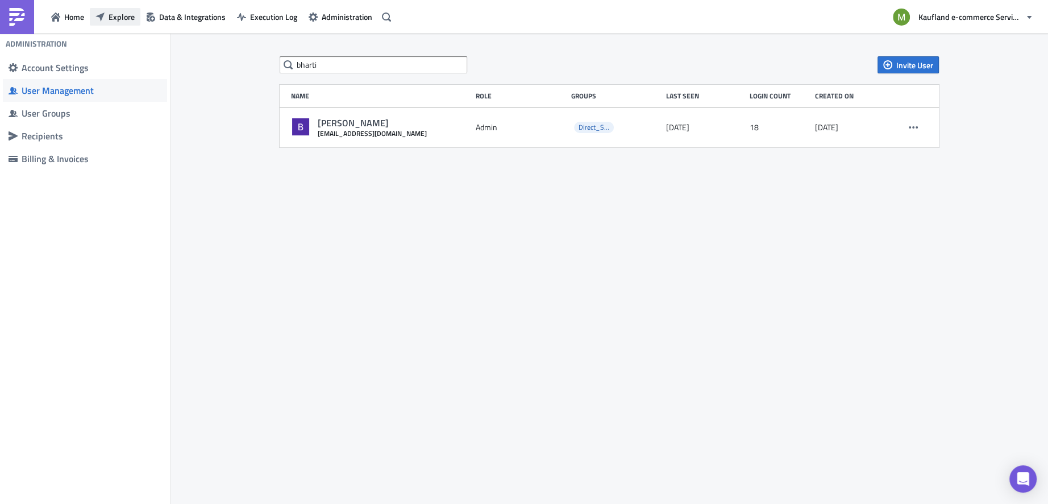
click at [123, 19] on span "Explore" at bounding box center [122, 17] width 26 height 12
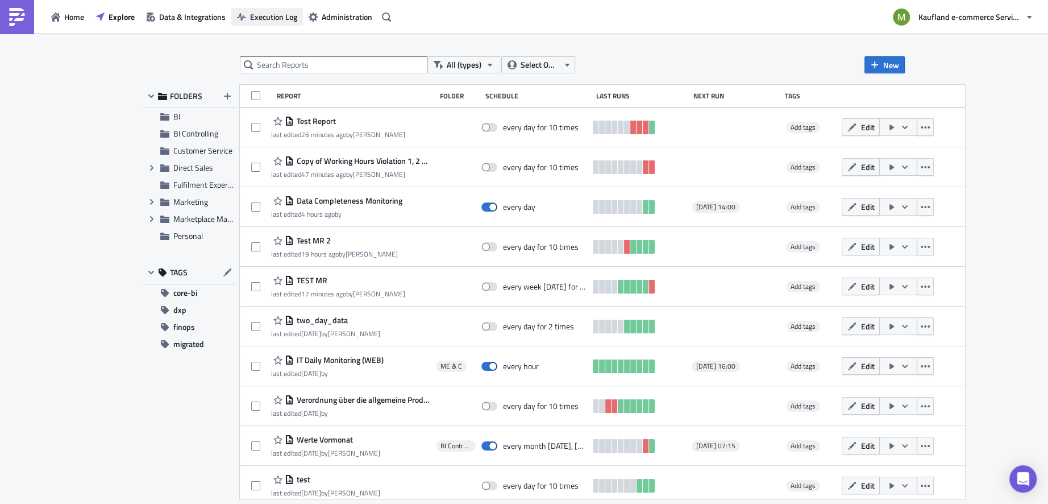
click at [277, 22] on span "Execution Log" at bounding box center [273, 17] width 47 height 12
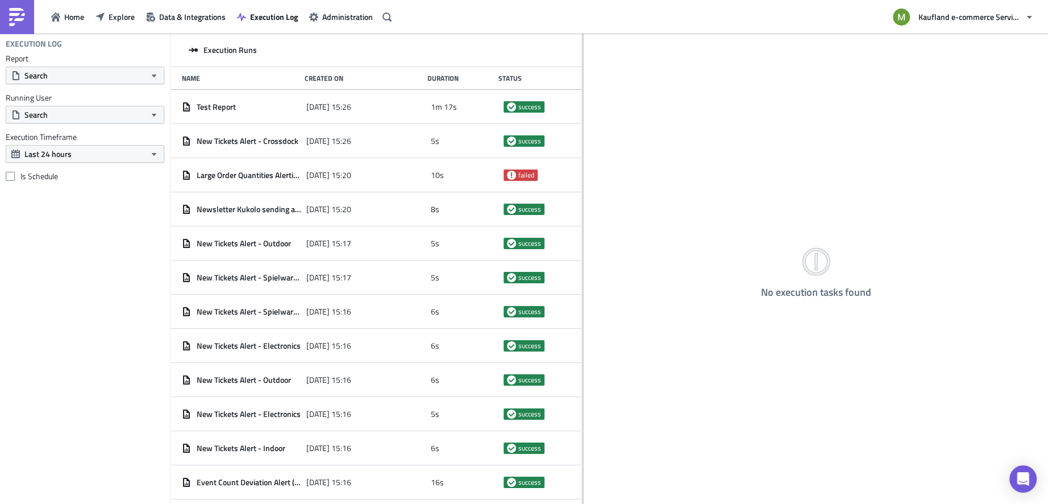
drag, startPoint x: 346, startPoint y: 317, endPoint x: 627, endPoint y: 288, distance: 282.4
click at [584, 288] on div at bounding box center [583, 270] width 2 height 472
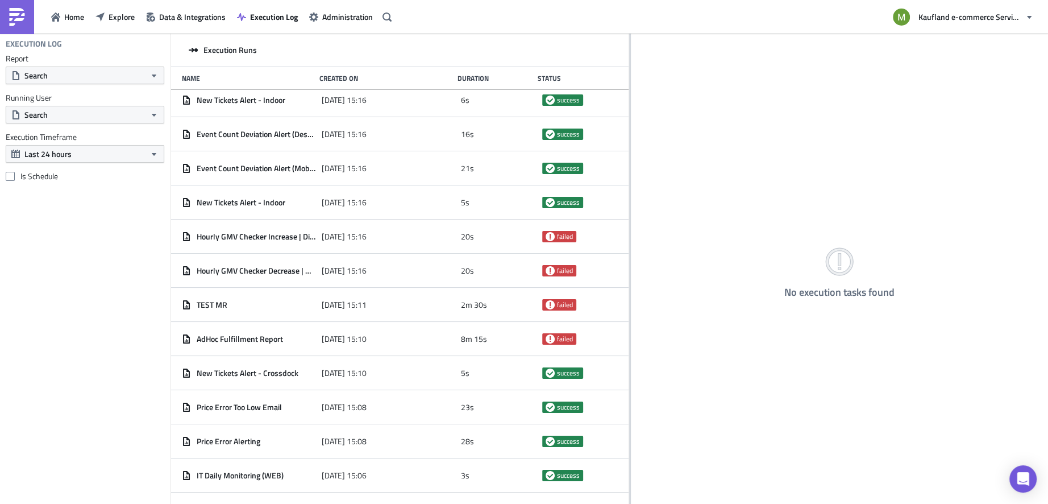
scroll to position [352, 0]
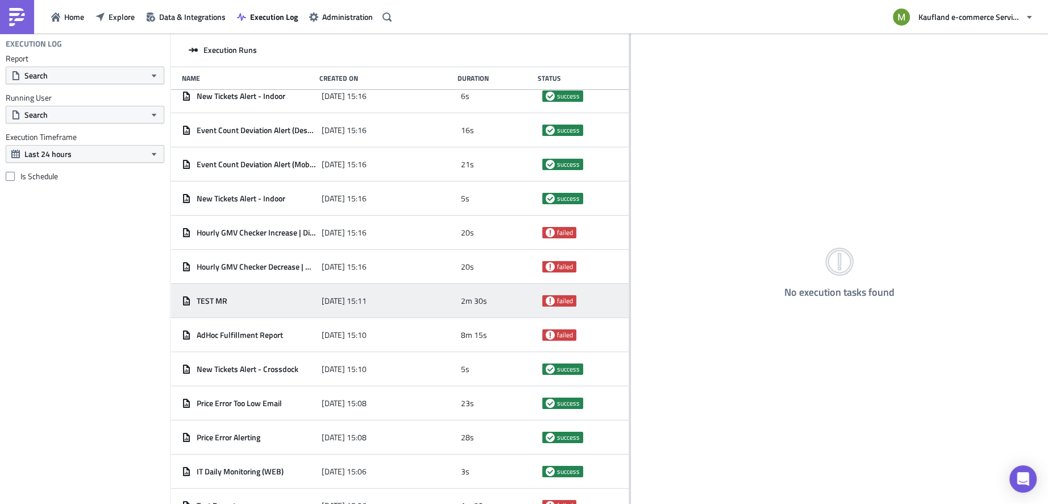
click at [217, 302] on span "TEST MR" at bounding box center [212, 301] width 31 height 10
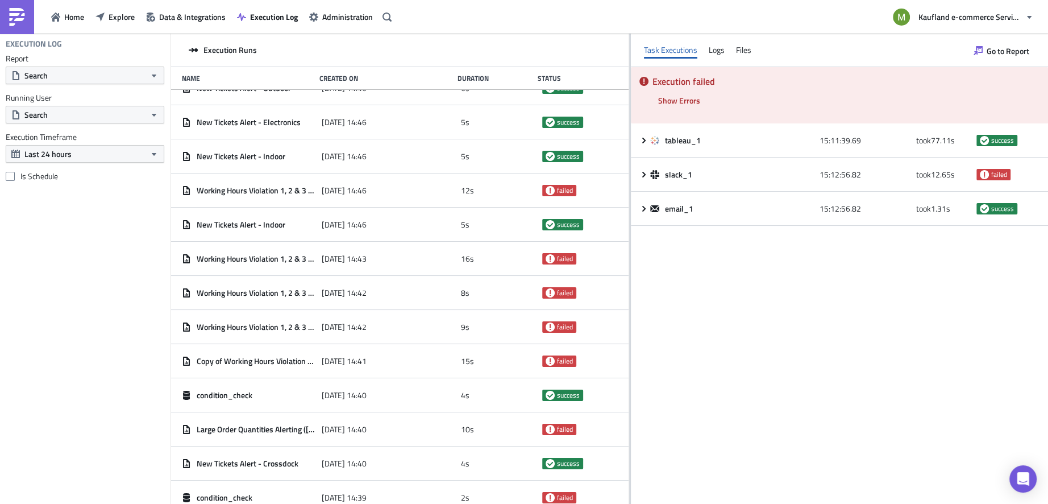
scroll to position [1829, 0]
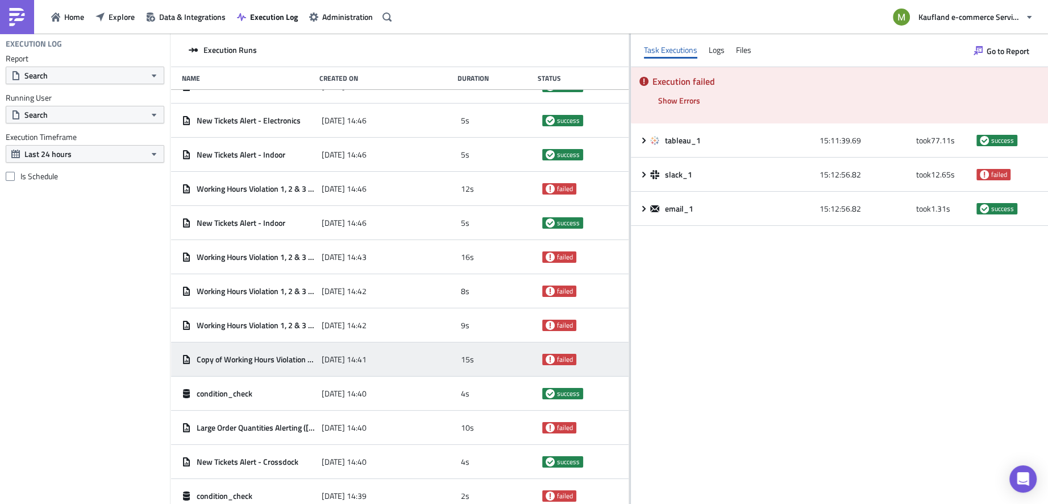
click at [275, 362] on span "Copy of Working Hours Violation 1, 2 & 3 - Final" at bounding box center [256, 359] width 119 height 10
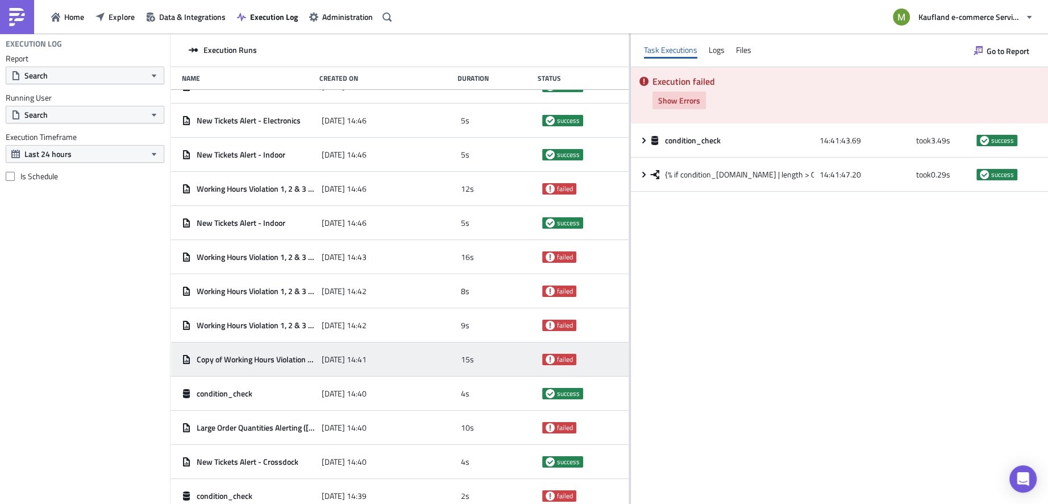
click at [664, 101] on span "Show Errors" at bounding box center [679, 100] width 42 height 12
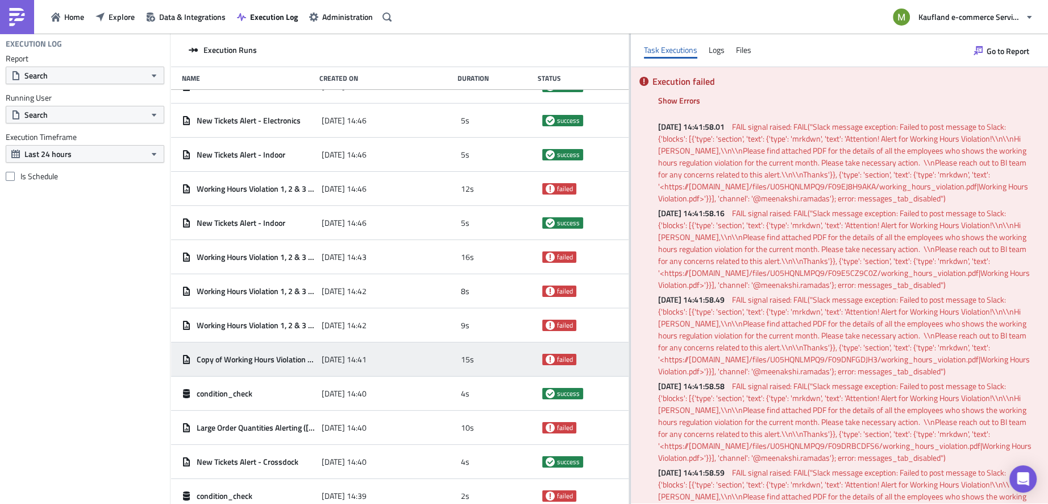
drag, startPoint x: 864, startPoint y: 200, endPoint x: 962, endPoint y: 200, distance: 98.4
click at [962, 200] on span "FAIL signal raised: FAIL("Slack message exception: Failed to post message to Sl…" at bounding box center [844, 163] width 372 height 84
click at [968, 202] on p "2025-09-05 14:41:58.01 FAIL signal raised: FAIL("Slack message exception: Faile…" at bounding box center [847, 163] width 379 height 84
drag, startPoint x: 962, startPoint y: 197, endPoint x: 857, endPoint y: 200, distance: 104.7
click at [857, 200] on span "FAIL signal raised: FAIL("Slack message exception: Failed to post message to Sl…" at bounding box center [844, 163] width 372 height 84
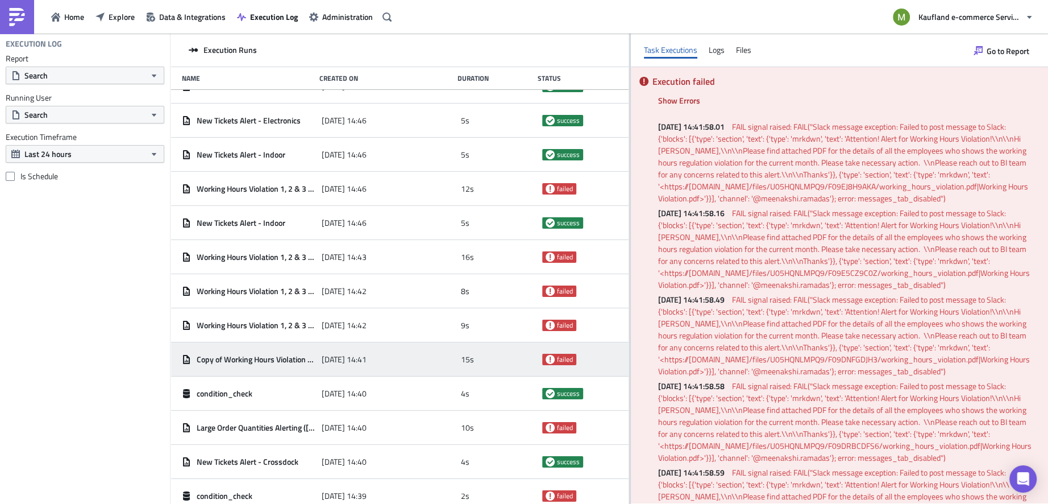
copy span "error: messages_tab_disabled"
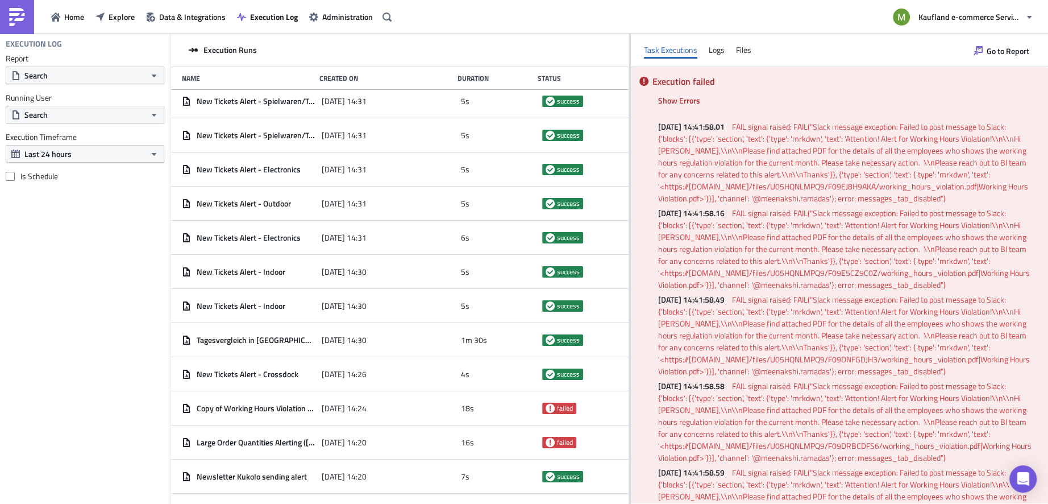
scroll to position [2471, 0]
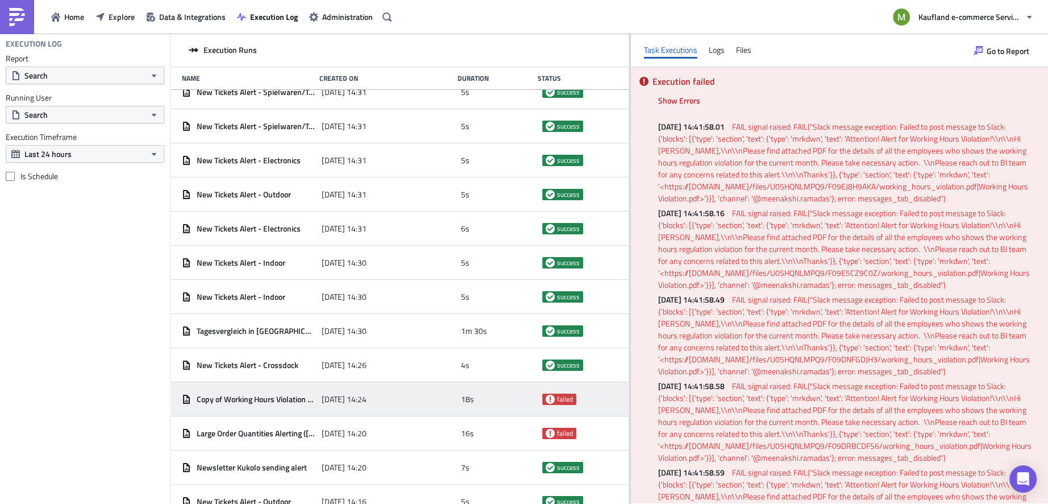
click at [417, 399] on div "2025-09-05 14:24" at bounding box center [389, 399] width 134 height 20
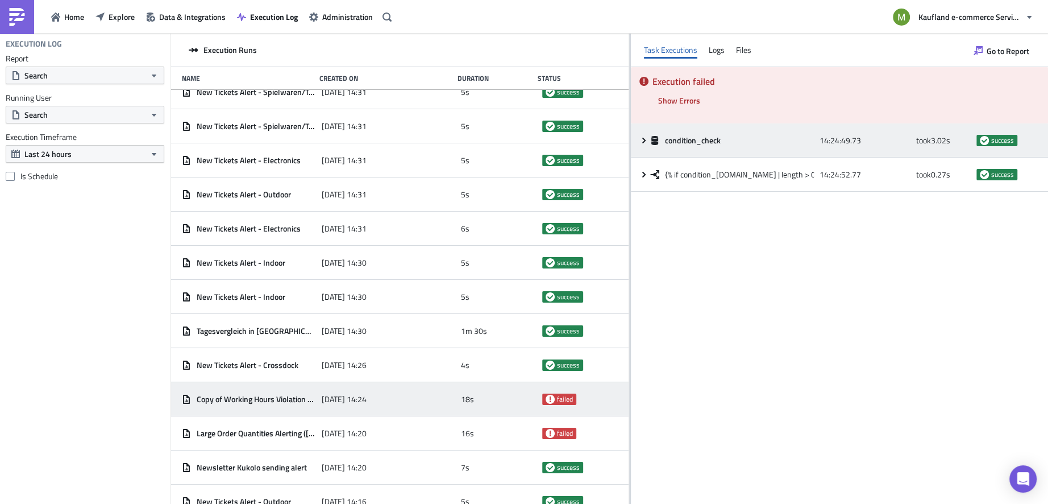
click at [648, 141] on icon at bounding box center [644, 140] width 9 height 9
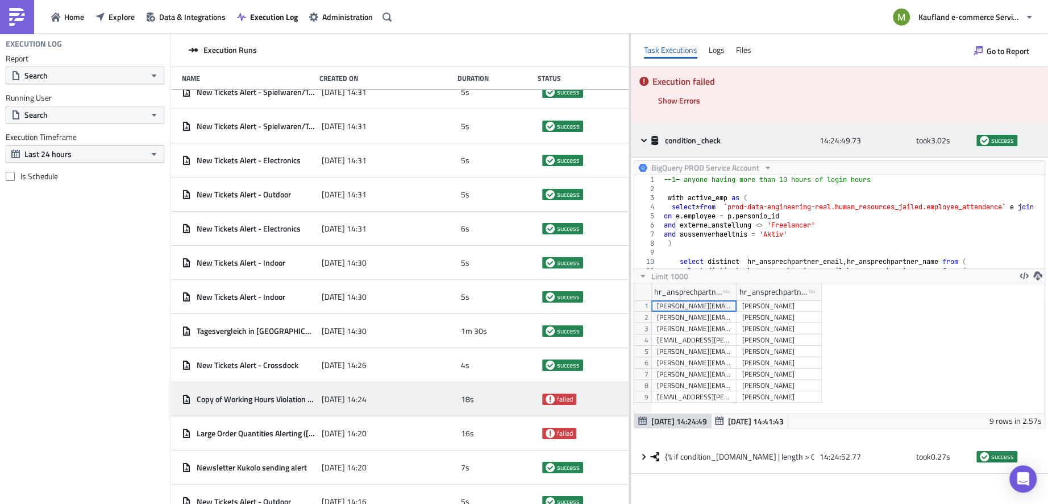
scroll to position [130, 411]
click at [646, 139] on icon at bounding box center [644, 139] width 6 height 3
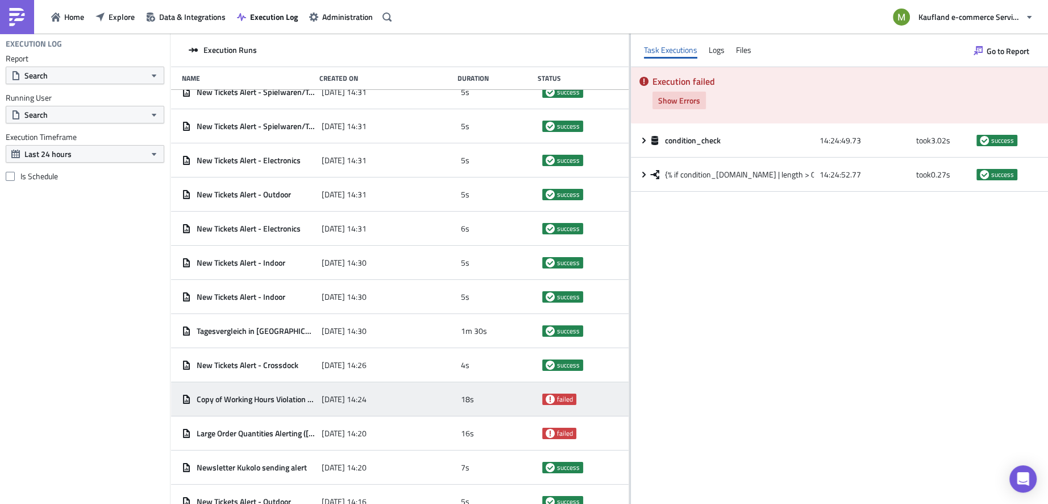
click at [690, 103] on span "Show Errors" at bounding box center [679, 100] width 42 height 12
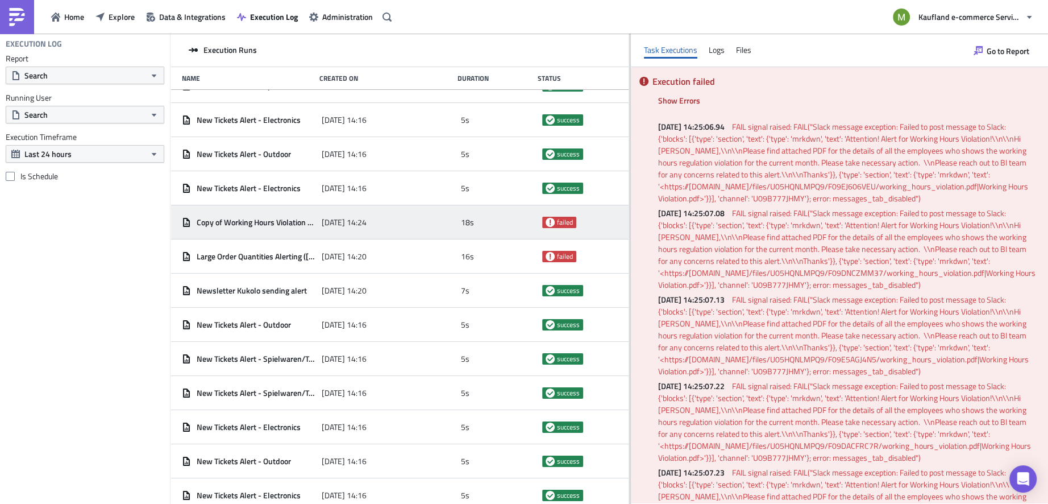
scroll to position [3004, 0]
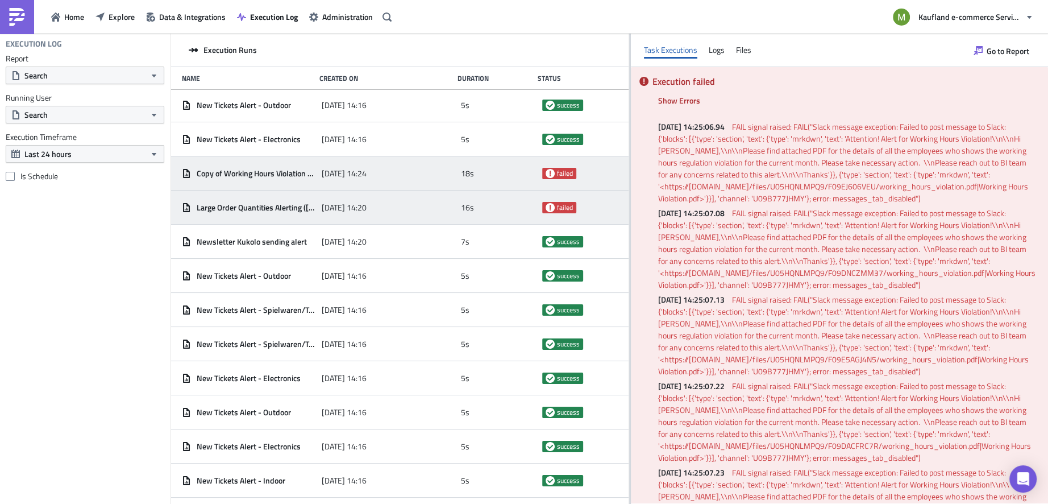
click at [557, 208] on span "failed" at bounding box center [565, 207] width 16 height 9
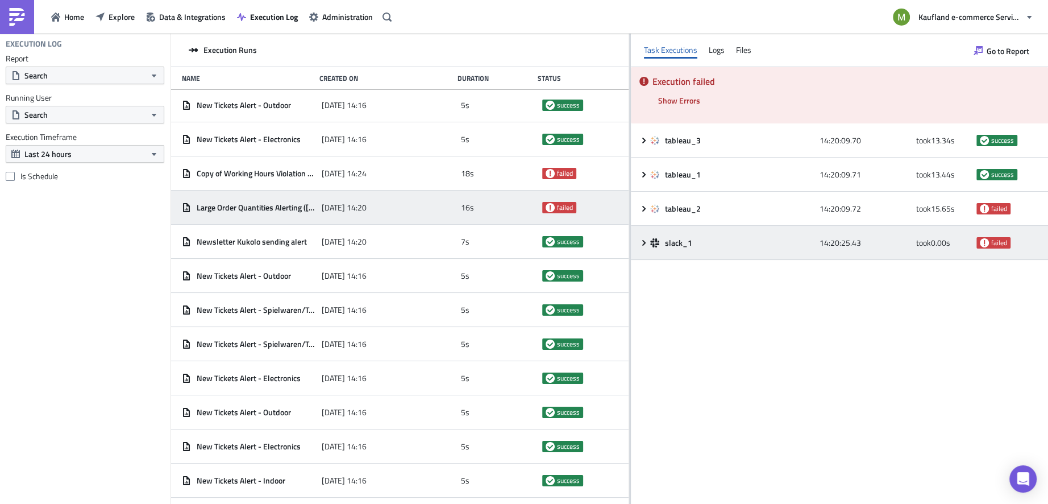
click at [648, 242] on icon at bounding box center [644, 242] width 9 height 9
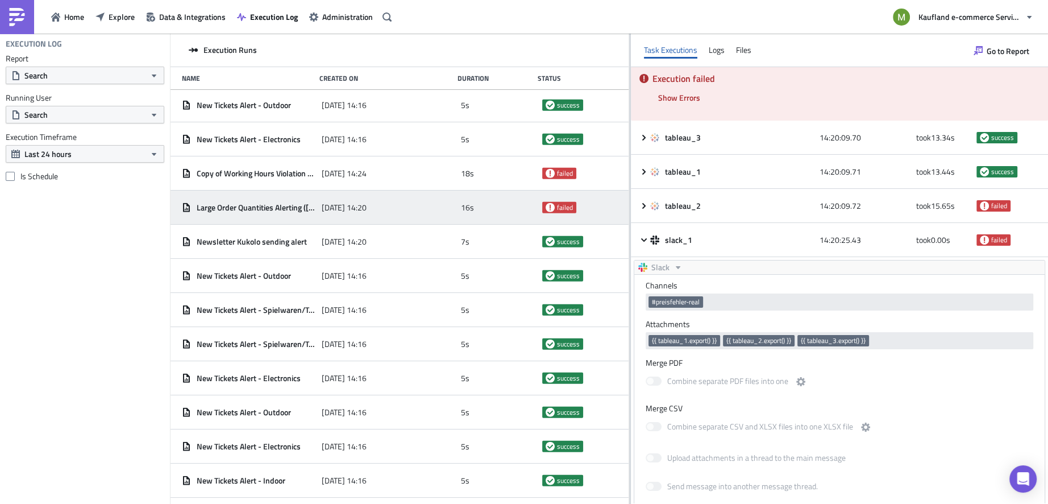
scroll to position [2, 0]
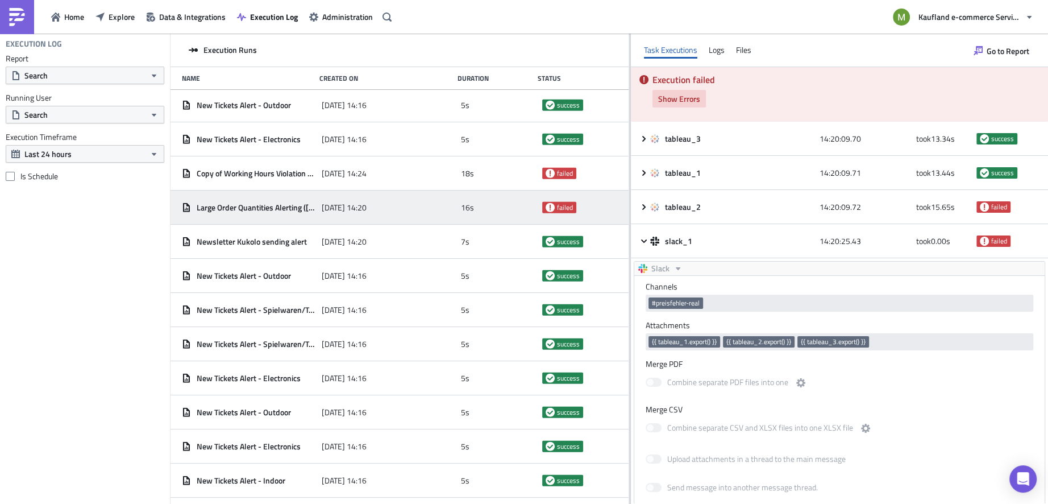
click at [691, 98] on span "Show Errors" at bounding box center [679, 99] width 42 height 12
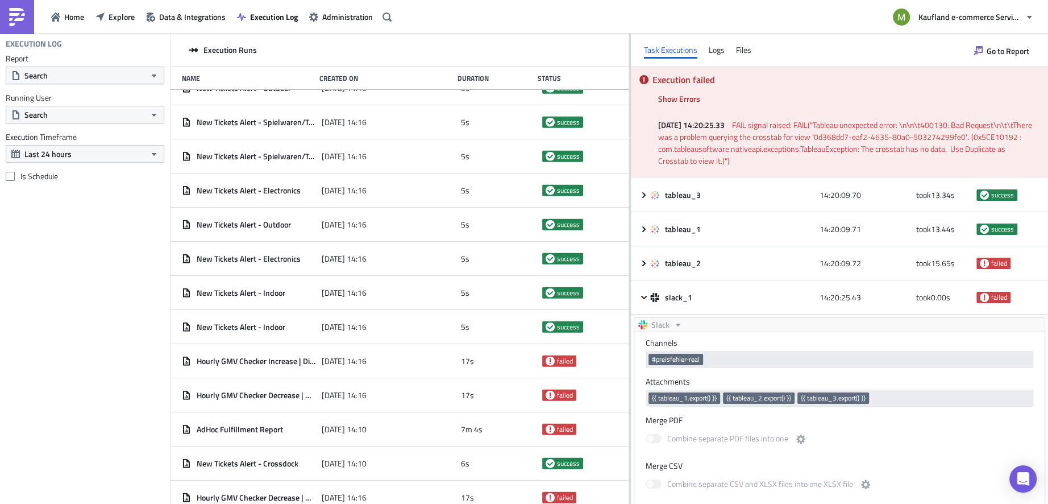
scroll to position [3207, 0]
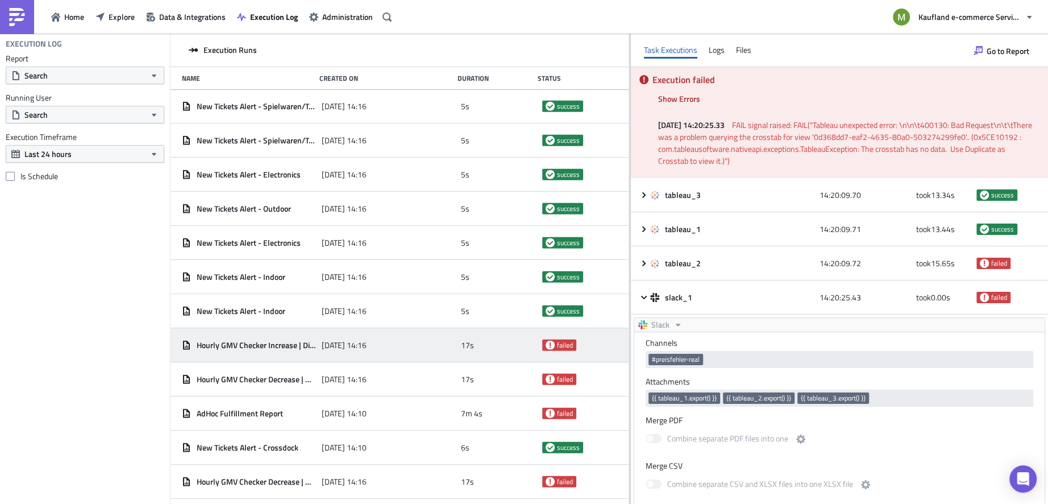
click at [390, 351] on div "2025-09-05 14:16" at bounding box center [389, 345] width 134 height 20
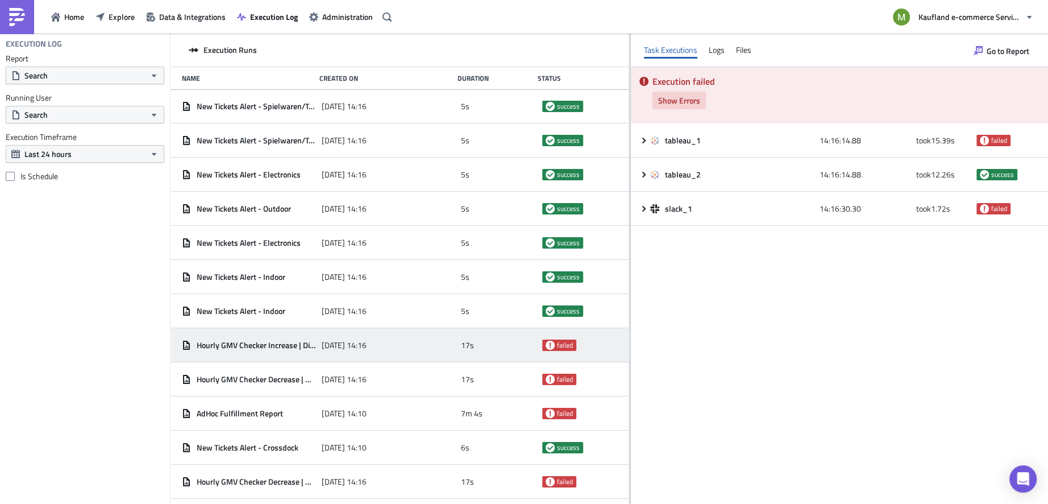
click at [687, 105] on span "Show Errors" at bounding box center [679, 100] width 42 height 12
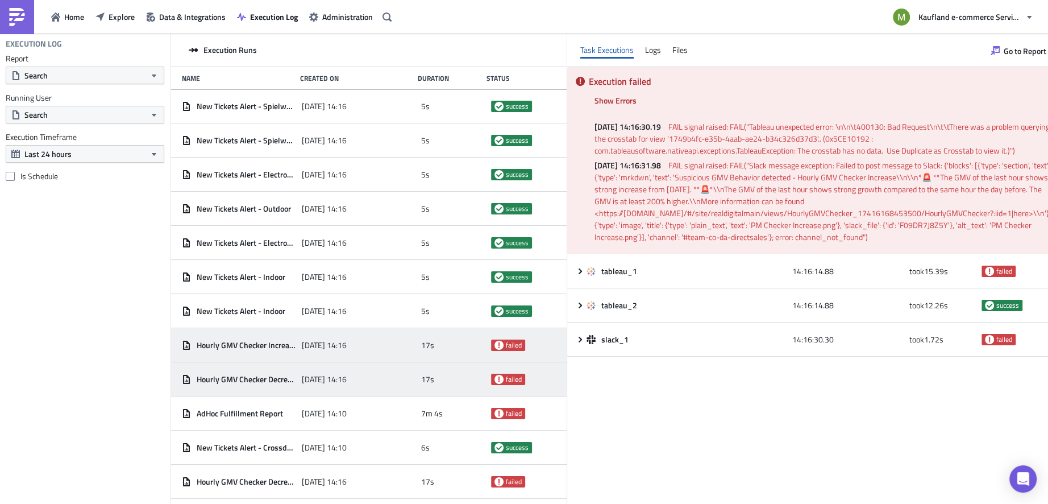
click at [517, 376] on span "failed" at bounding box center [508, 379] width 34 height 11
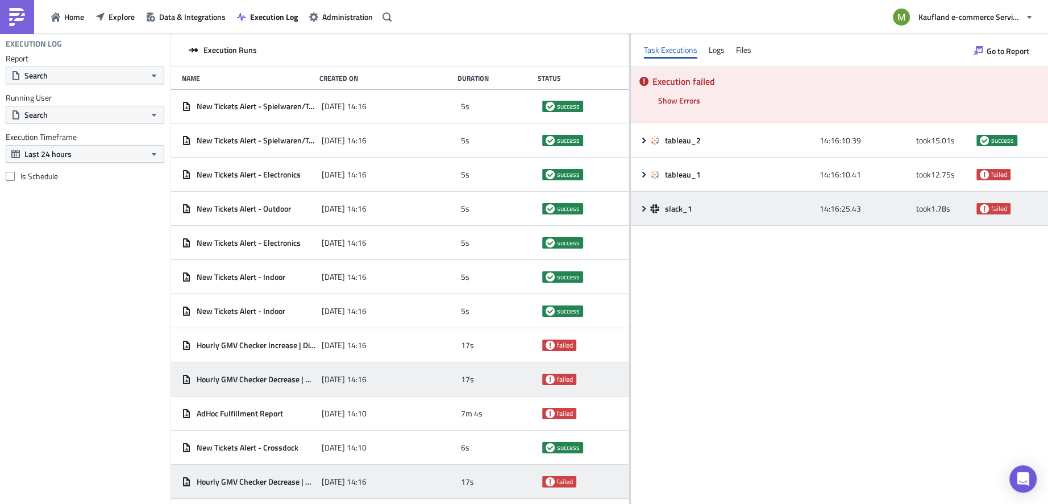
click at [649, 209] on span at bounding box center [645, 208] width 11 height 9
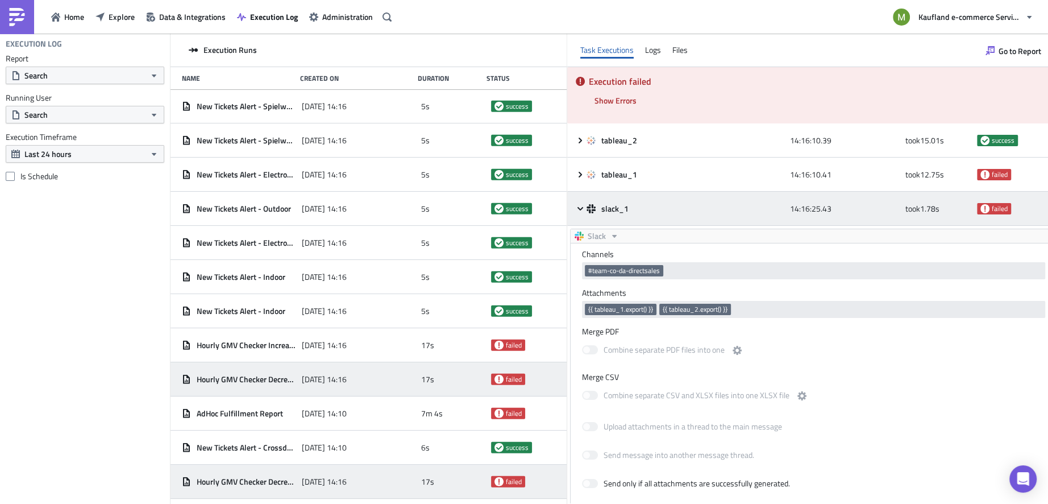
scroll to position [0, 0]
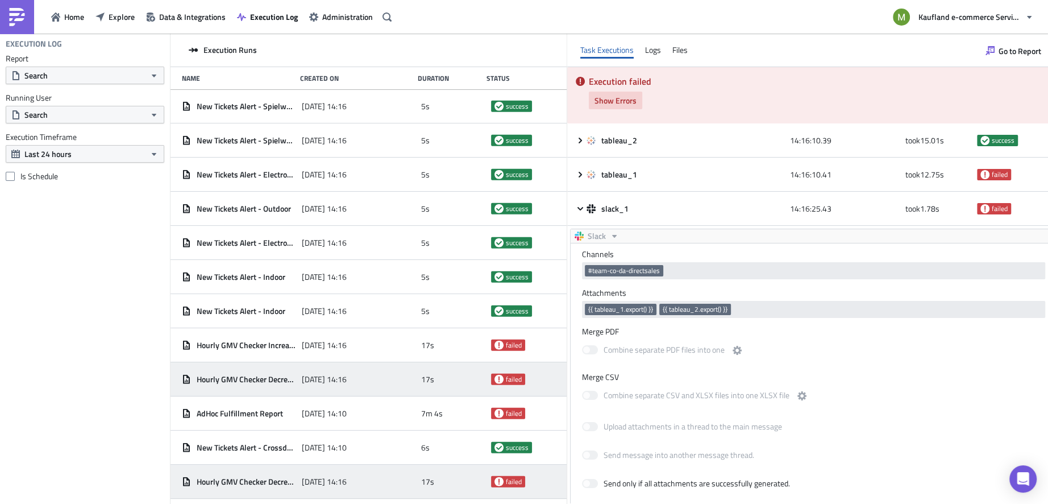
click at [626, 105] on span "Show Errors" at bounding box center [616, 100] width 42 height 12
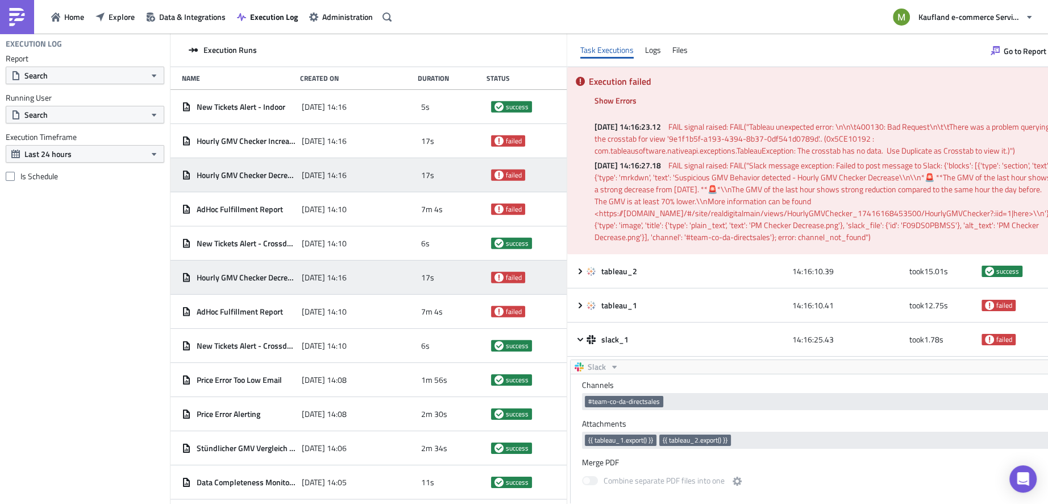
scroll to position [3415, 0]
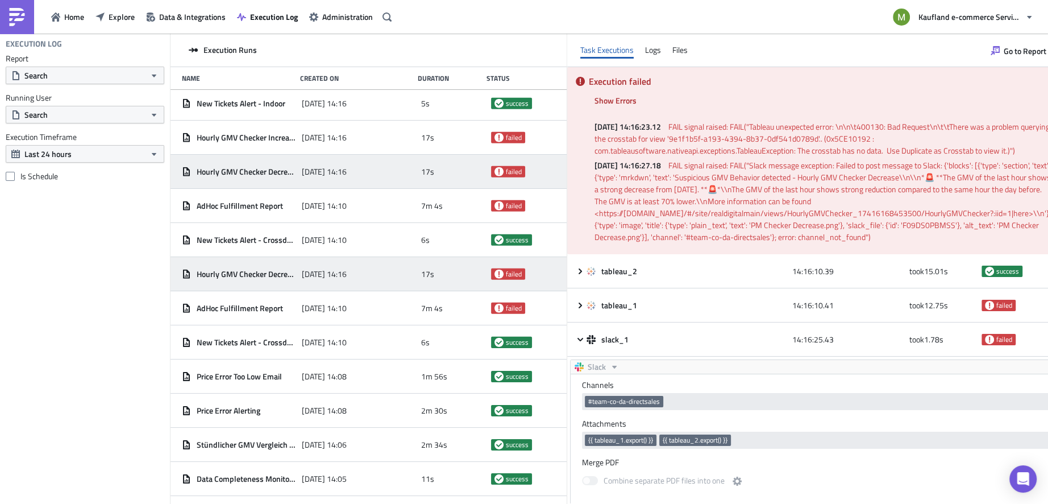
click at [442, 280] on div "17s" at bounding box center [453, 274] width 64 height 20
click at [506, 273] on span "failed" at bounding box center [514, 274] width 16 height 9
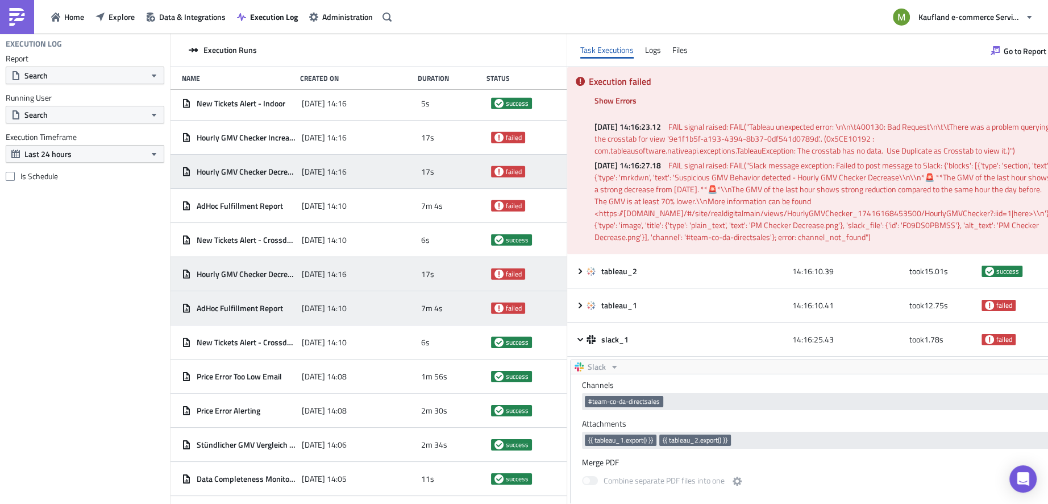
click at [506, 310] on span "failed" at bounding box center [514, 308] width 16 height 9
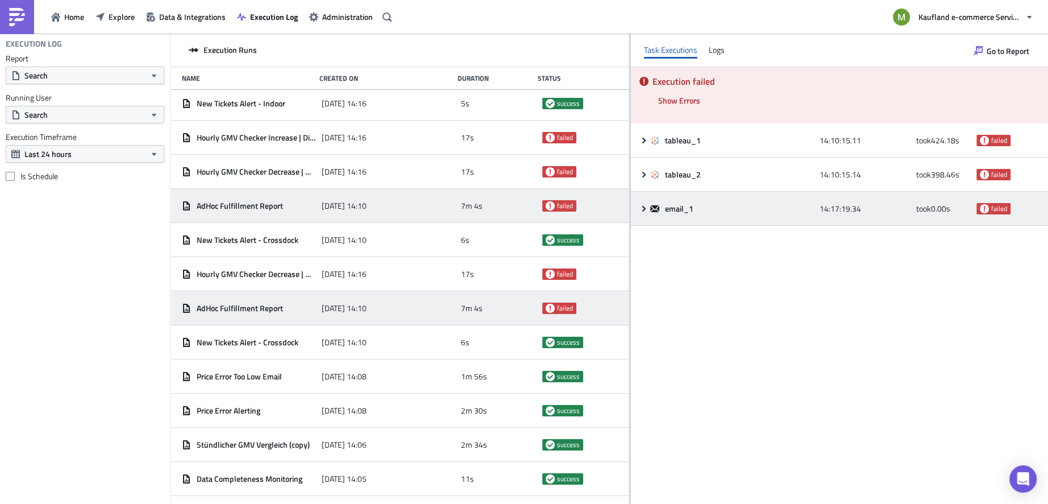
click at [643, 210] on icon at bounding box center [643, 208] width 3 height 6
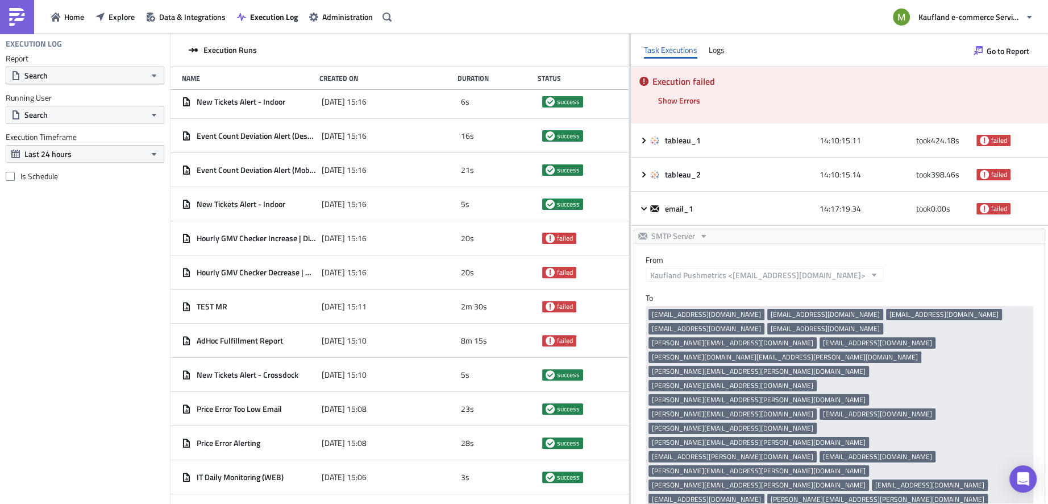
scroll to position [351, 0]
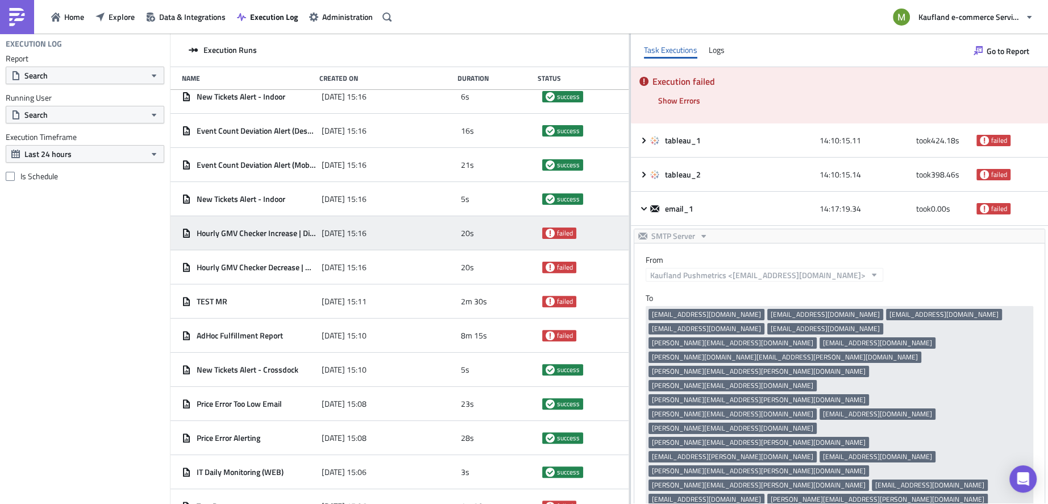
click at [461, 242] on div "20s" at bounding box center [499, 233] width 76 height 20
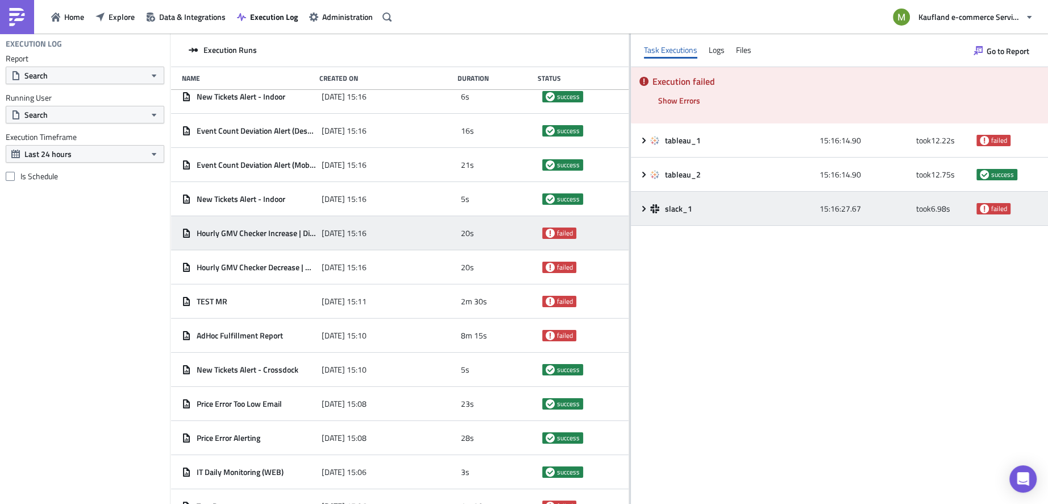
click at [651, 208] on icon at bounding box center [654, 208] width 9 height 9
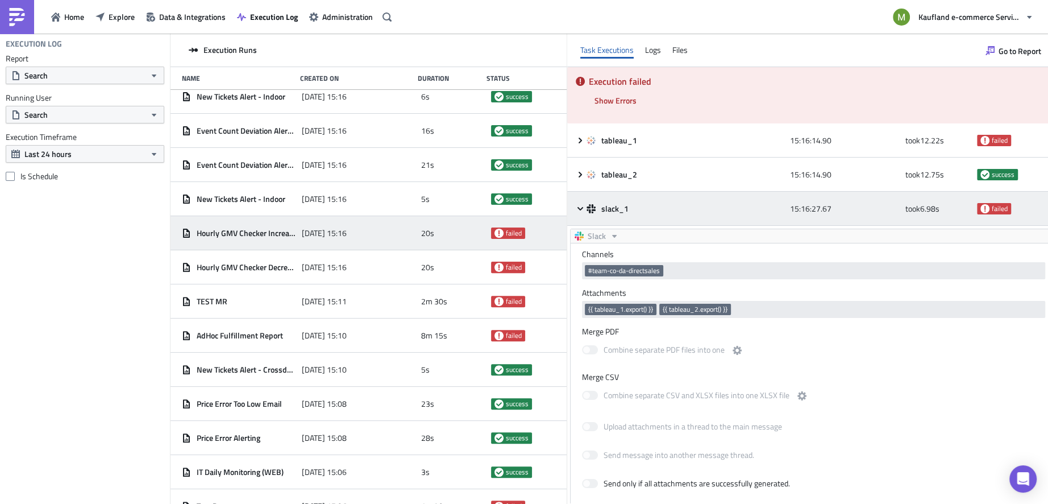
scroll to position [0, 0]
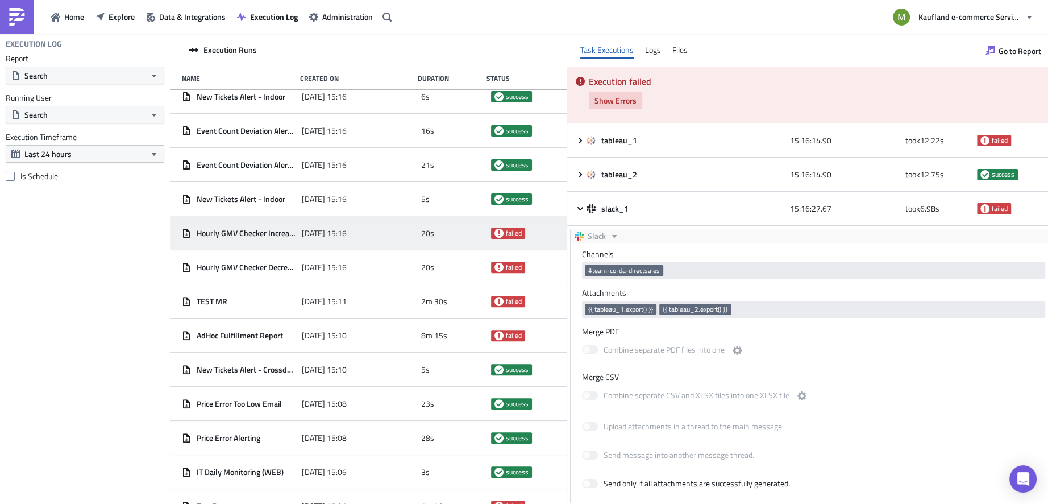
click at [621, 101] on span "Show Errors" at bounding box center [616, 100] width 42 height 12
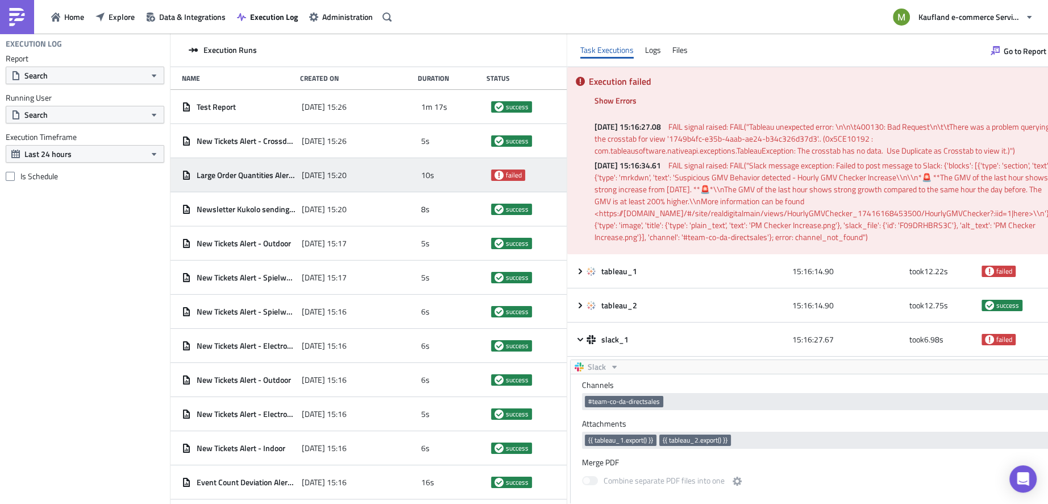
click at [491, 177] on span "failed" at bounding box center [508, 174] width 34 height 11
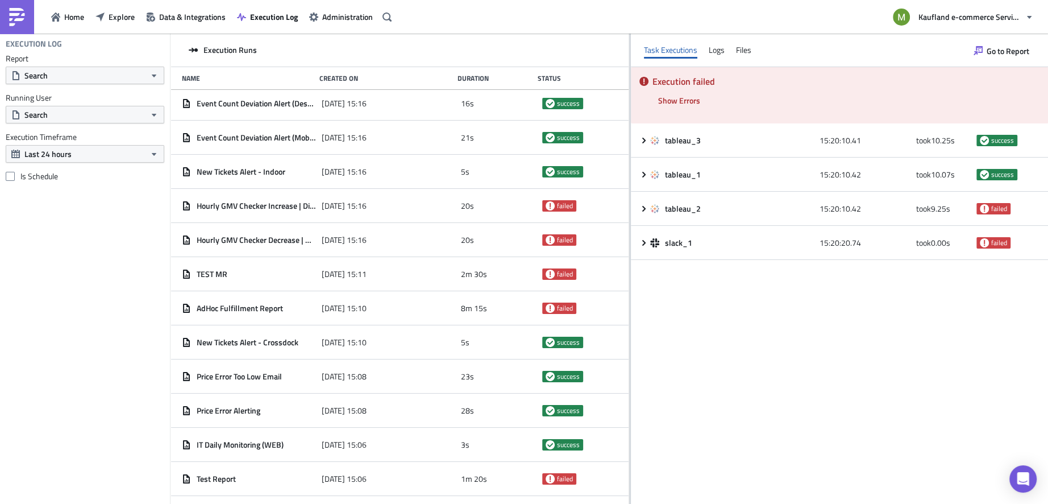
scroll to position [418, 0]
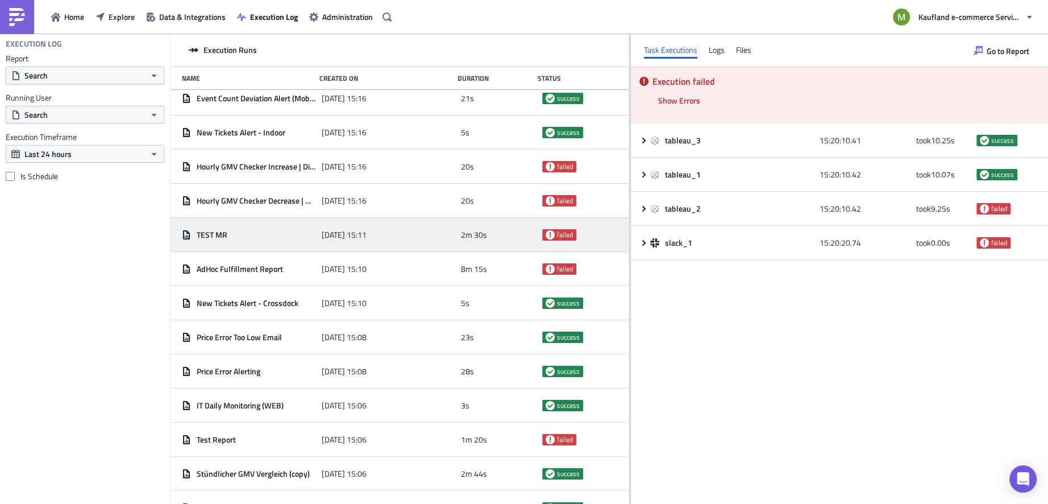
click at [282, 238] on div "TEST MR" at bounding box center [249, 235] width 134 height 10
click at [674, 101] on span "Show Errors" at bounding box center [679, 100] width 42 height 12
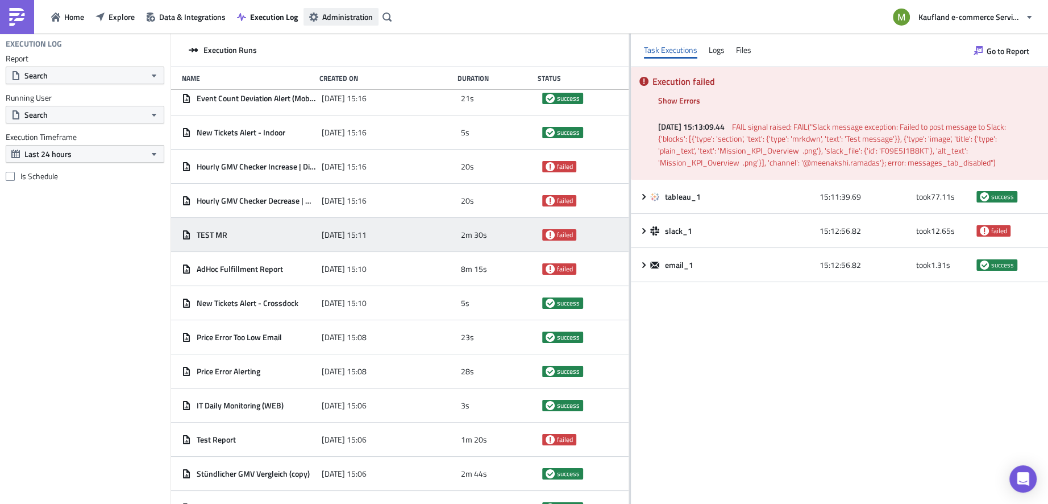
click at [347, 17] on span "Administration" at bounding box center [347, 17] width 51 height 12
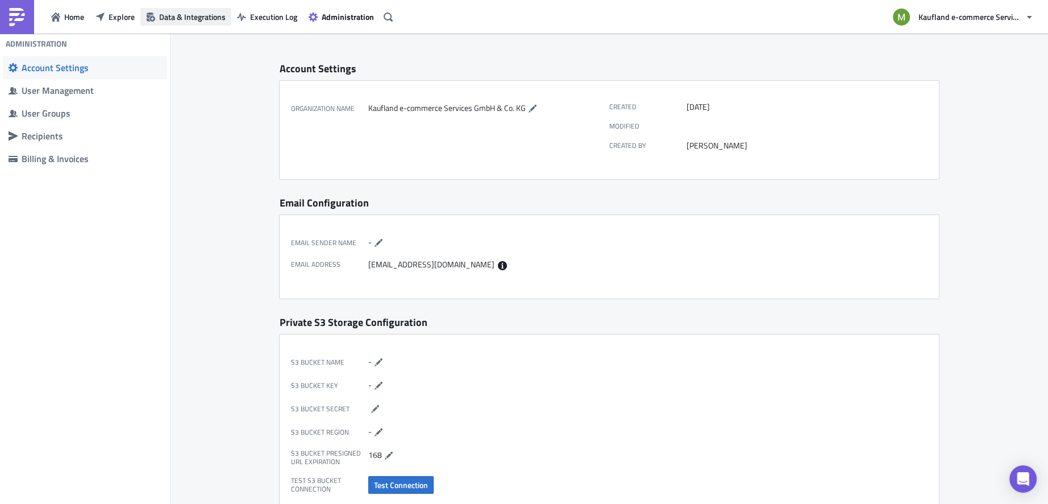
click at [200, 18] on span "Data & Integrations" at bounding box center [192, 17] width 67 height 12
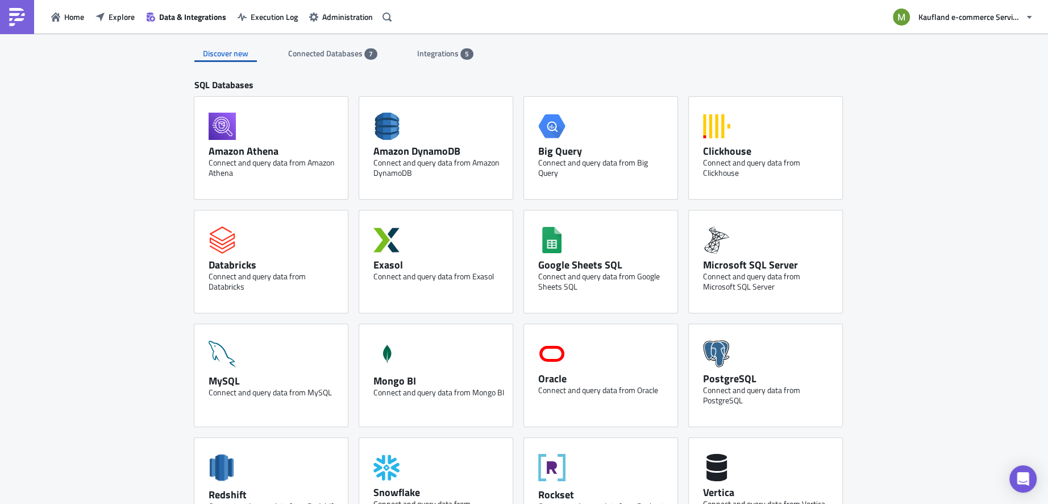
click at [303, 55] on span "Connected Databases" at bounding box center [326, 53] width 76 height 12
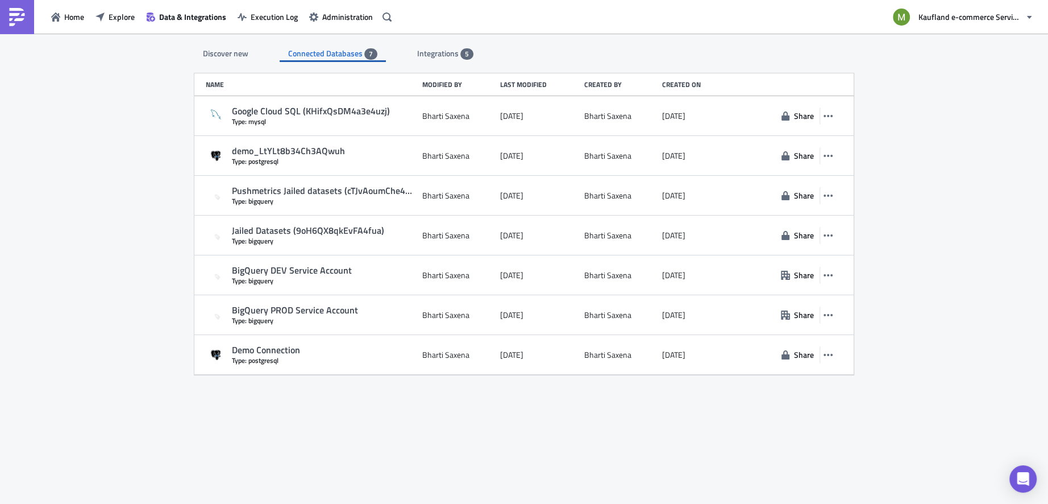
click at [417, 54] on span "Integrations" at bounding box center [438, 53] width 43 height 12
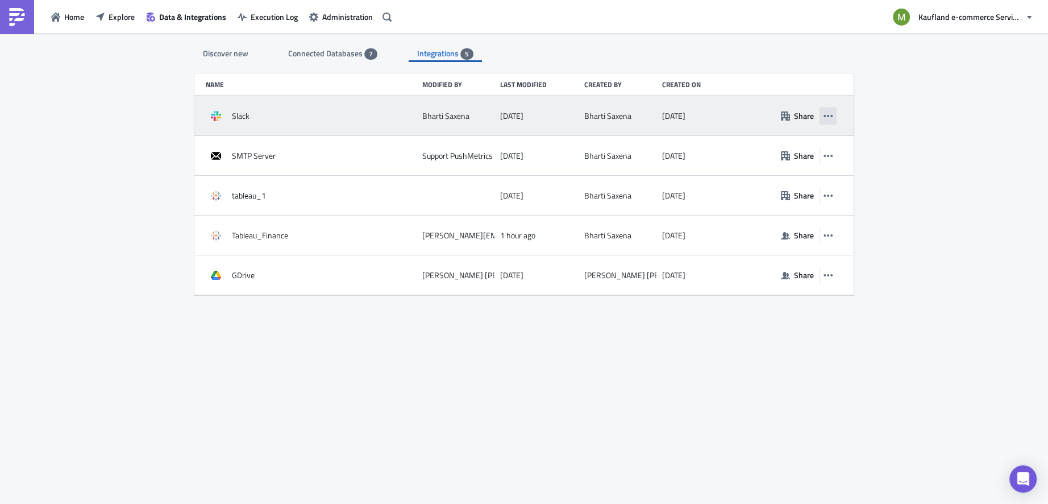
click at [836, 115] on button "button" at bounding box center [828, 115] width 17 height 17
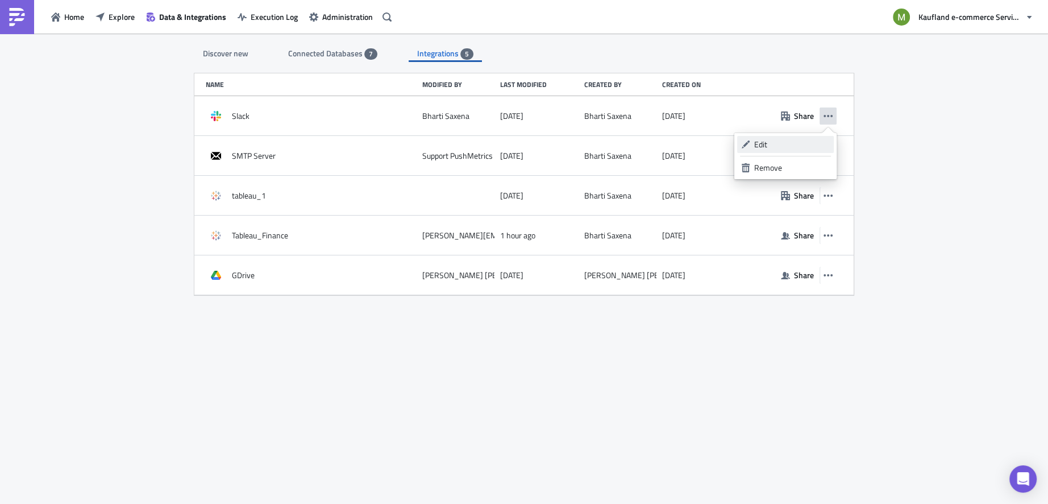
click at [798, 138] on link "Edit" at bounding box center [785, 144] width 97 height 17
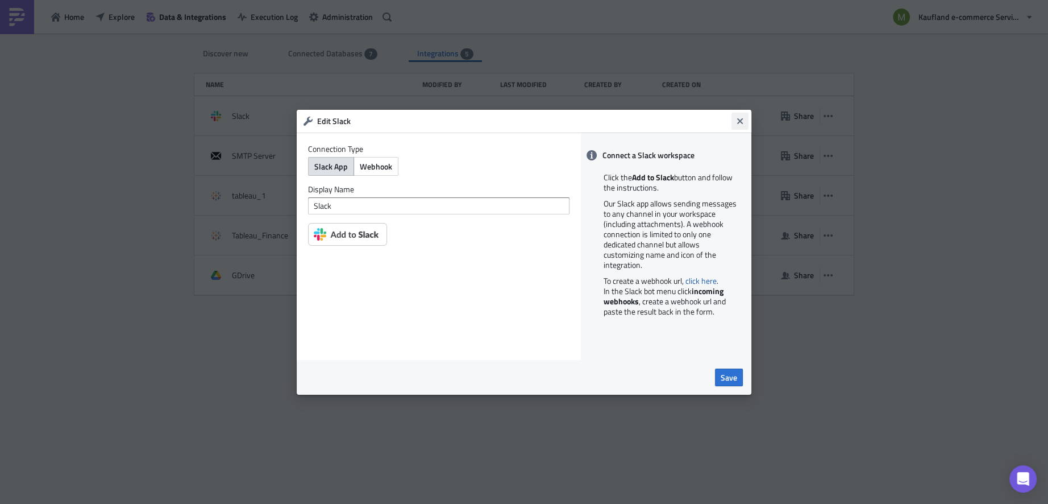
click at [739, 122] on icon "Close" at bounding box center [740, 121] width 6 height 6
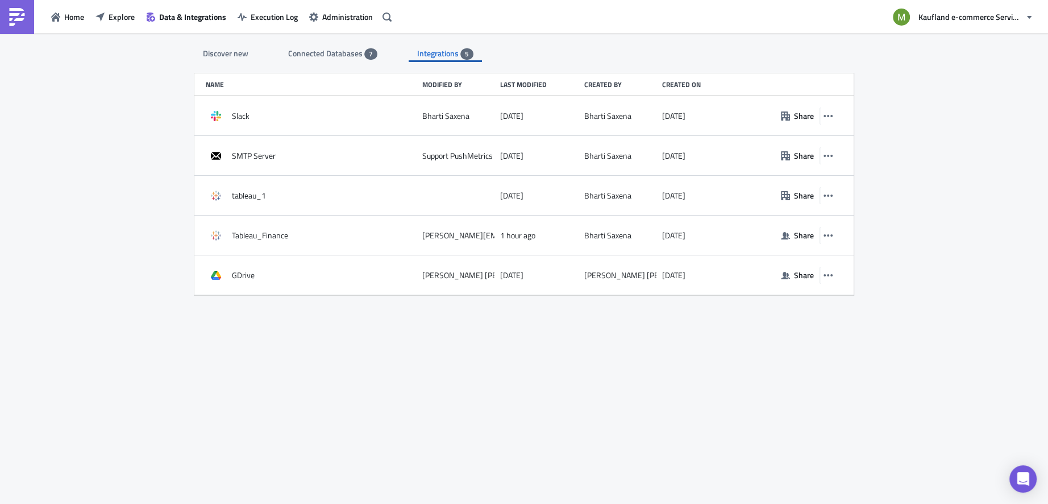
click at [343, 52] on span "Connected Databases" at bounding box center [326, 53] width 76 height 12
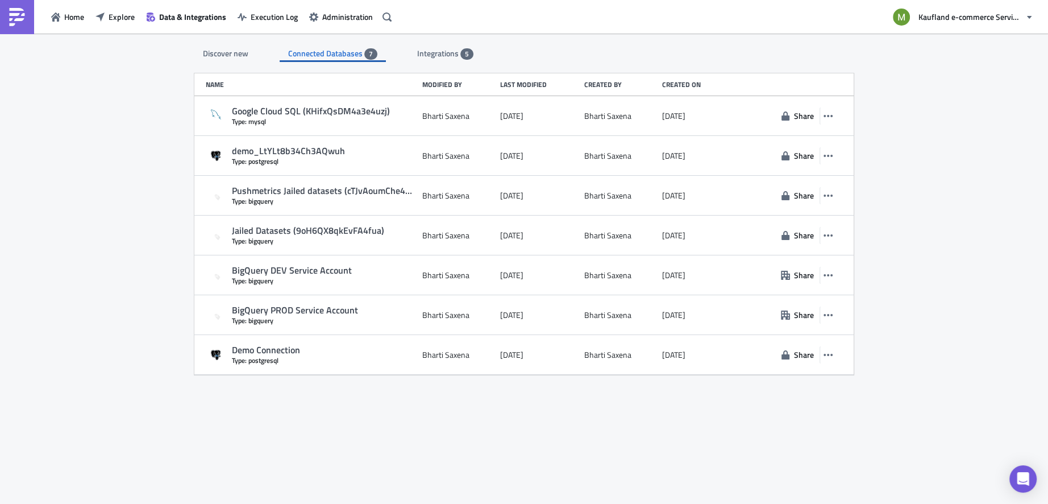
click at [239, 51] on div "Discover new" at bounding box center [225, 53] width 63 height 17
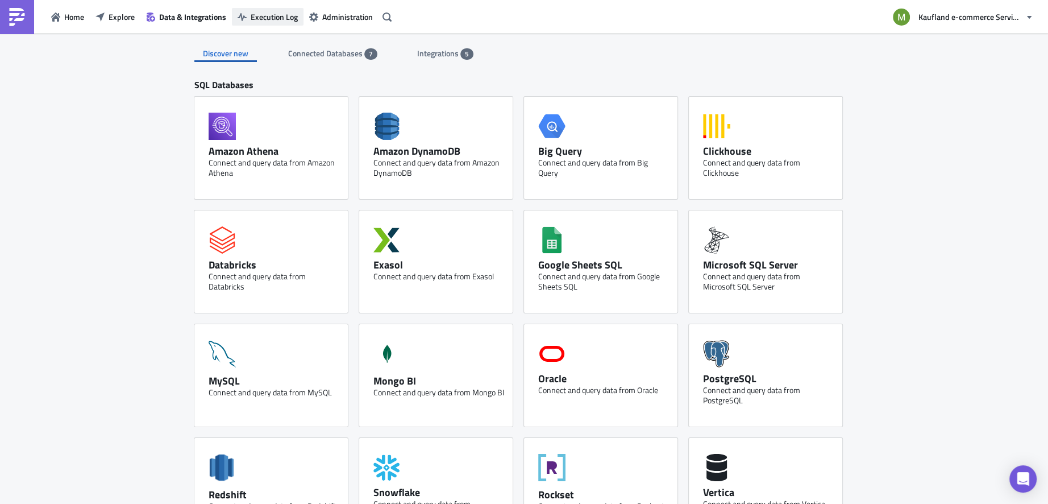
click at [272, 10] on button "Execution Log" at bounding box center [268, 17] width 72 height 18
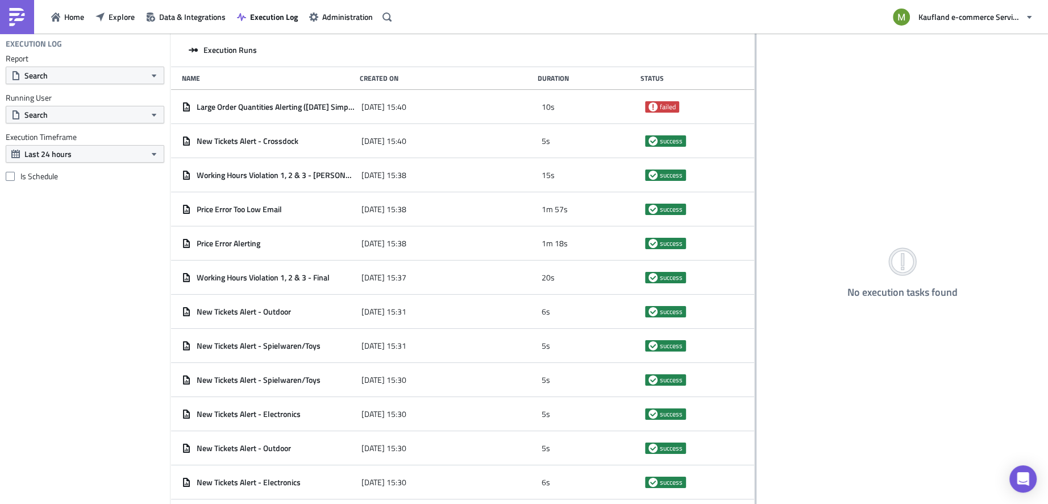
drag, startPoint x: 346, startPoint y: 117, endPoint x: 755, endPoint y: 380, distance: 486.2
click at [755, 380] on div at bounding box center [756, 270] width 2 height 472
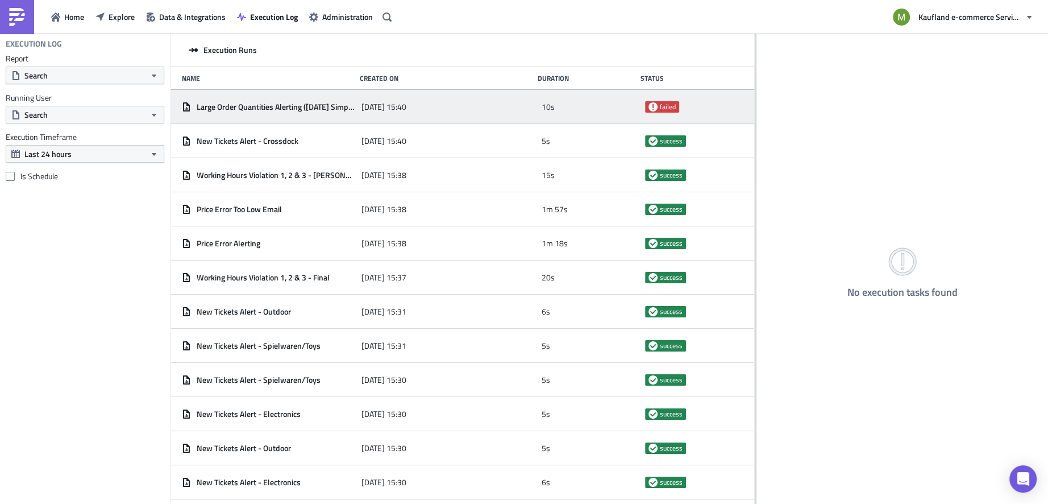
click at [310, 106] on span "Large Order Quantities Alerting ([DATE] Simple Report)" at bounding box center [276, 107] width 159 height 10
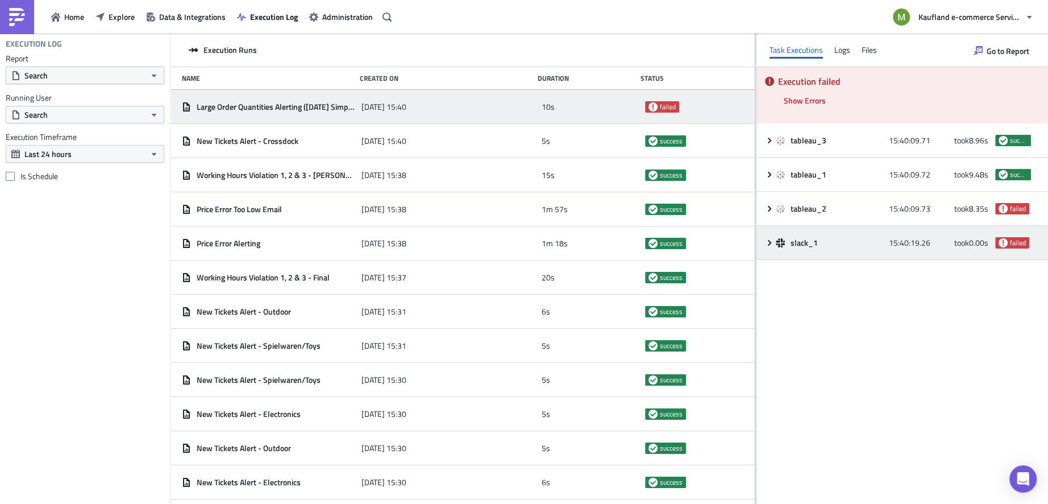
click at [769, 251] on div "slack_1 15:40:19.26 took 0.00 s failed" at bounding box center [903, 243] width 292 height 34
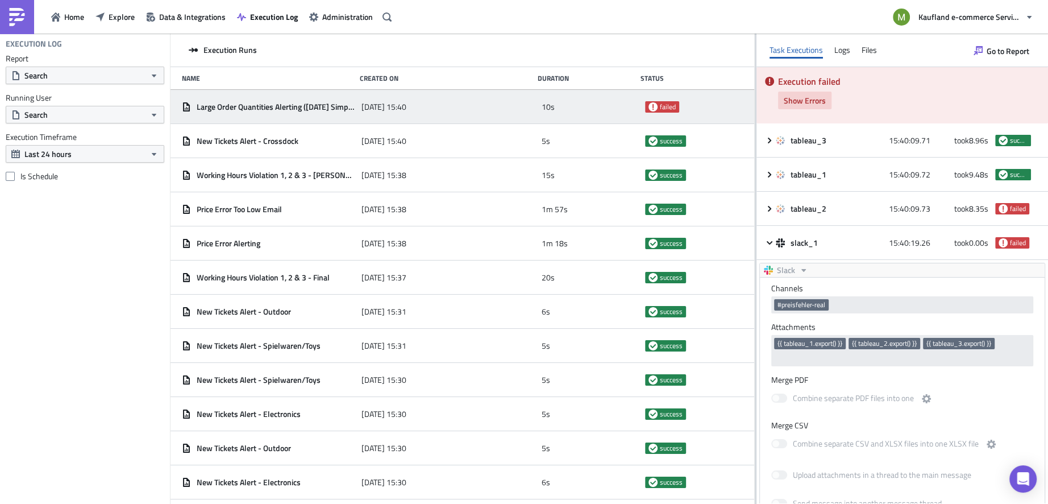
click at [797, 98] on span "Show Errors" at bounding box center [805, 100] width 42 height 12
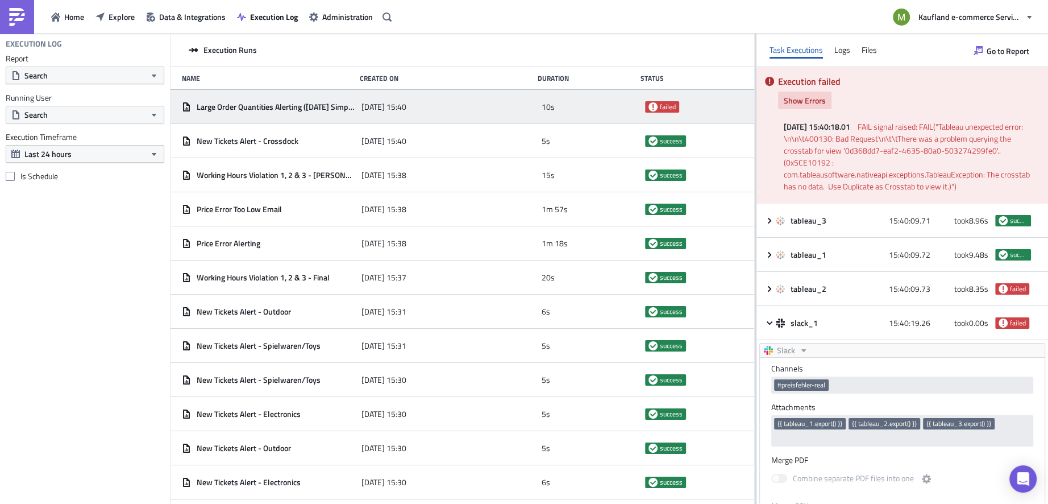
click at [787, 101] on span "Show Errors" at bounding box center [805, 100] width 42 height 12
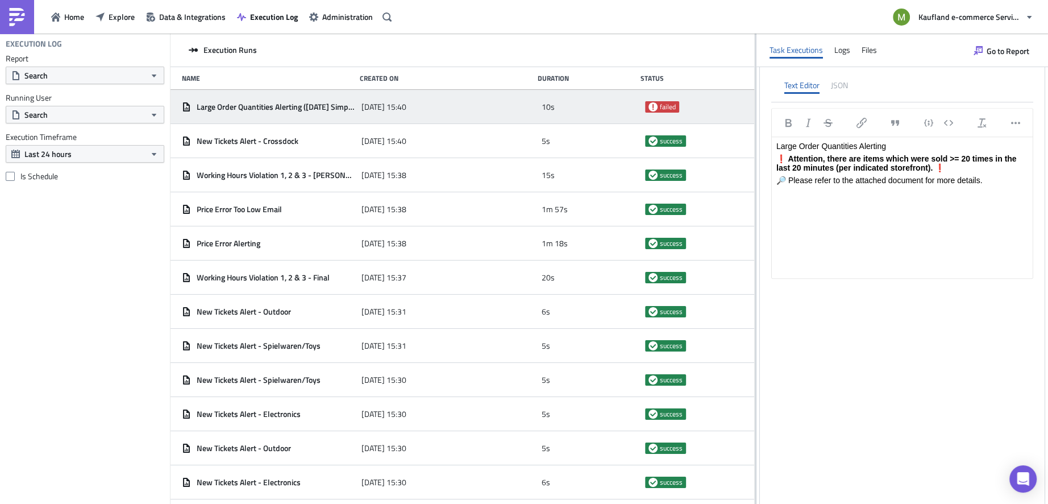
scroll to position [558, 0]
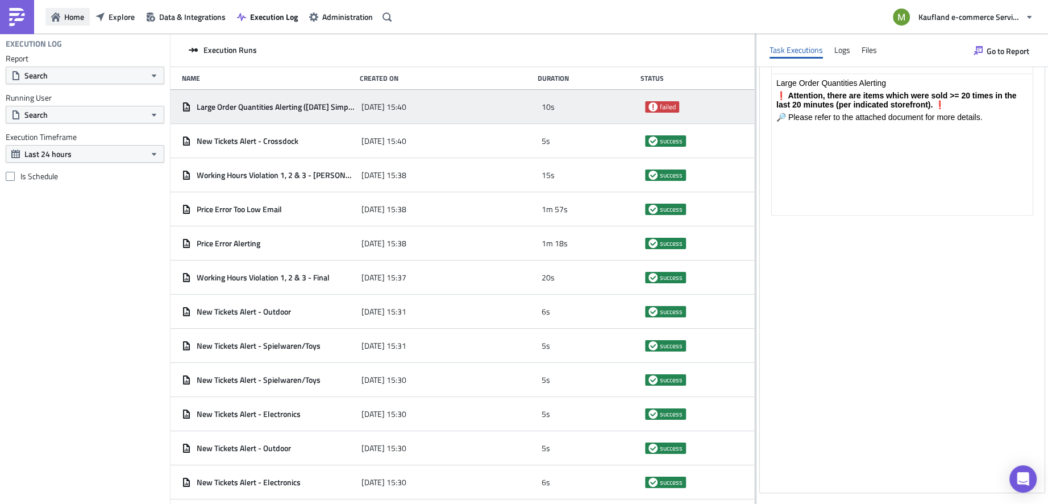
click at [79, 15] on span "Home" at bounding box center [74, 17] width 20 height 12
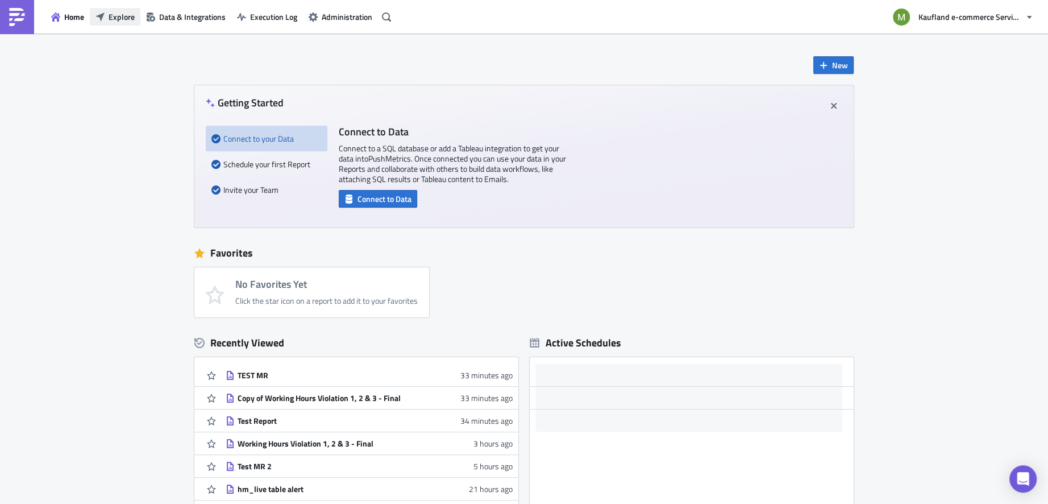
click at [128, 17] on span "Explore" at bounding box center [122, 17] width 26 height 12
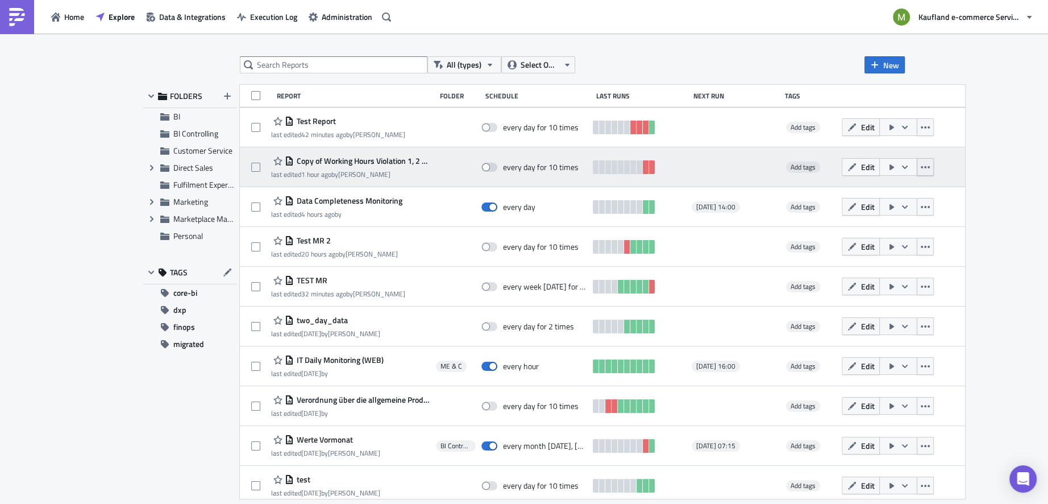
click at [930, 170] on icon "button" at bounding box center [925, 167] width 9 height 9
click at [874, 167] on span "Edit" at bounding box center [868, 167] width 14 height 12
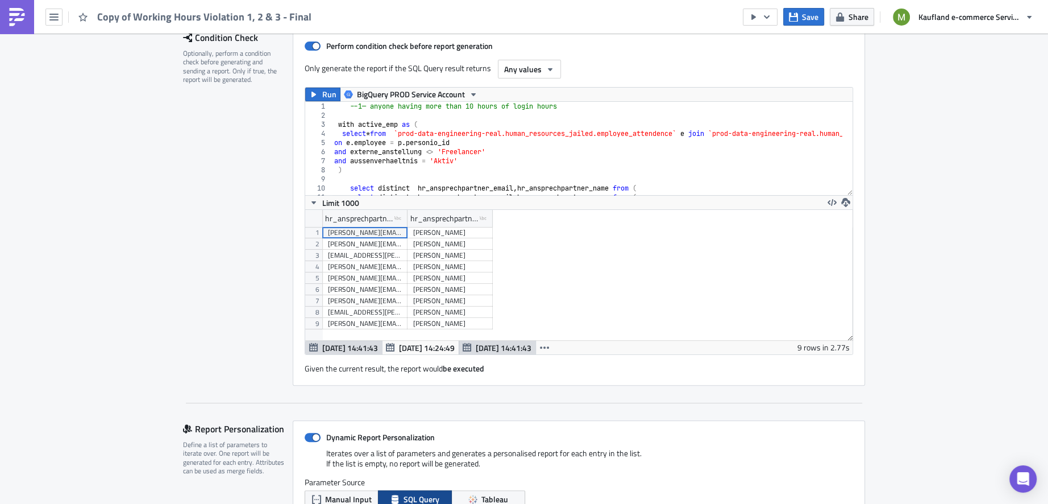
scroll to position [171, 0]
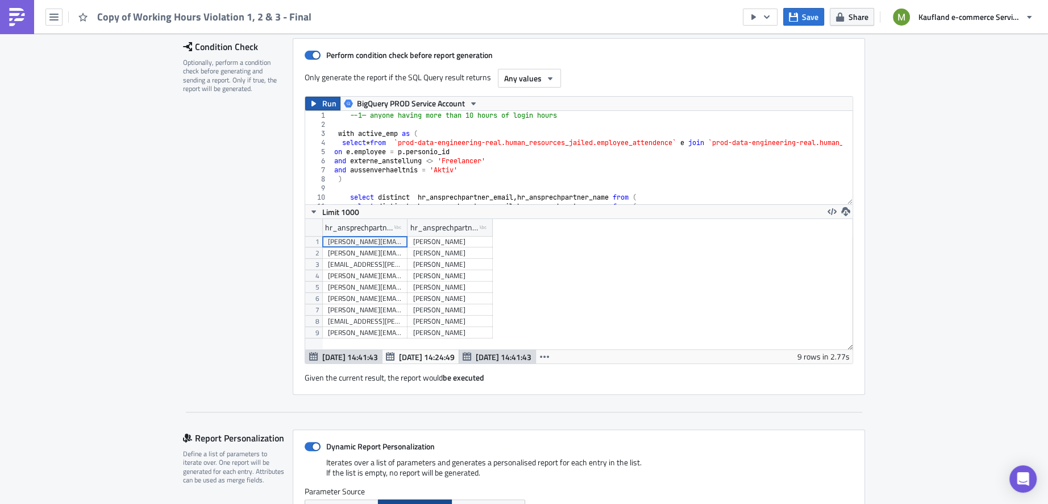
click at [322, 97] on span "Run" at bounding box center [329, 104] width 14 height 14
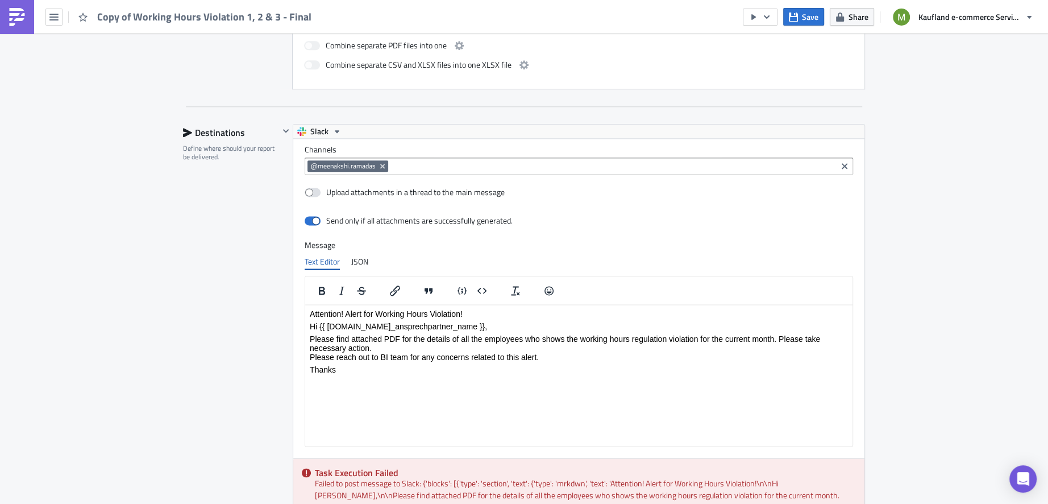
scroll to position [1450, 0]
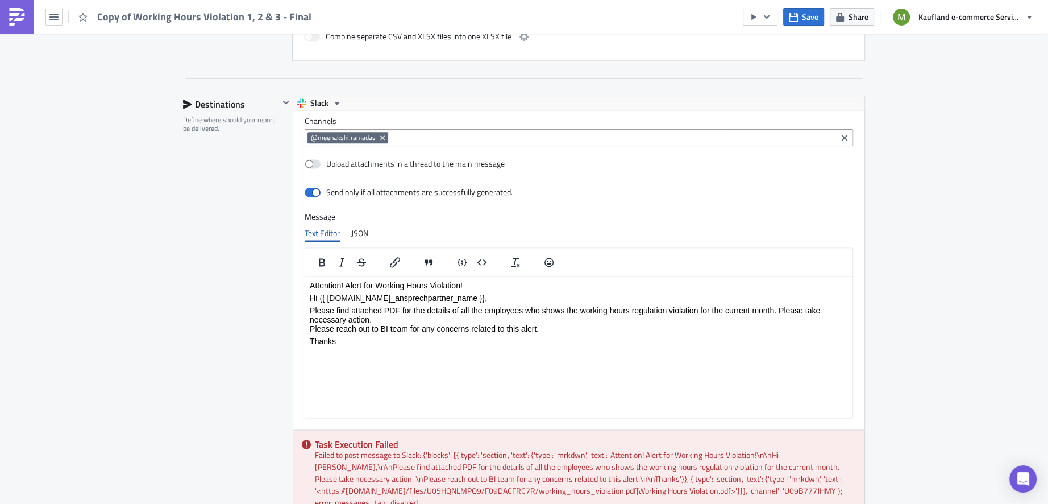
click at [408, 350] on html "Attention! Alert for Working Hours Violation! Hi {{ row.hr_ansprechpartner_name…" at bounding box center [579, 313] width 548 height 74
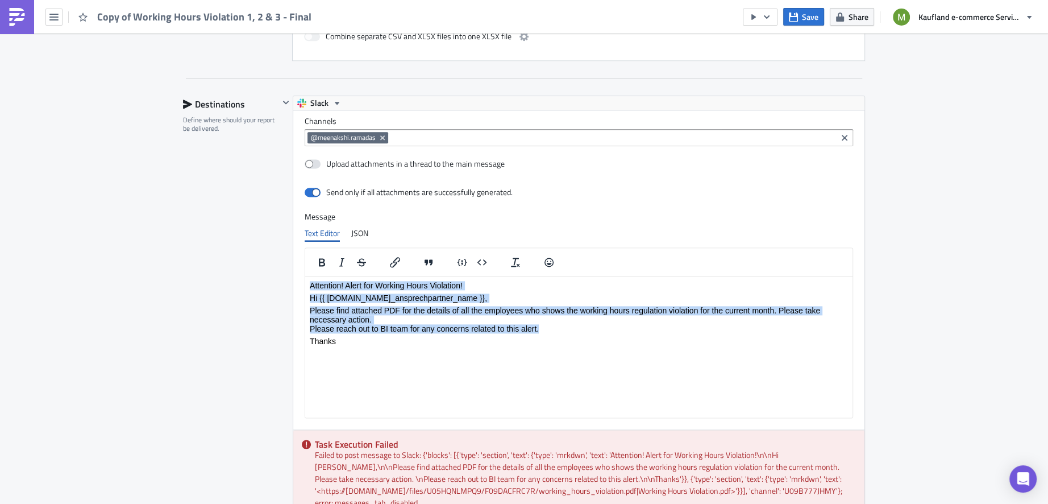
copy body "Attention! Alert for Working Hours Violation! Hi {{ row.hr_ansprechpartner_name…"
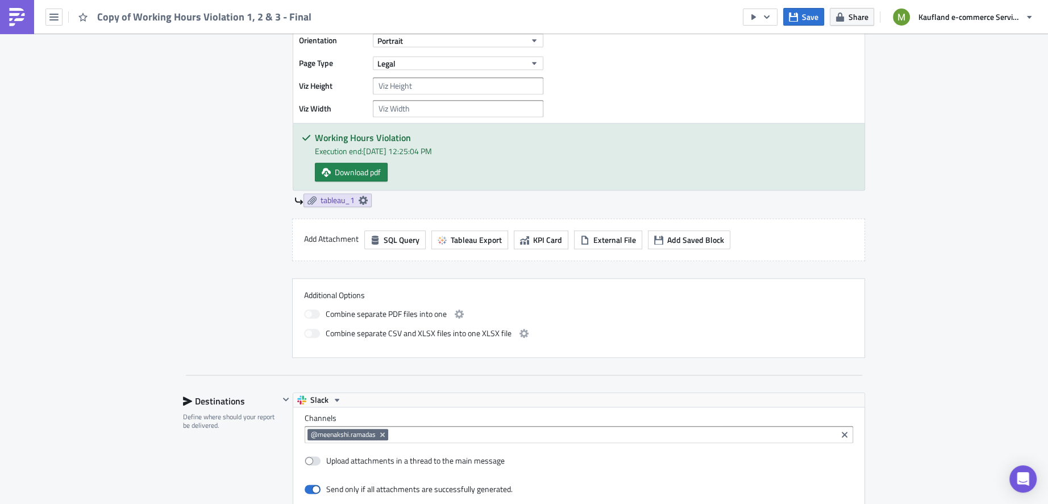
scroll to position [1156, 0]
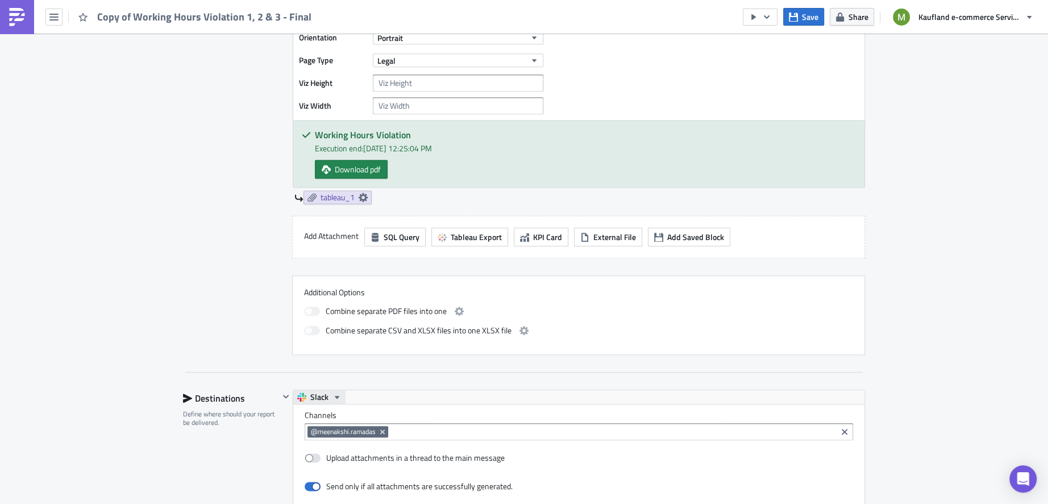
click at [333, 392] on icon "button" at bounding box center [337, 396] width 9 height 9
click at [391, 355] on div "Settings Configure the basics of your report. Report Nam﻿e Copy of Working Hour…" at bounding box center [524, 0] width 682 height 2072
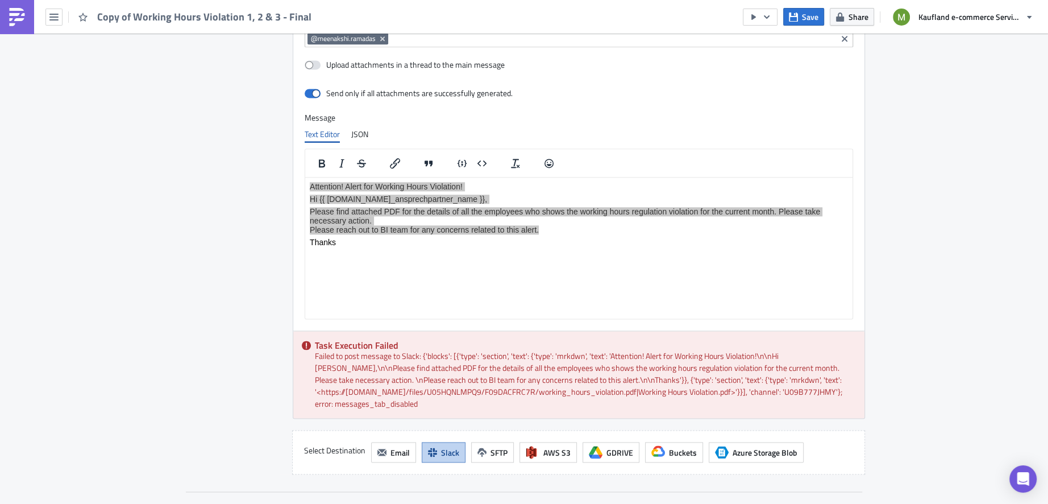
scroll to position [1550, 0]
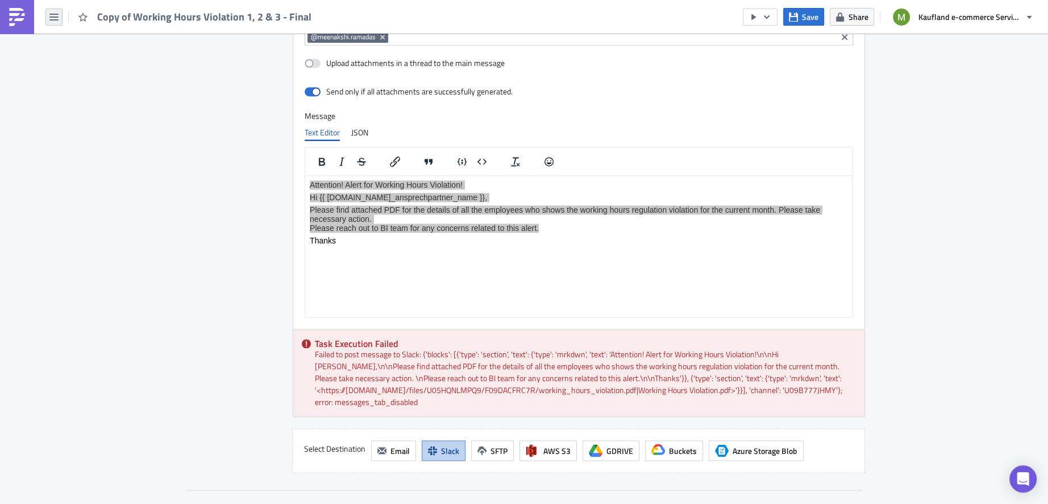
click at [59, 19] on button "button" at bounding box center [53, 17] width 17 height 17
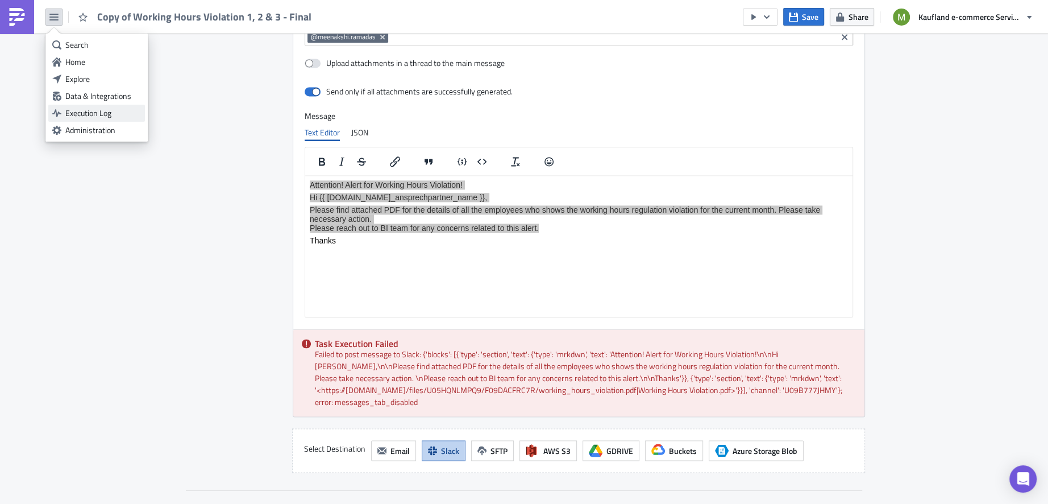
click at [104, 117] on div "Execution Log" at bounding box center [103, 112] width 76 height 11
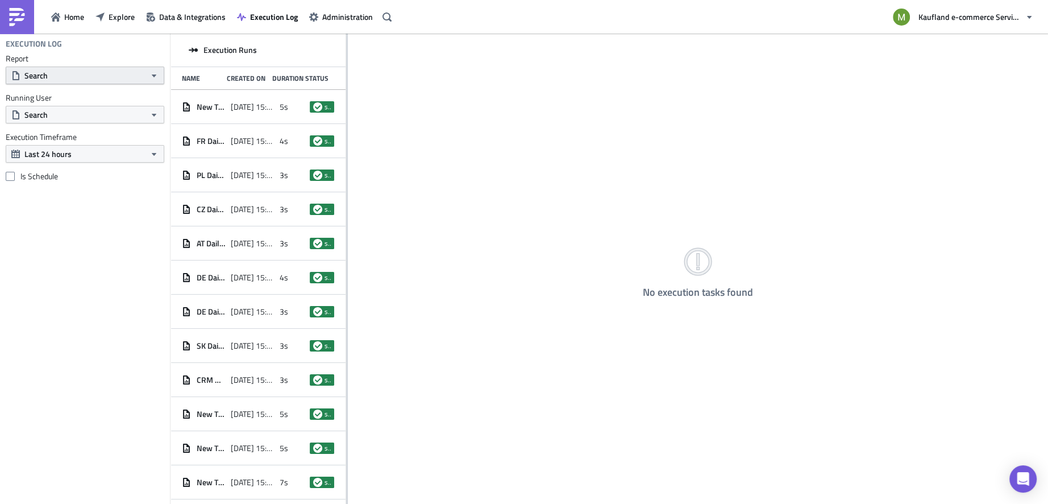
click at [93, 82] on button "Search" at bounding box center [85, 76] width 159 height 18
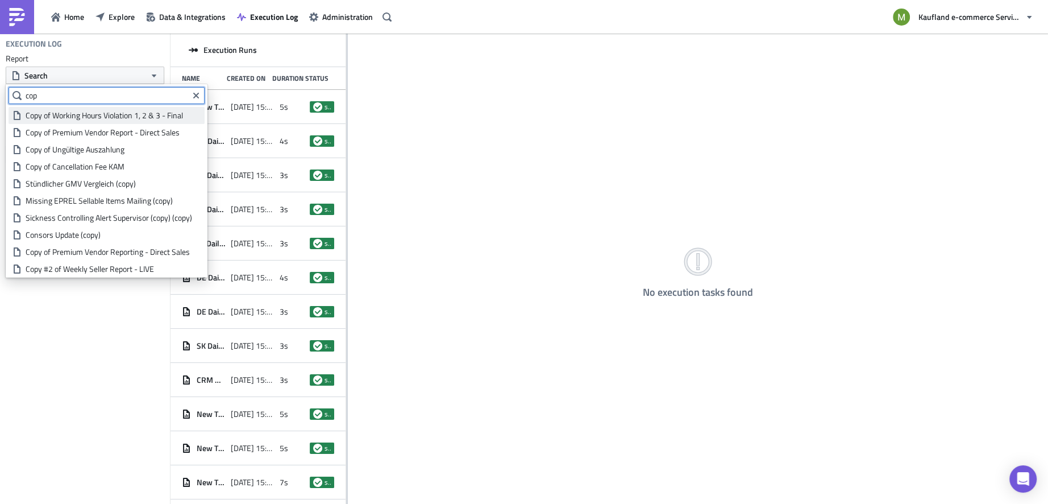
type input "cop"
click at [111, 117] on div "Copy of Working Hours Violation 1, 2 & 3 - Final" at bounding box center [113, 115] width 175 height 11
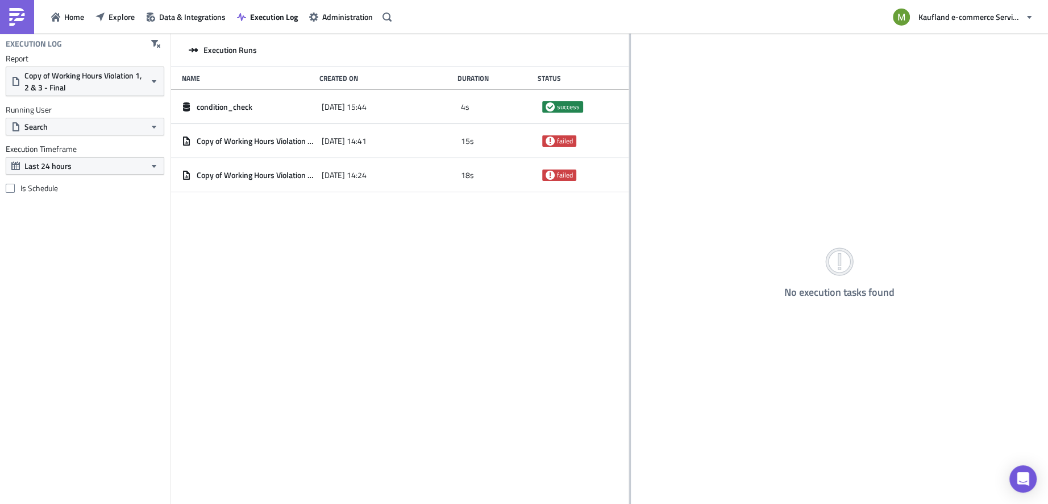
drag, startPoint x: 347, startPoint y: 179, endPoint x: 629, endPoint y: 198, distance: 283.2
click at [629, 198] on div at bounding box center [630, 270] width 2 height 472
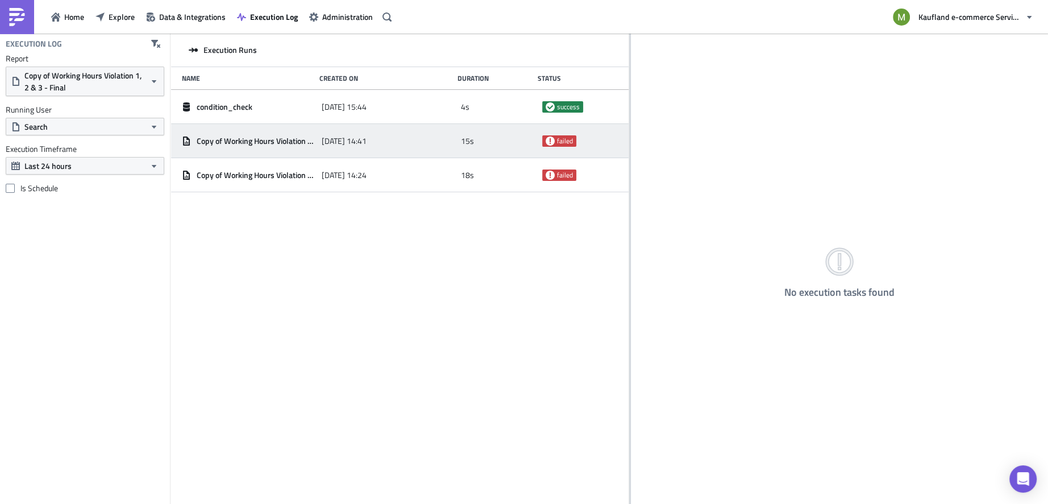
click at [275, 141] on span "Copy of Working Hours Violation 1, 2 & 3 - Final" at bounding box center [256, 141] width 119 height 10
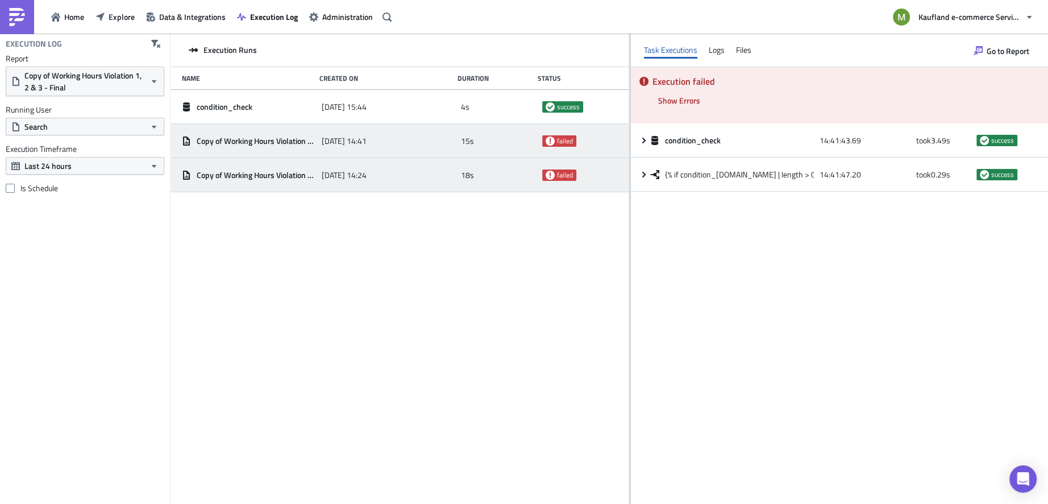
click at [296, 175] on span "Copy of Working Hours Violation 1, 2 & 3 - Final" at bounding box center [256, 175] width 119 height 10
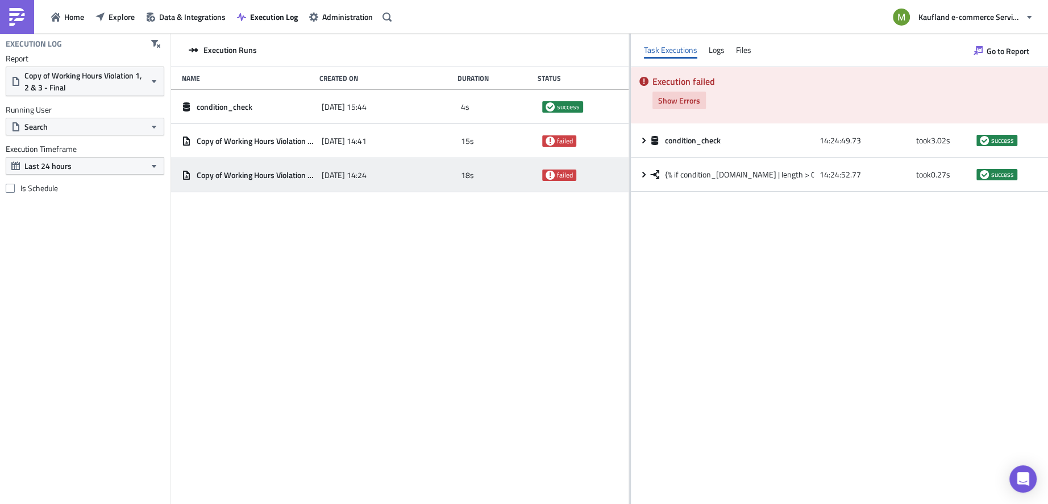
click at [658, 98] on span "Show Errors" at bounding box center [679, 100] width 42 height 12
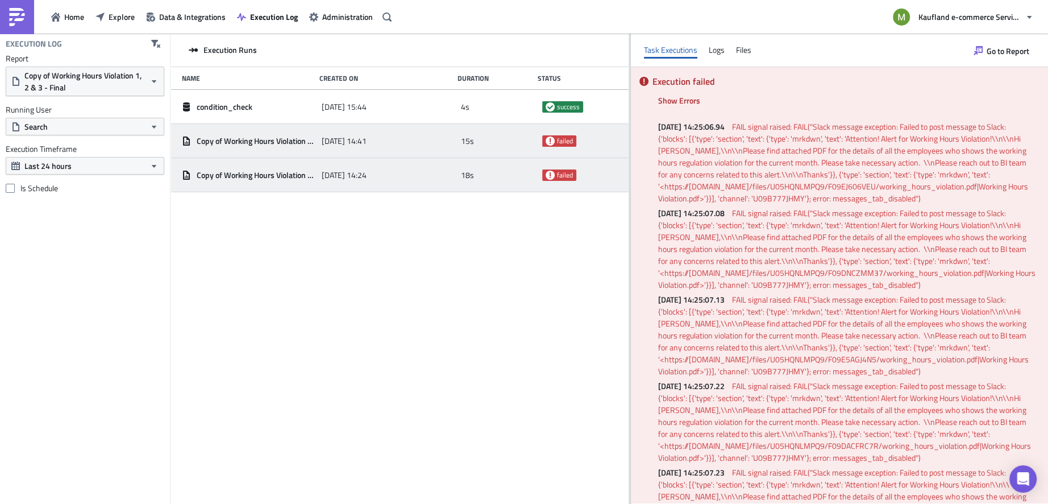
click at [563, 136] on span "failed" at bounding box center [565, 140] width 16 height 9
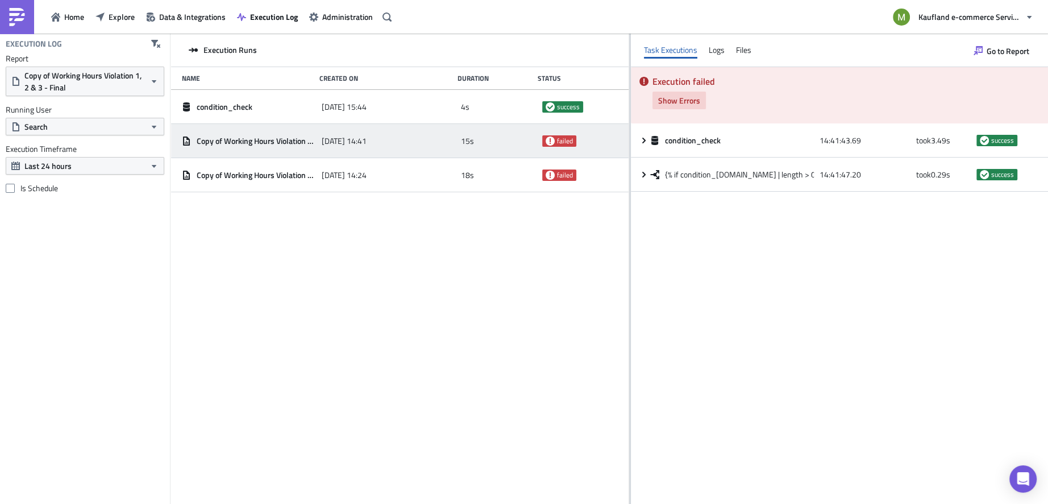
click at [689, 99] on span "Show Errors" at bounding box center [679, 100] width 42 height 12
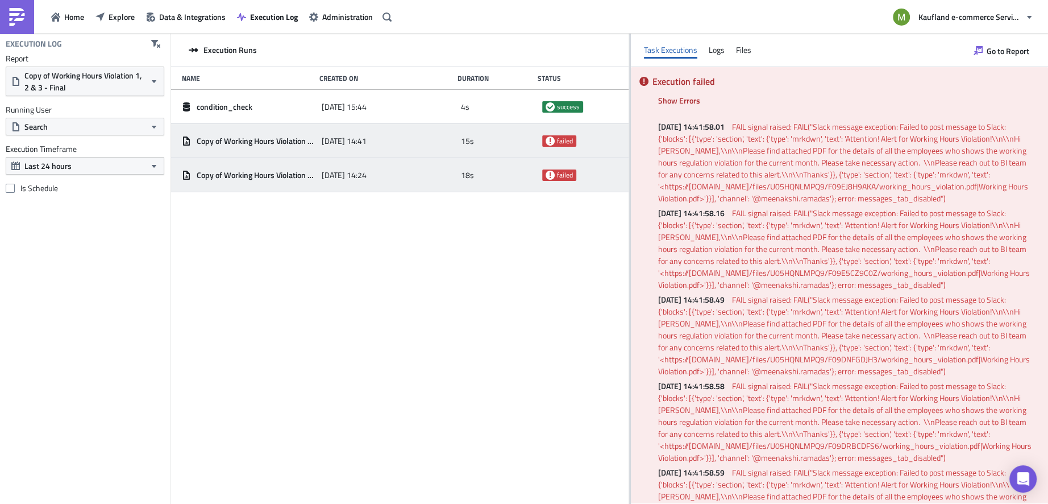
click at [465, 177] on span "18s" at bounding box center [467, 175] width 13 height 10
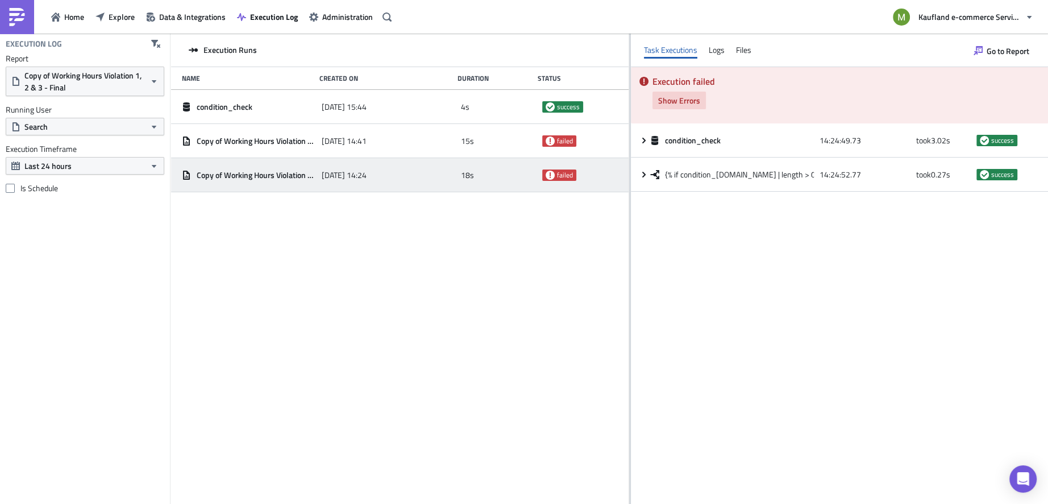
click at [683, 97] on span "Show Errors" at bounding box center [679, 100] width 42 height 12
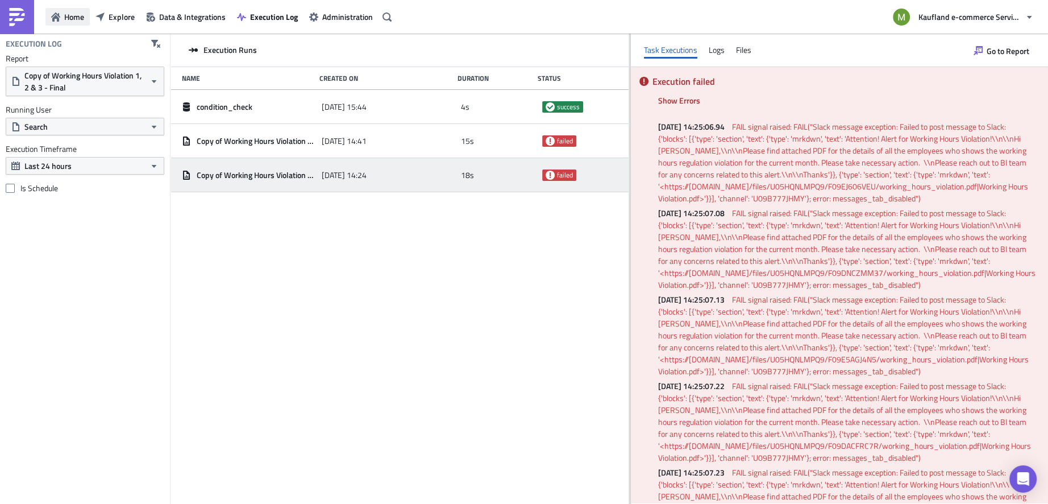
click at [81, 21] on span "Home" at bounding box center [74, 17] width 20 height 12
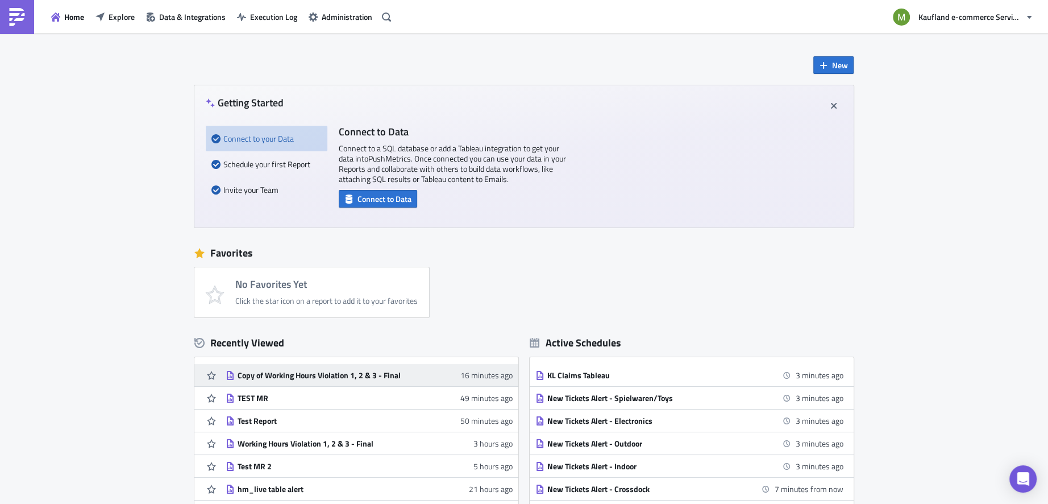
click at [345, 372] on div "Copy of Working Hours Violation 1, 2 & 3 - Final" at bounding box center [337, 375] width 199 height 10
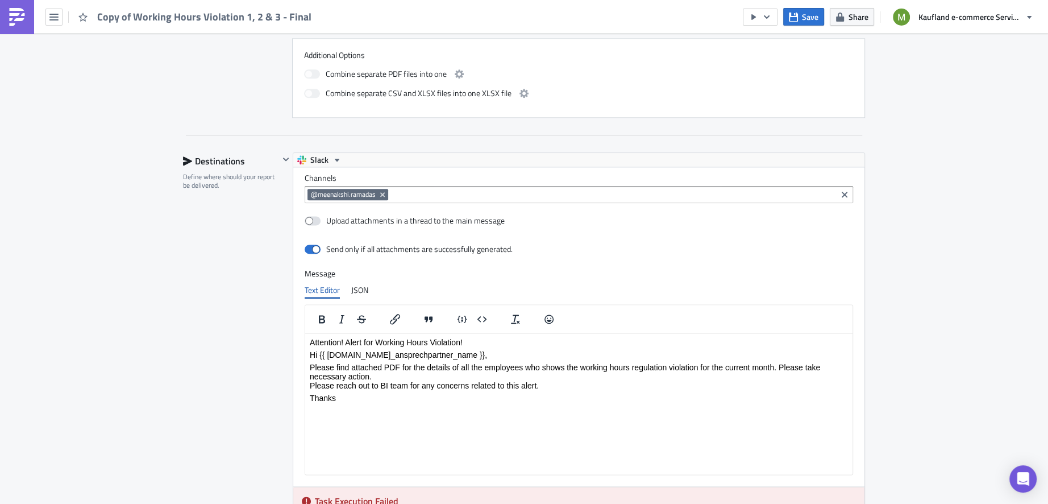
scroll to position [1474, 0]
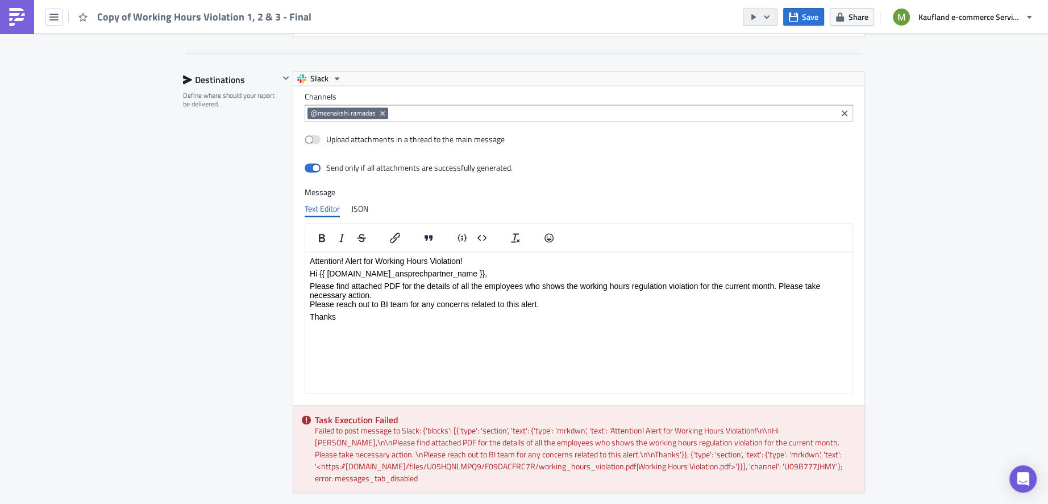
click at [770, 22] on button "button" at bounding box center [760, 17] width 35 height 17
click at [774, 42] on div "Send Just to Me" at bounding box center [795, 44] width 89 height 11
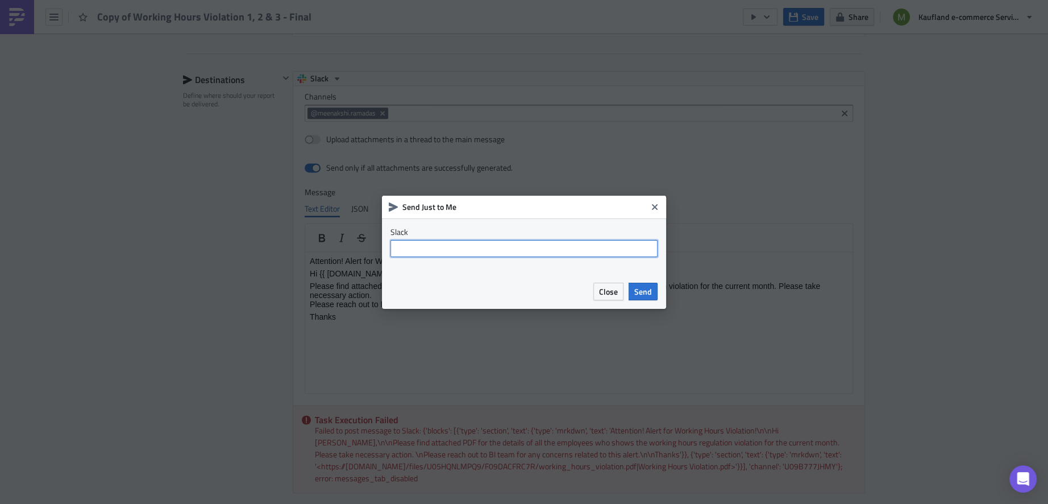
click at [554, 249] on input "text" at bounding box center [524, 248] width 267 height 17
type input "@meenakshi.ramadas"
click at [650, 288] on span "Send" at bounding box center [644, 291] width 18 height 12
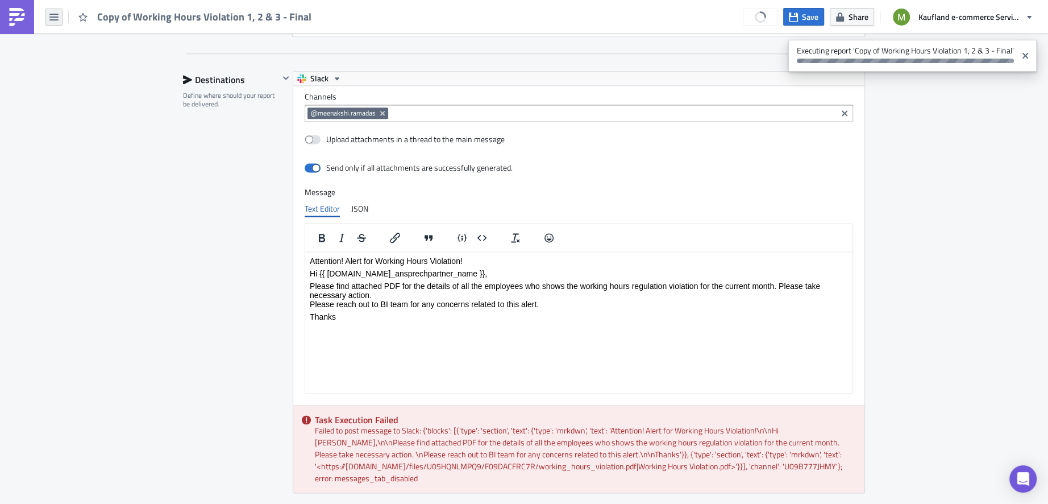
click at [55, 17] on icon "button" at bounding box center [53, 17] width 9 height 7
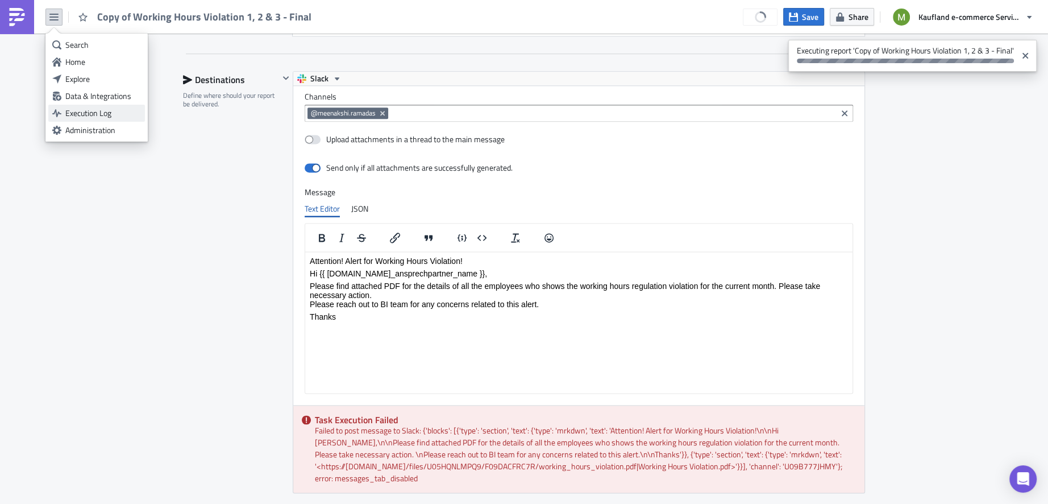
click at [92, 117] on div "Execution Log" at bounding box center [103, 112] width 76 height 11
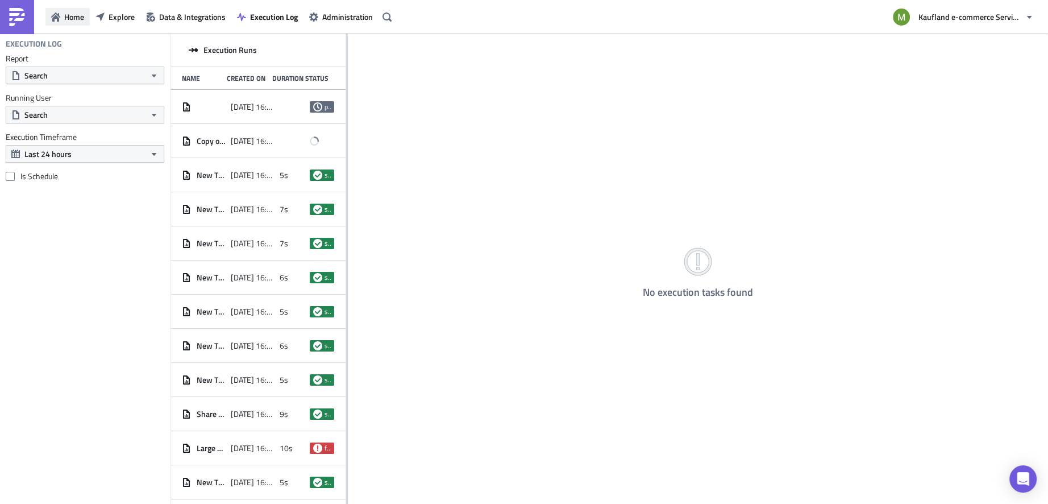
click at [73, 17] on span "Home" at bounding box center [74, 17] width 20 height 12
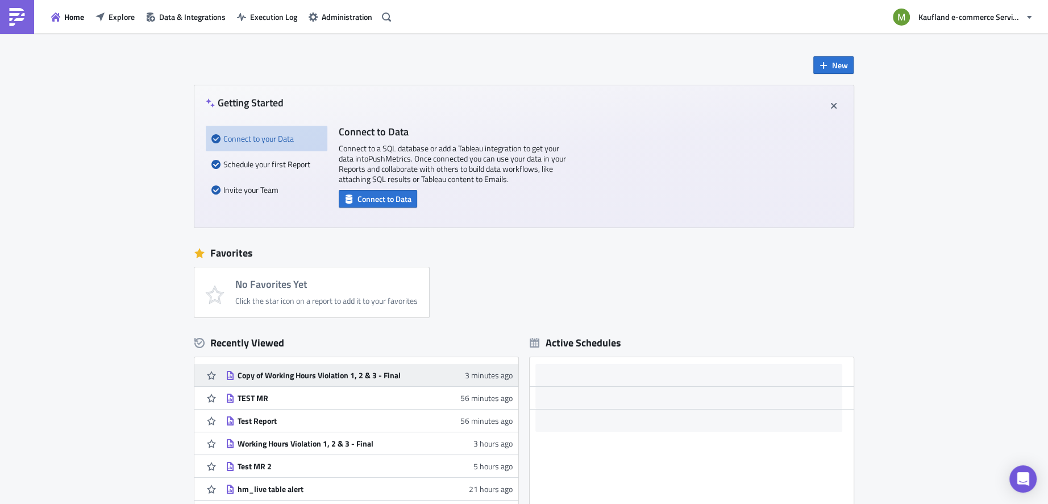
click at [316, 373] on div "Copy of Working Hours Violation 1, 2 & 3 - Final" at bounding box center [337, 375] width 199 height 10
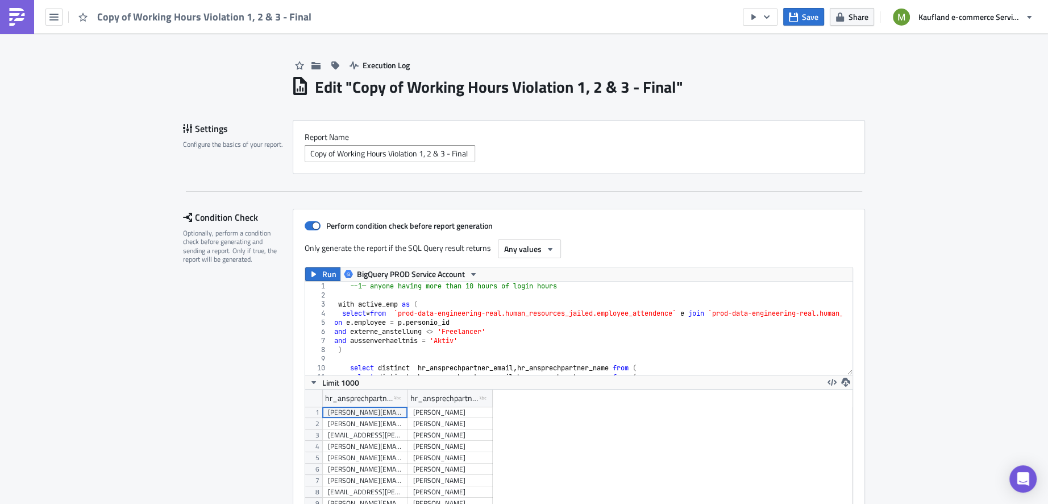
scroll to position [130, 548]
click at [333, 302] on div "--1— anyone having more than 10 hours of login hours with active_emp as ( selec…" at bounding box center [1050, 331] width 1437 height 101
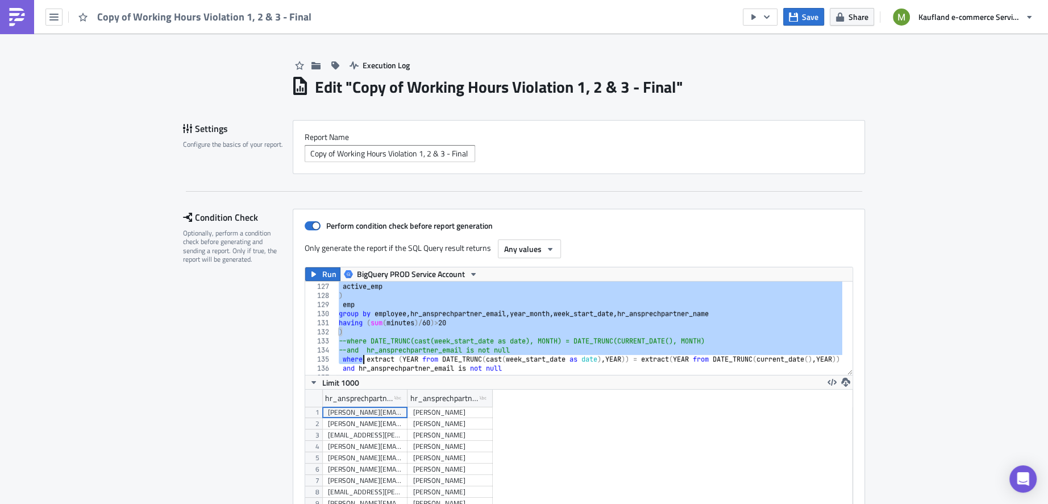
scroll to position [1200, 0]
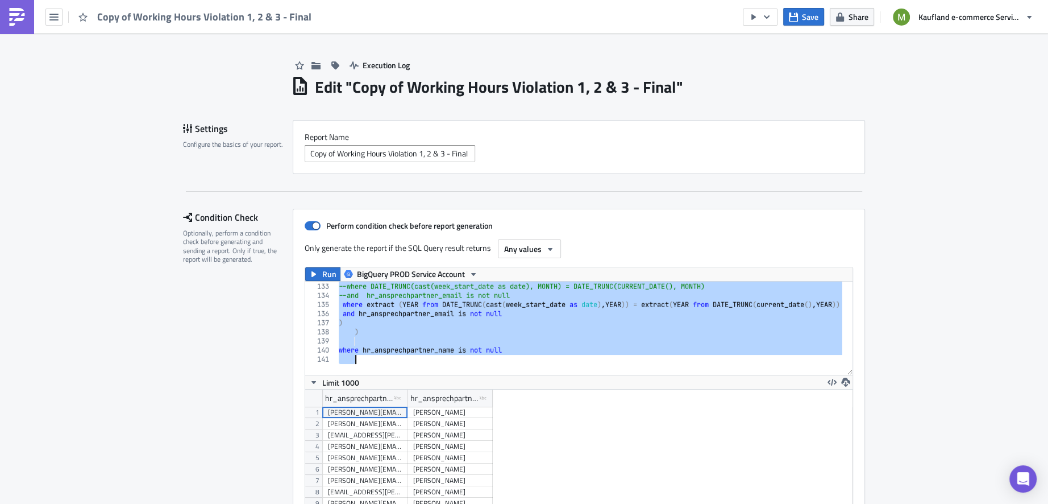
drag, startPoint x: 333, startPoint y: 302, endPoint x: 360, endPoint y: 380, distance: 82.0
click at [360, 380] on div "with active_emp as ( 132 133 134 135 136 137 138 139 140 141 ) --where DATE_TRU…" at bounding box center [579, 407] width 548 height 253
type textarea "where hr_ansprechpartner_name is not null"
